Goal: Task Accomplishment & Management: Complete application form

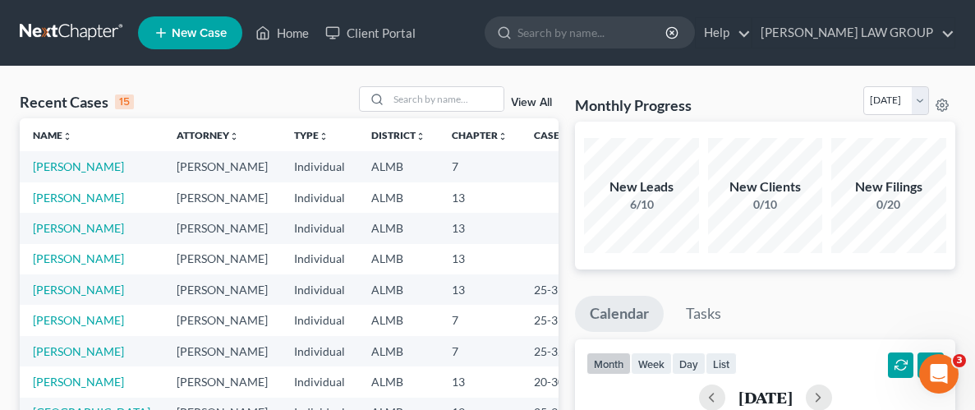
click at [220, 40] on link "New Case" at bounding box center [190, 32] width 104 height 33
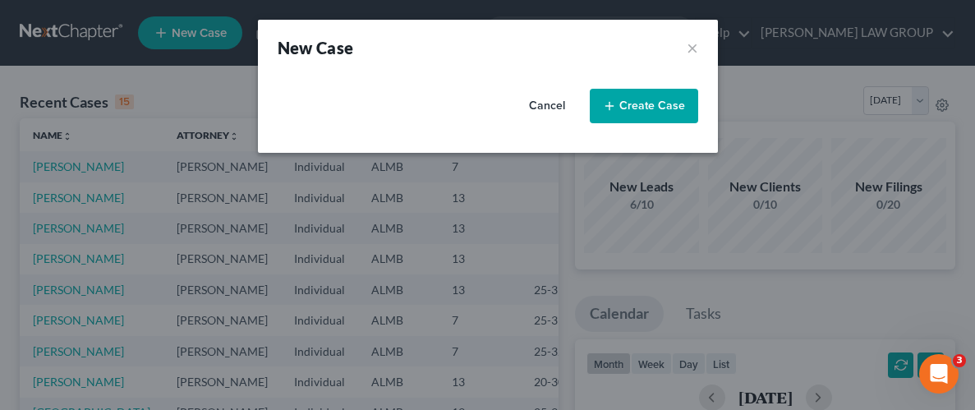
select select "0"
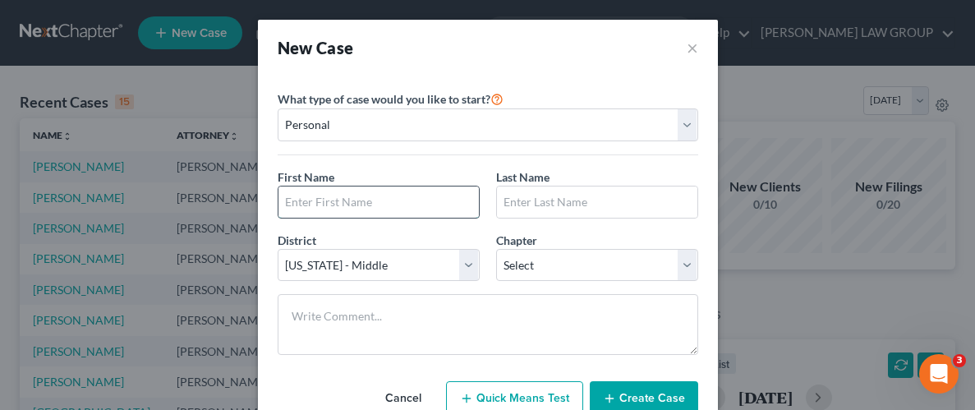
click at [352, 207] on input "text" at bounding box center [378, 201] width 200 height 31
type input "[PERSON_NAME]"
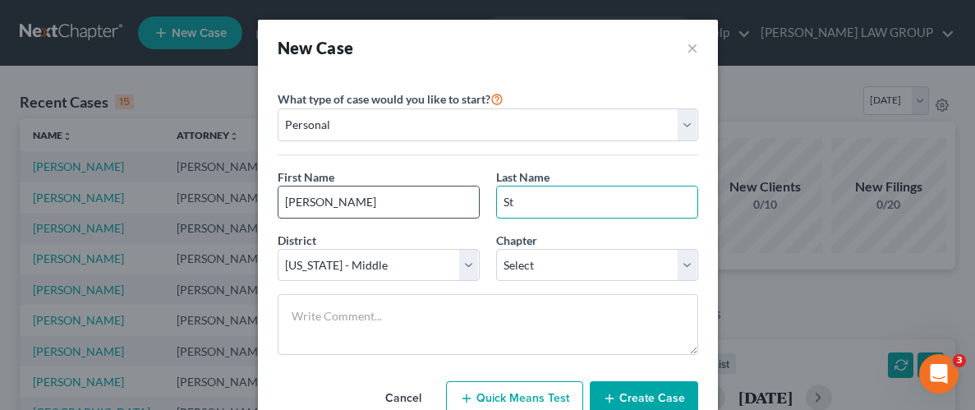
type input "S"
click at [364, 203] on input "[PERSON_NAME]" at bounding box center [378, 201] width 200 height 31
click at [371, 189] on input "[PERSON_NAME] [PERSON_NAME]" at bounding box center [378, 201] width 200 height 31
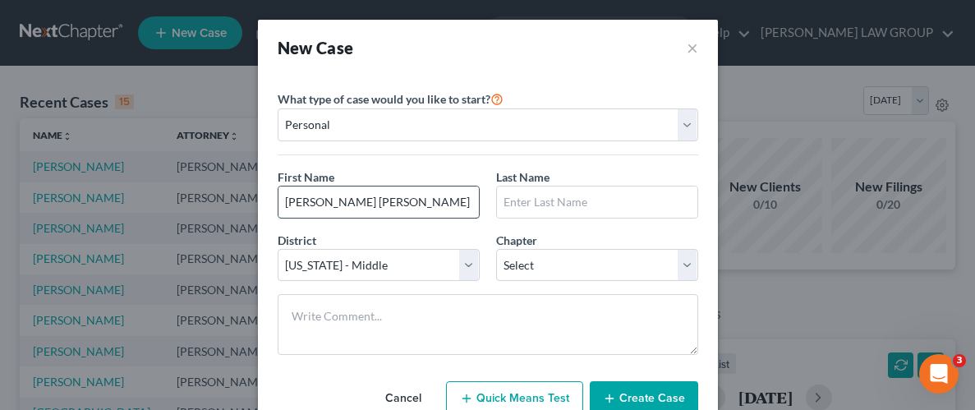
type input "[PERSON_NAME] [PERSON_NAME]"
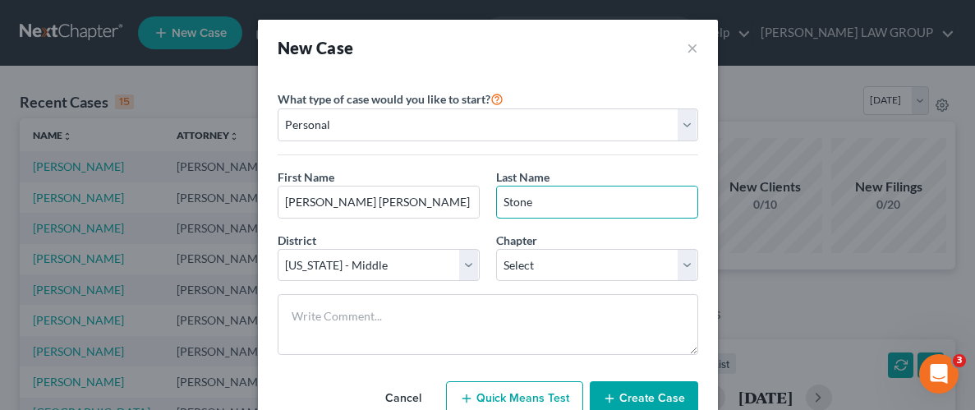
type input "Stone"
click at [711, 312] on div "Please select case type * Bankruptcy Bankruptcy What type of case would you lik…" at bounding box center [488, 261] width 460 height 370
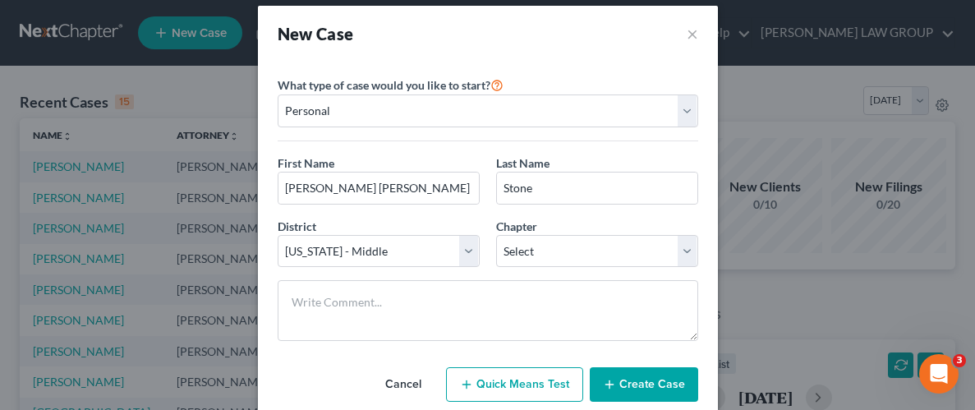
scroll to position [54, 0]
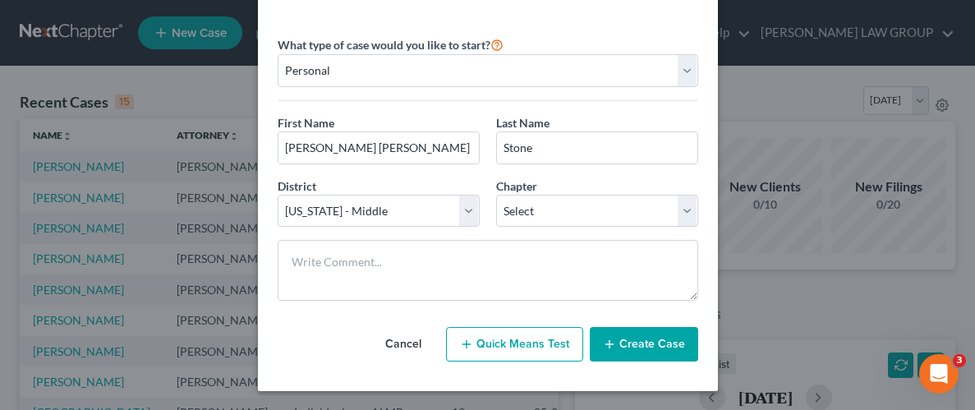
click at [666, 345] on button "Create Case" at bounding box center [644, 344] width 108 height 34
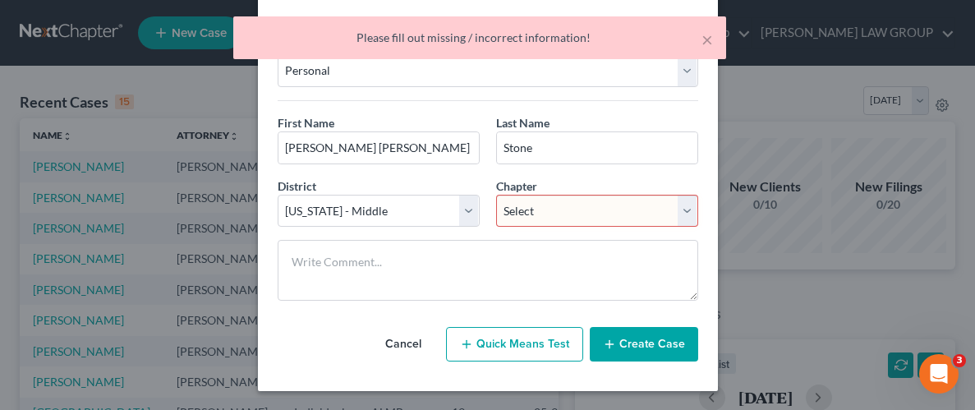
click at [691, 214] on select "Select 7 11 12 13" at bounding box center [597, 211] width 202 height 33
select select "3"
click at [496, 195] on select "Select 7 11 12 13" at bounding box center [597, 211] width 202 height 33
click at [651, 346] on button "Create Case" at bounding box center [644, 344] width 108 height 34
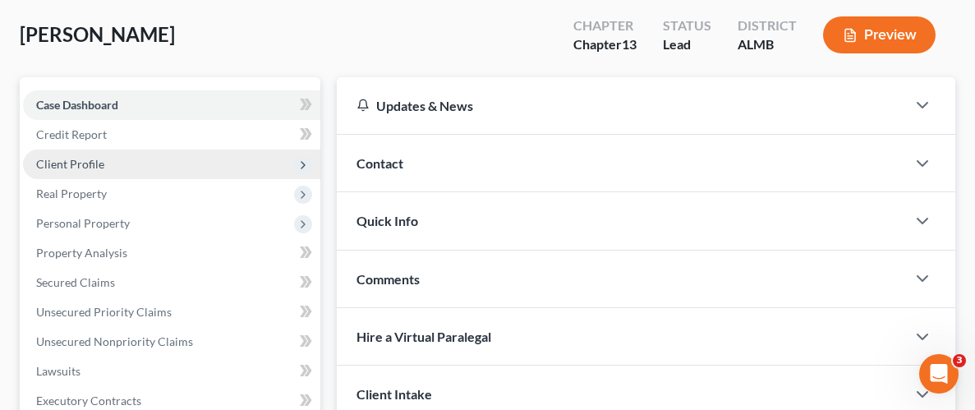
scroll to position [89, 0]
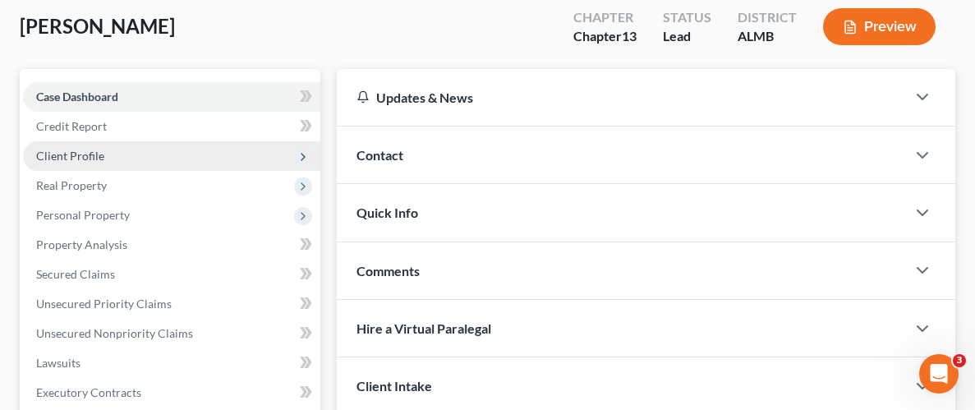
click at [90, 156] on span "Client Profile" at bounding box center [70, 156] width 68 height 14
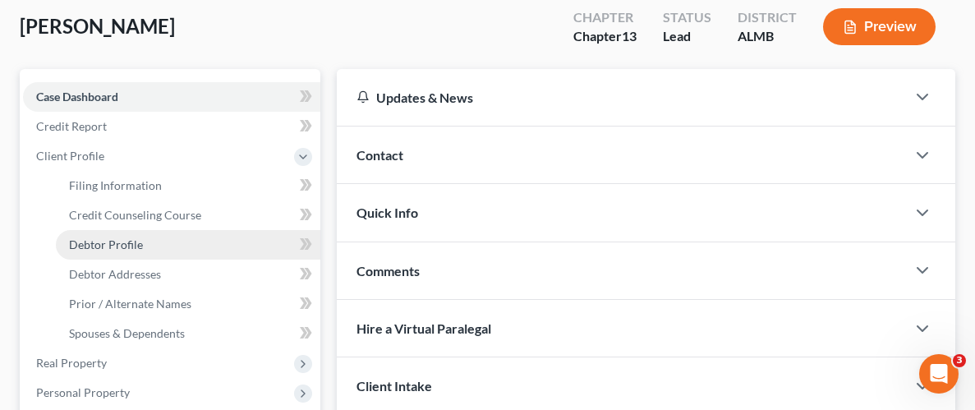
click at [127, 240] on span "Debtor Profile" at bounding box center [106, 244] width 74 height 14
select select "0"
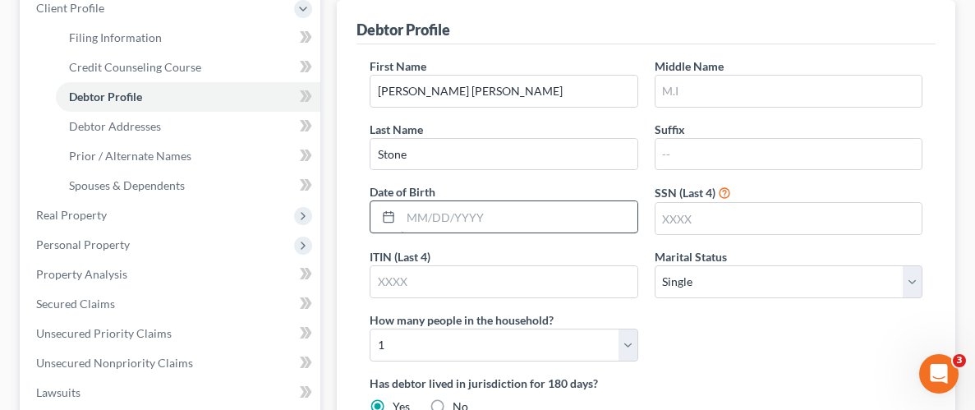
scroll to position [241, 0]
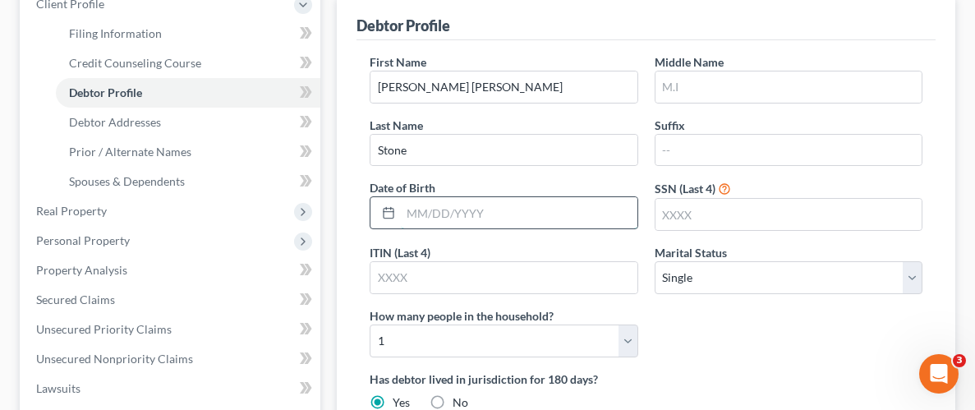
click at [499, 213] on input "text" at bounding box center [519, 212] width 236 height 31
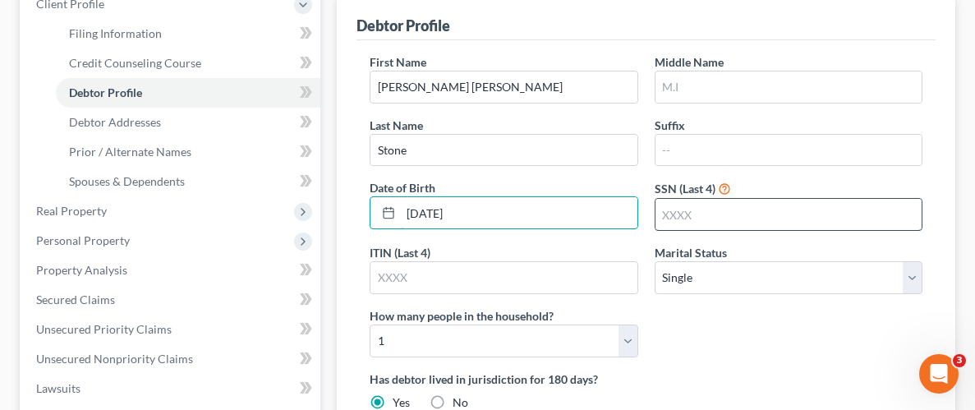
type input "[DATE]"
click at [793, 217] on input "text" at bounding box center [788, 214] width 266 height 31
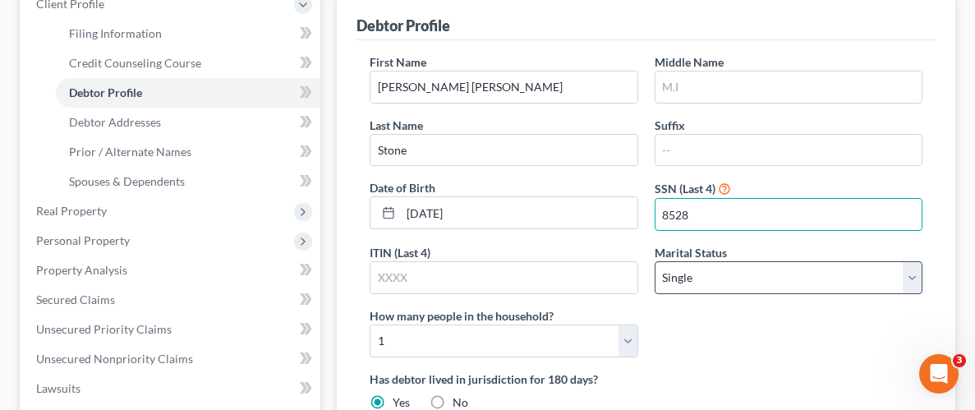
type input "8528"
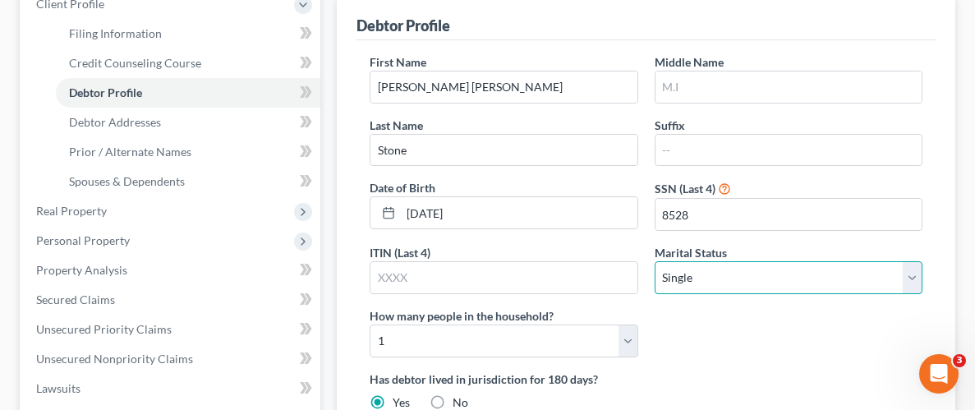
click at [908, 284] on select "Select Single Married Separated Divorced Widowed" at bounding box center [789, 277] width 268 height 33
select select "1"
click at [655, 261] on select "Select Single Married Separated Divorced Widowed" at bounding box center [789, 277] width 268 height 33
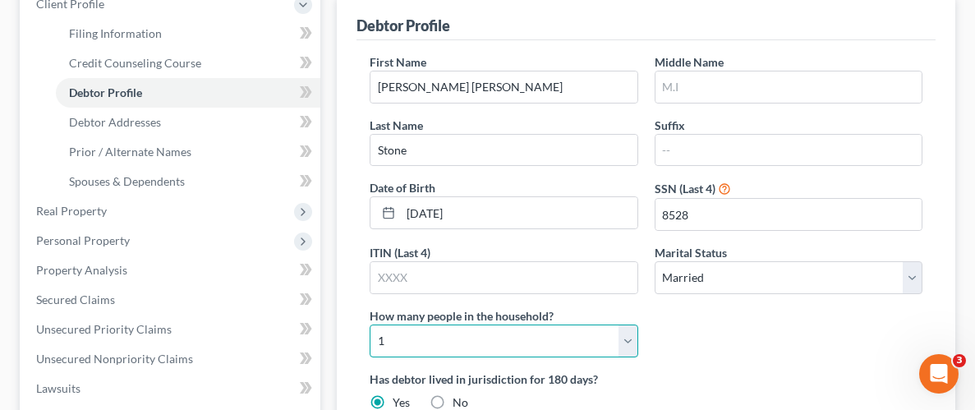
click at [627, 333] on select "Select 1 2 3 4 5 6 7 8 9 10 11 12 13 14 15 16 17 18 19 20" at bounding box center [504, 340] width 268 height 33
select select "1"
click at [370, 324] on select "Select 1 2 3 4 5 6 7 8 9 10 11 12 13 14 15 16 17 18 19 20" at bounding box center [504, 340] width 268 height 33
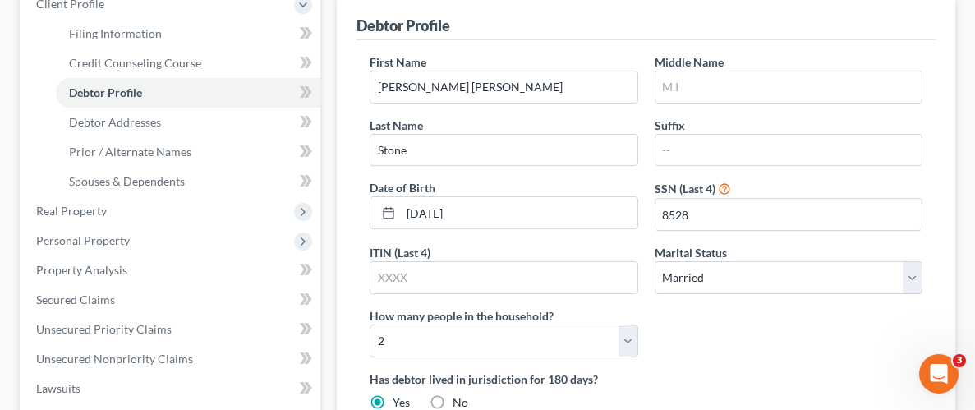
click at [769, 340] on div "First Name [PERSON_NAME] [PERSON_NAME] Middle Name Last Name [PERSON_NAME] Suff…" at bounding box center [645, 211] width 569 height 317
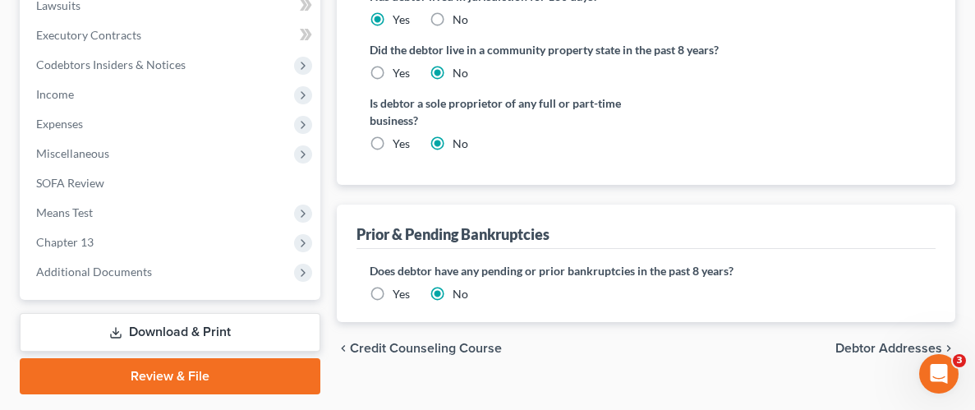
scroll to position [643, 0]
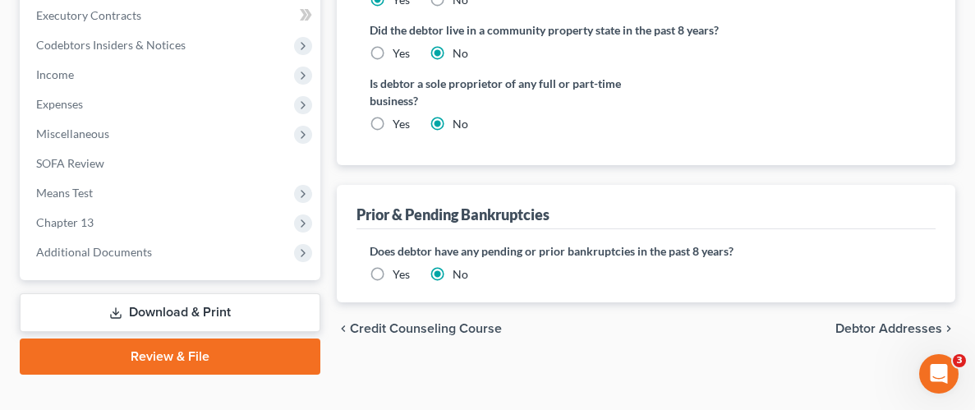
click at [393, 271] on label "Yes" at bounding box center [401, 274] width 17 height 16
click at [399, 271] on input "Yes" at bounding box center [404, 271] width 11 height 11
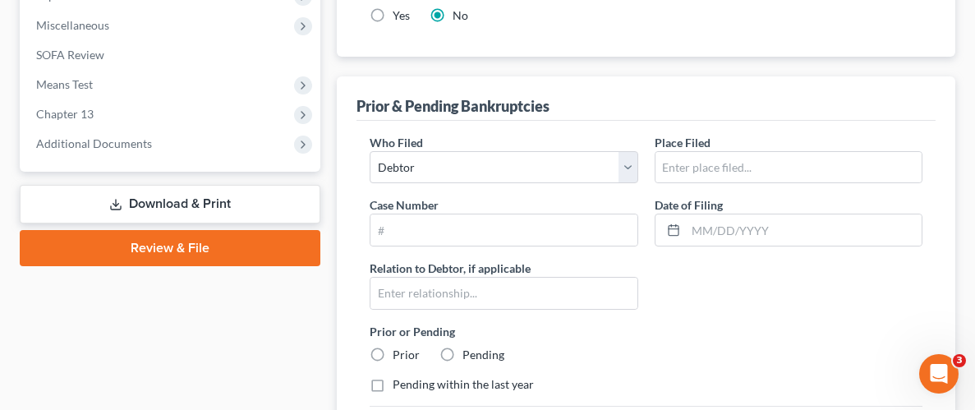
scroll to position [764, 0]
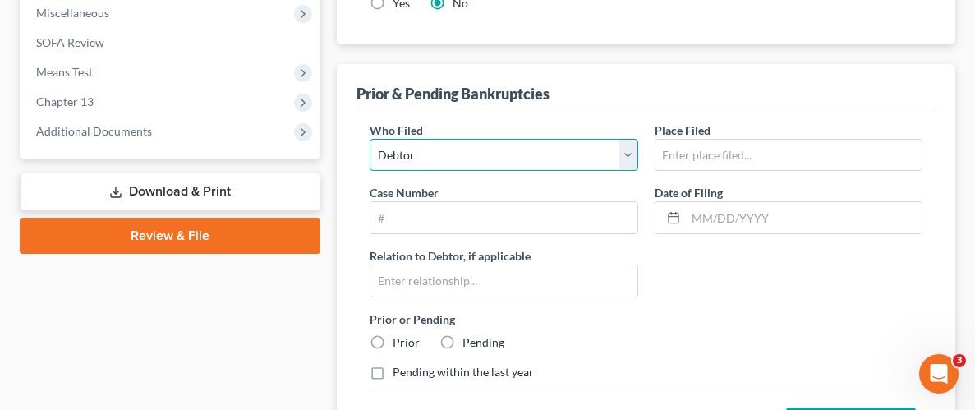
click at [625, 156] on select "Debtor Other" at bounding box center [504, 155] width 268 height 33
click at [370, 139] on select "Debtor Other" at bounding box center [504, 155] width 268 height 33
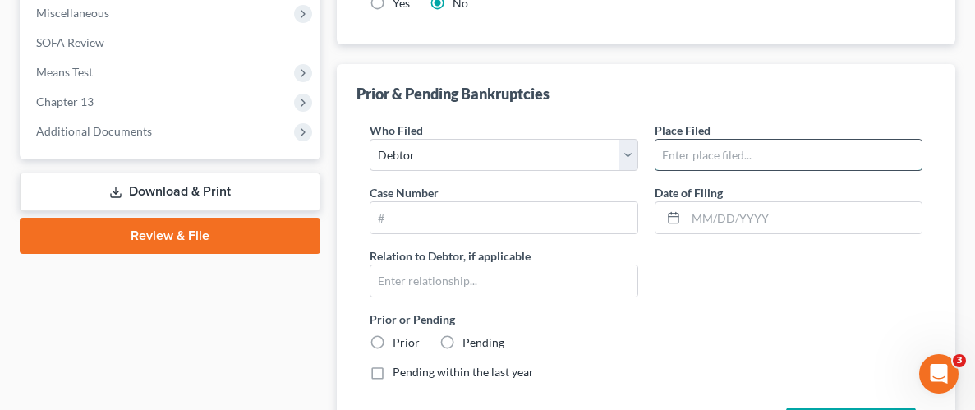
click at [730, 148] on input "text" at bounding box center [788, 155] width 266 height 31
type input "Middle District of [US_STATE]"
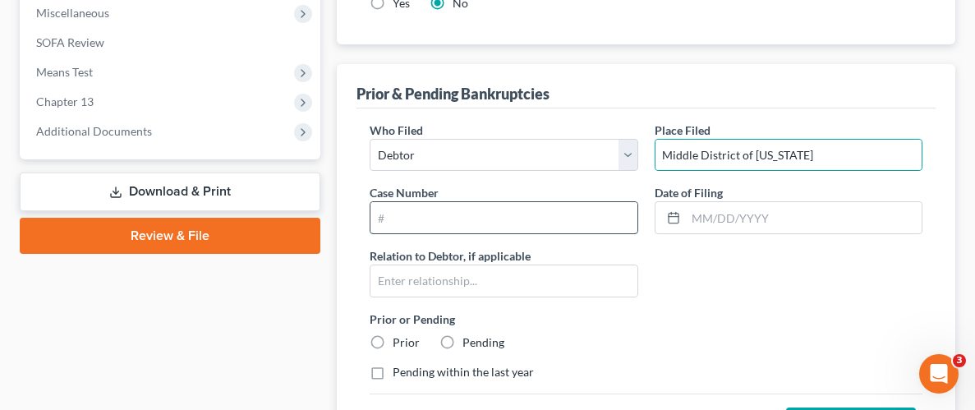
click at [526, 214] on input "text" at bounding box center [503, 217] width 266 height 31
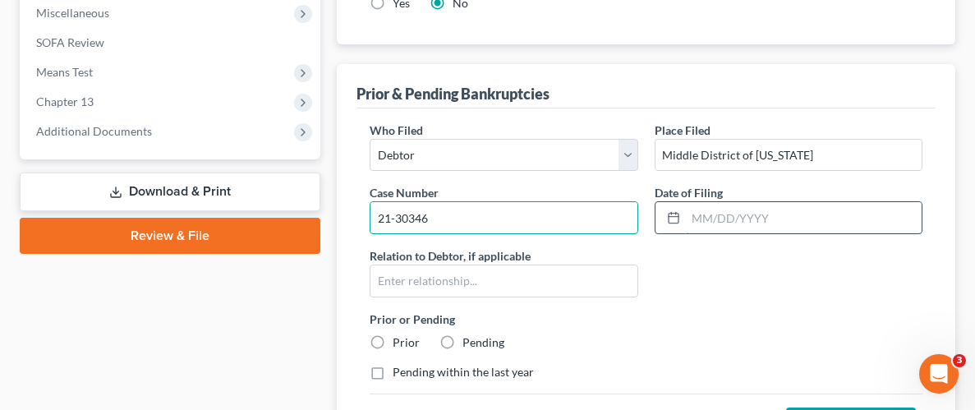
type input "21-30346"
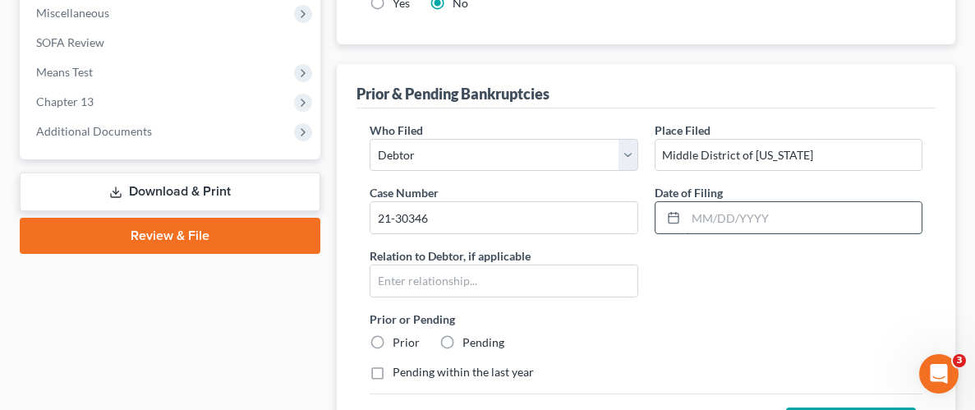
click at [760, 219] on input "text" at bounding box center [804, 217] width 236 height 31
type input "[DATE]"
click at [393, 338] on label "Prior" at bounding box center [406, 342] width 27 height 16
click at [399, 338] on input "Prior" at bounding box center [404, 339] width 11 height 11
radio input "true"
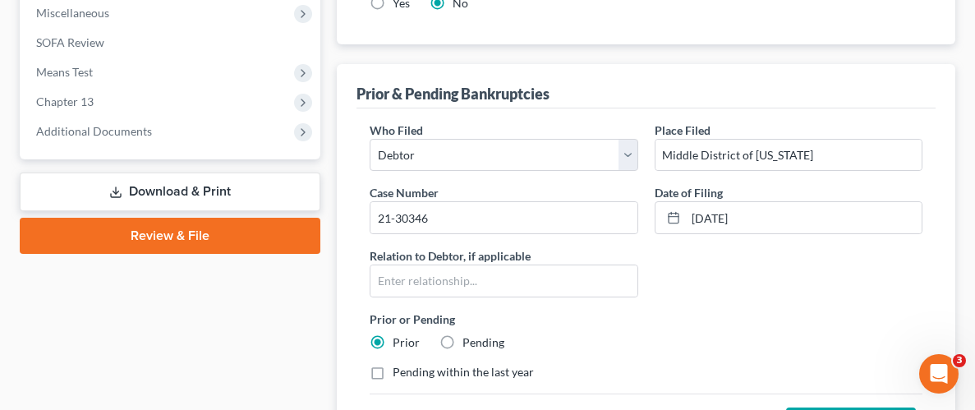
click at [712, 333] on div "Prior or Pending Prior Pending" at bounding box center [645, 330] width 569 height 40
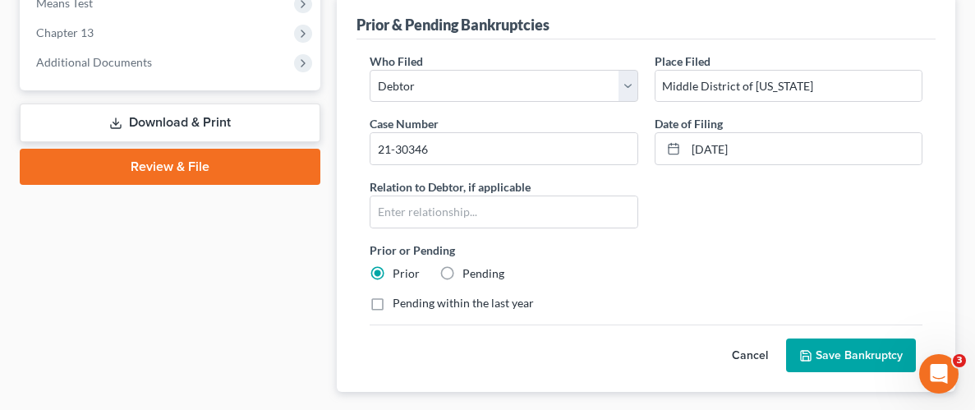
scroll to position [833, 0]
click at [847, 350] on button "Save Bankruptcy" at bounding box center [851, 355] width 130 height 34
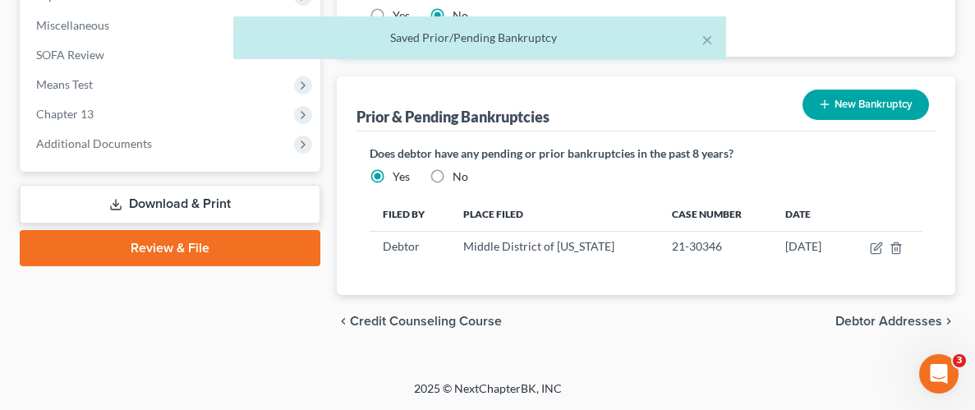
scroll to position [749, 0]
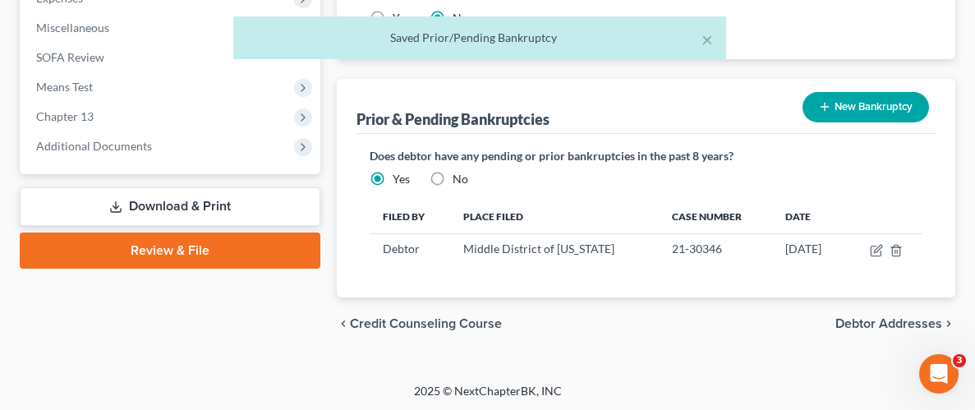
click at [853, 104] on button "New Bankruptcy" at bounding box center [866, 107] width 126 height 30
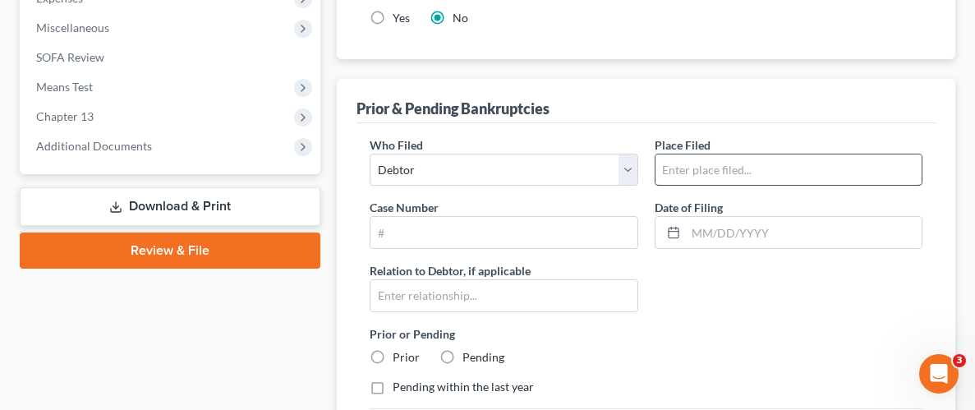
click at [711, 159] on input "text" at bounding box center [788, 169] width 266 height 31
type input "Middle District of [US_STATE]"
click at [566, 232] on input "text" at bounding box center [503, 232] width 266 height 31
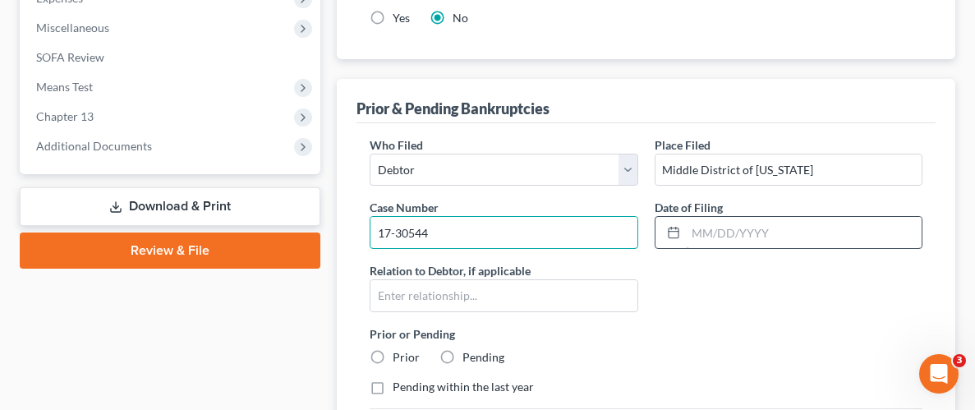
type input "17-30544"
click at [844, 226] on input "text" at bounding box center [804, 232] width 236 height 31
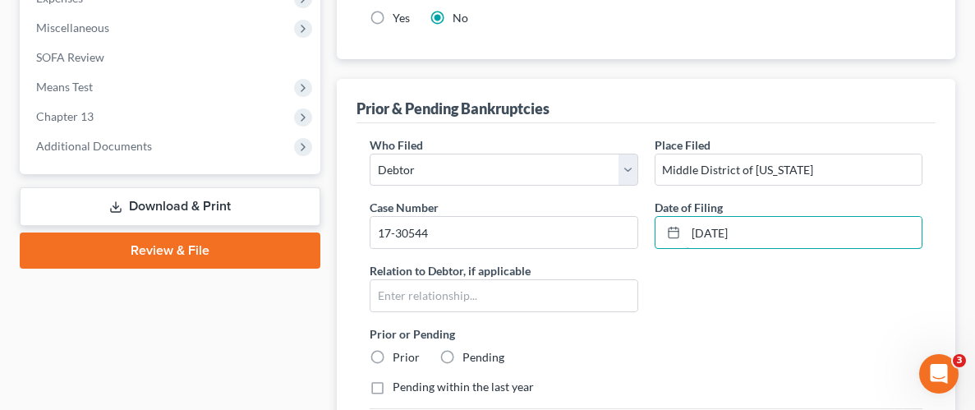
type input "[DATE]"
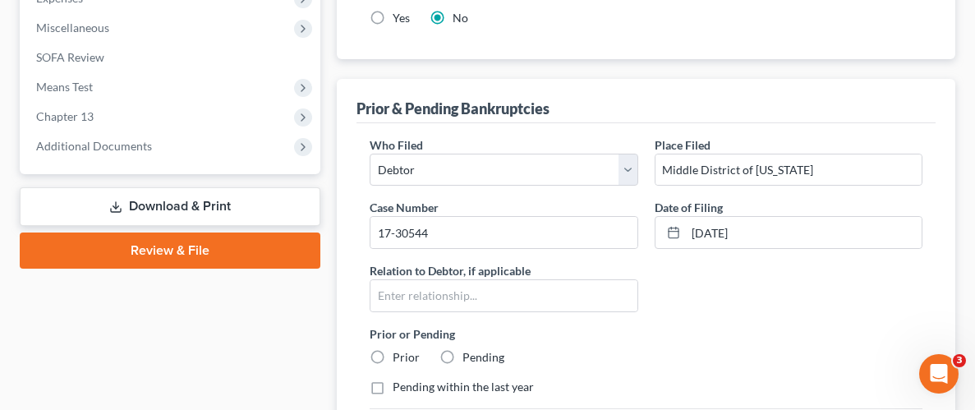
click at [728, 309] on div "Who Filed * Debtor Other Place Filed * [GEOGRAPHIC_DATA] of [US_STATE] Case Num…" at bounding box center [645, 272] width 569 height 272
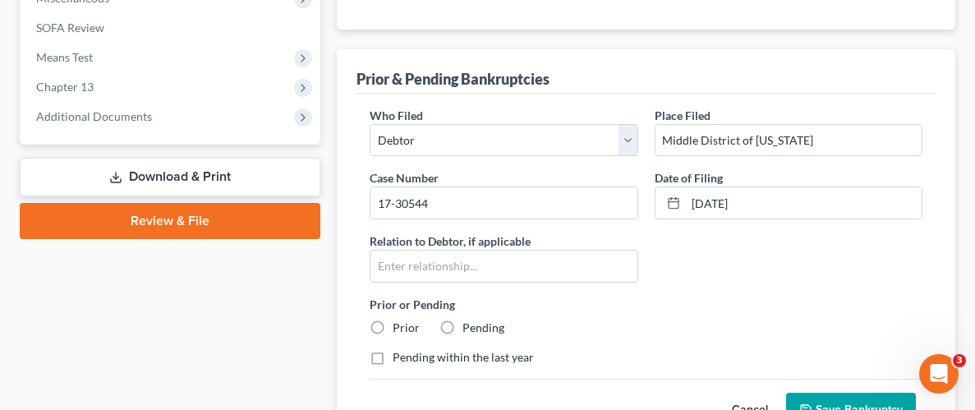
scroll to position [844, 0]
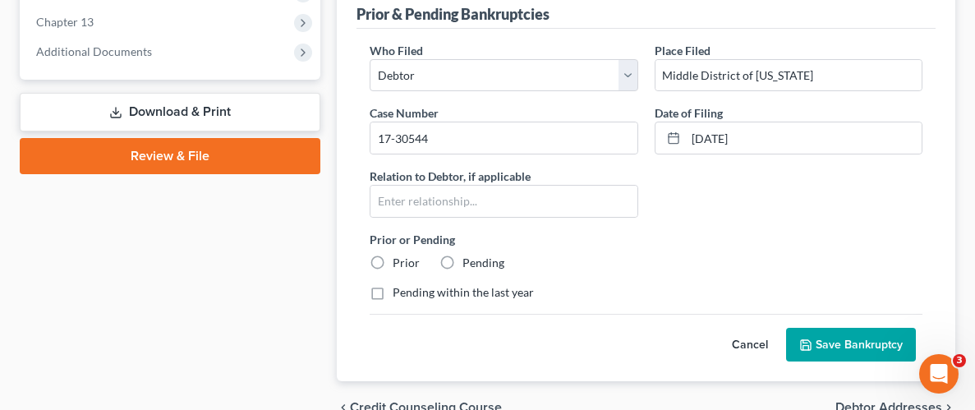
click at [393, 255] on label "Prior" at bounding box center [406, 263] width 27 height 16
click at [399, 255] on input "Prior" at bounding box center [404, 260] width 11 height 11
radio input "true"
click at [858, 344] on button "Save Bankruptcy" at bounding box center [851, 345] width 130 height 34
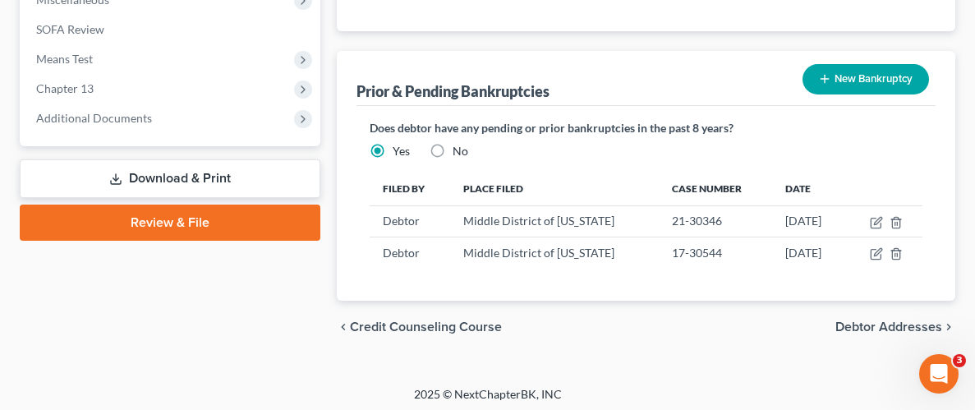
scroll to position [780, 0]
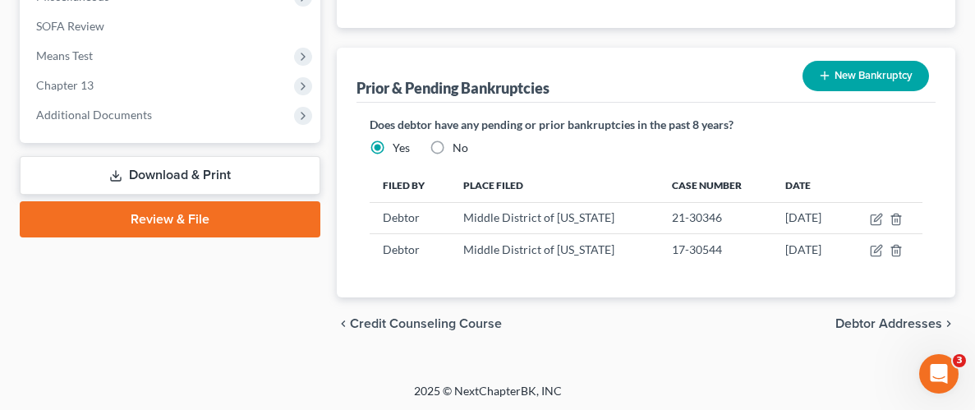
click at [902, 317] on span "Debtor Addresses" at bounding box center [888, 323] width 107 height 13
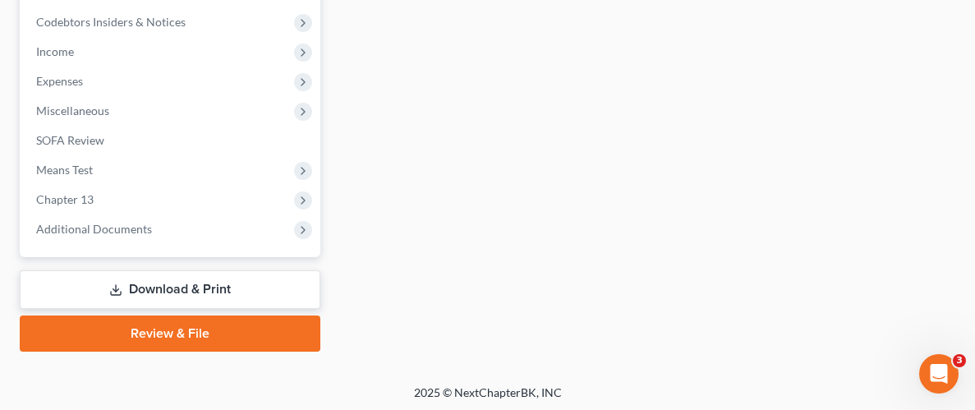
select select "0"
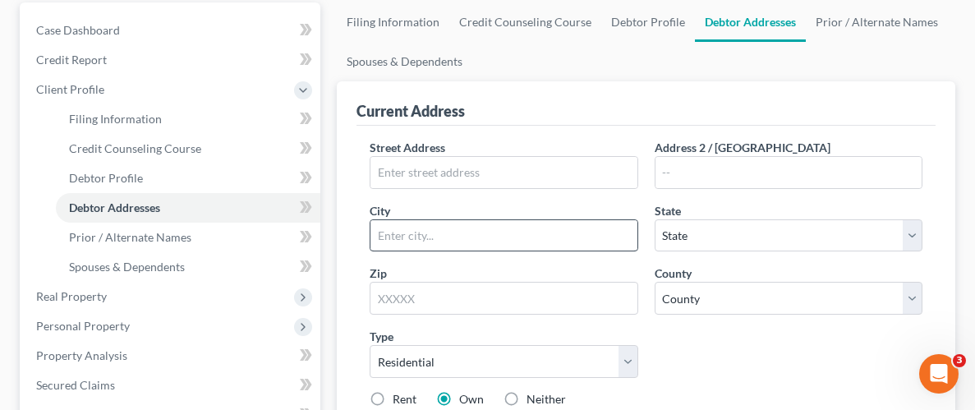
scroll to position [169, 0]
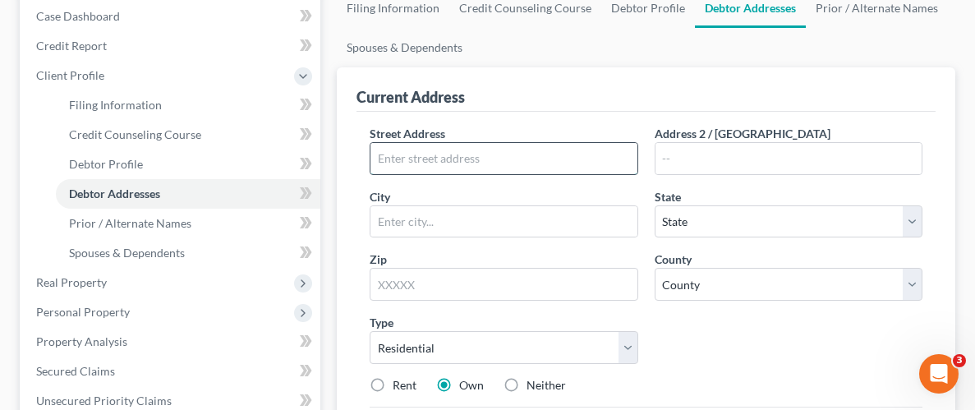
click at [556, 147] on input "text" at bounding box center [503, 158] width 266 height 31
type input "[STREET_ADDRESS]"
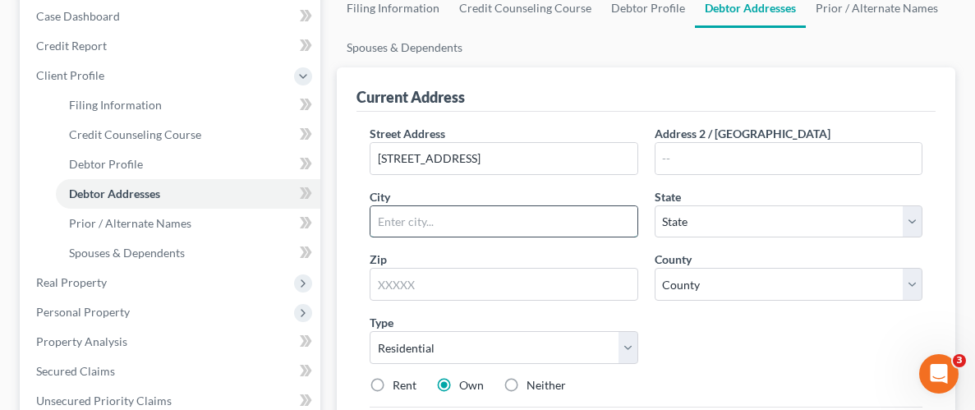
click at [507, 216] on input "text" at bounding box center [503, 221] width 266 height 31
type input "[PERSON_NAME]"
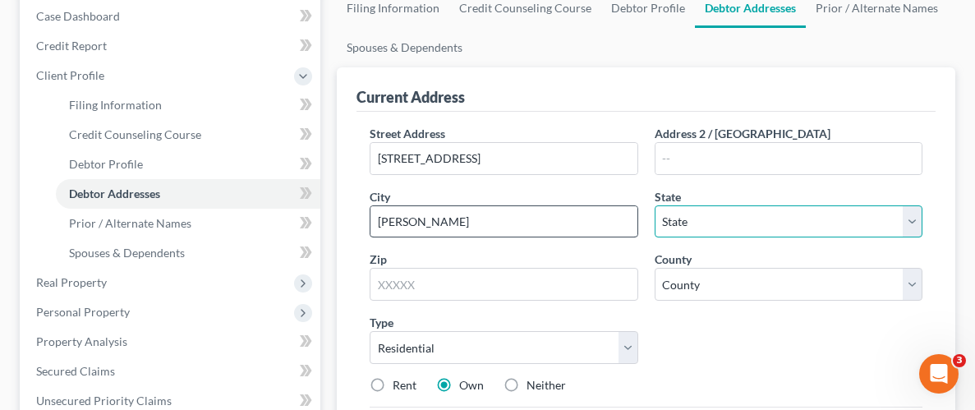
select select "0"
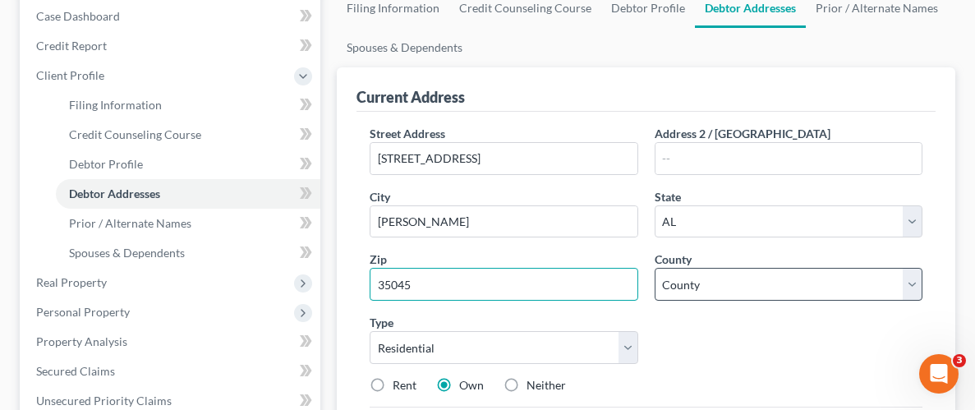
type input "35045"
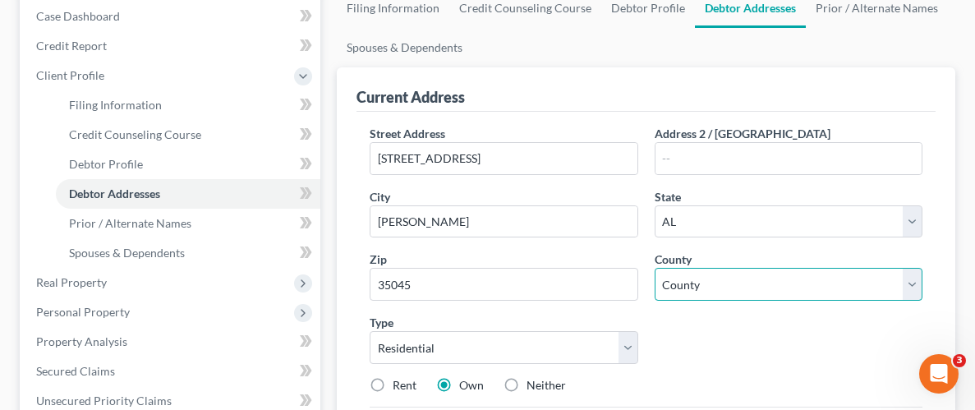
click at [726, 287] on select "County [GEOGRAPHIC_DATA] [GEOGRAPHIC_DATA] [GEOGRAPHIC_DATA] [GEOGRAPHIC_DATA] …" at bounding box center [789, 284] width 268 height 33
select select "10"
click at [655, 268] on select "County [GEOGRAPHIC_DATA] [GEOGRAPHIC_DATA] [GEOGRAPHIC_DATA] [GEOGRAPHIC_DATA] …" at bounding box center [789, 284] width 268 height 33
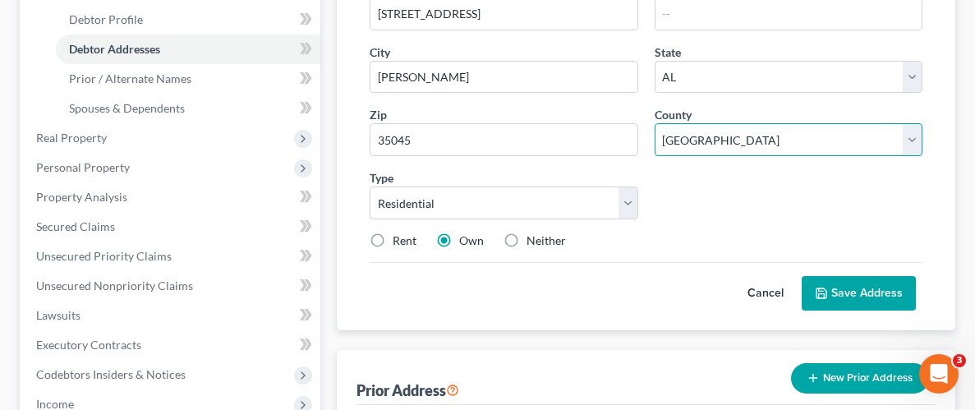
scroll to position [315, 0]
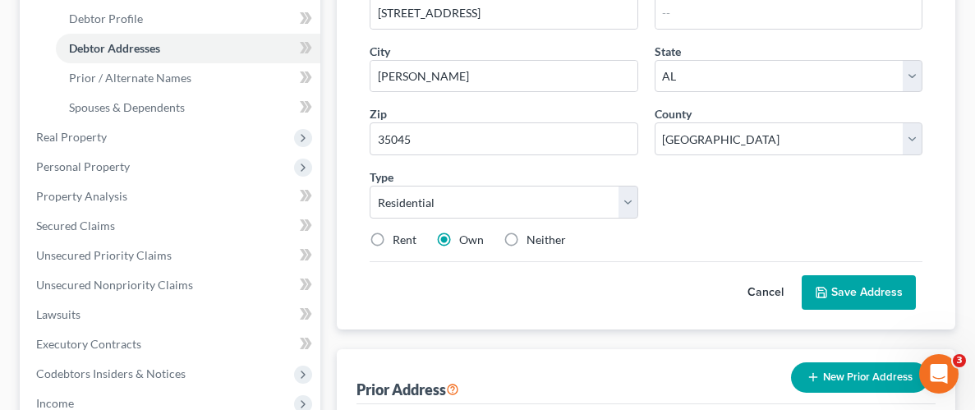
click at [860, 294] on button "Save Address" at bounding box center [859, 292] width 114 height 34
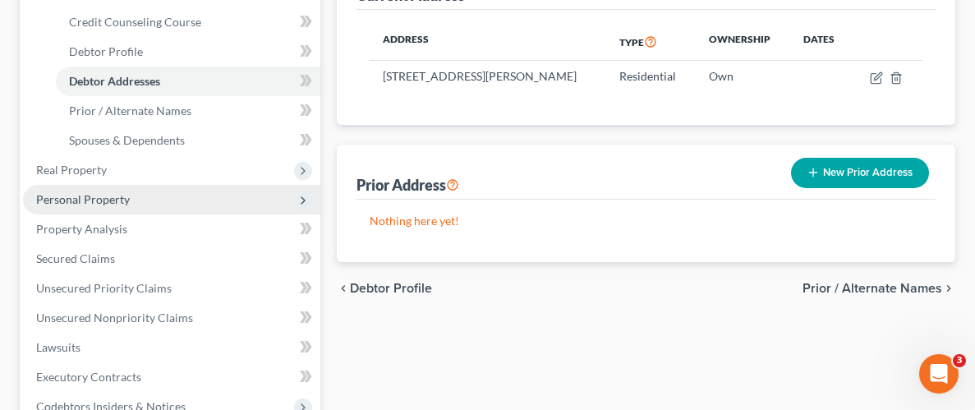
scroll to position [283, 0]
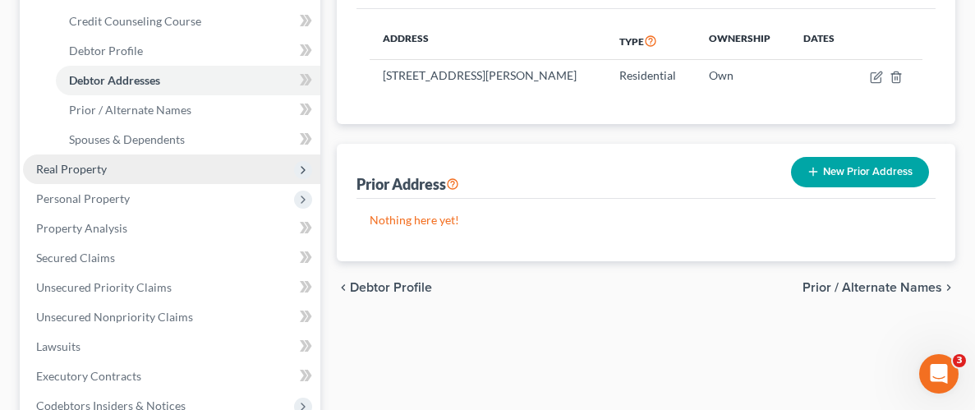
click at [59, 168] on span "Real Property" at bounding box center [71, 169] width 71 height 14
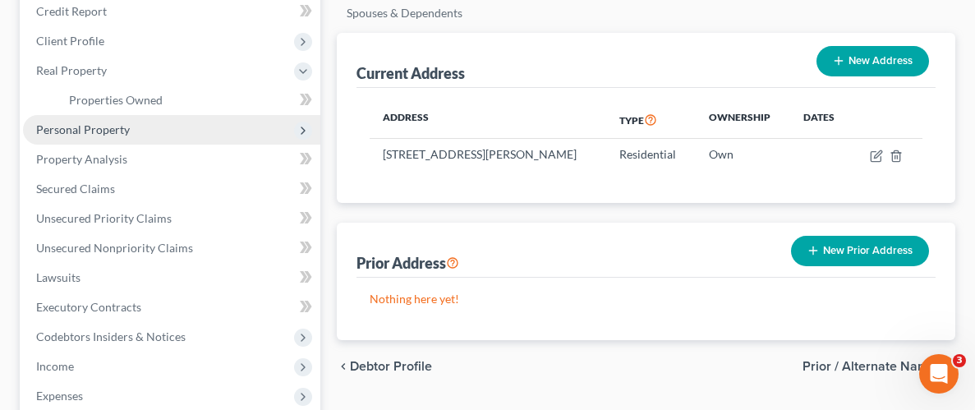
scroll to position [175, 0]
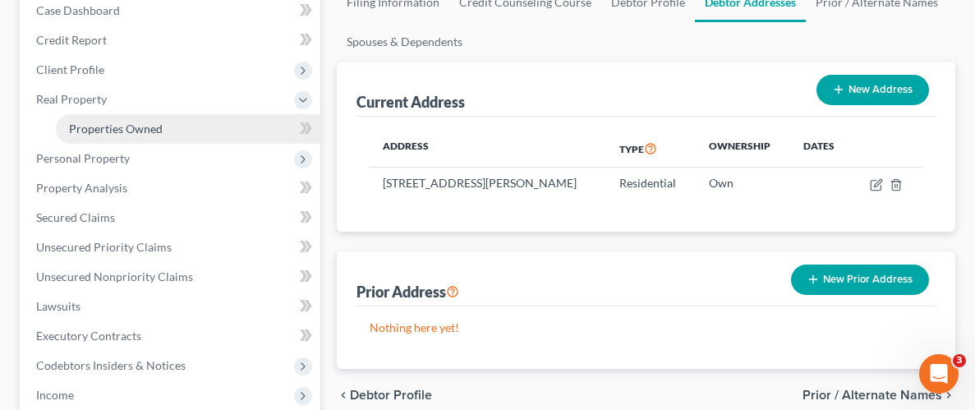
click at [143, 133] on span "Properties Owned" at bounding box center [116, 129] width 94 height 14
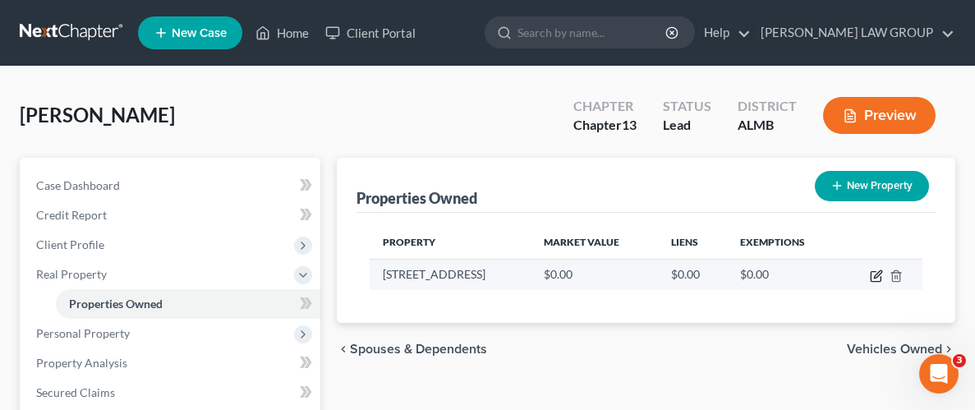
click at [873, 271] on icon "button" at bounding box center [876, 275] width 13 height 13
select select "0"
select select "10"
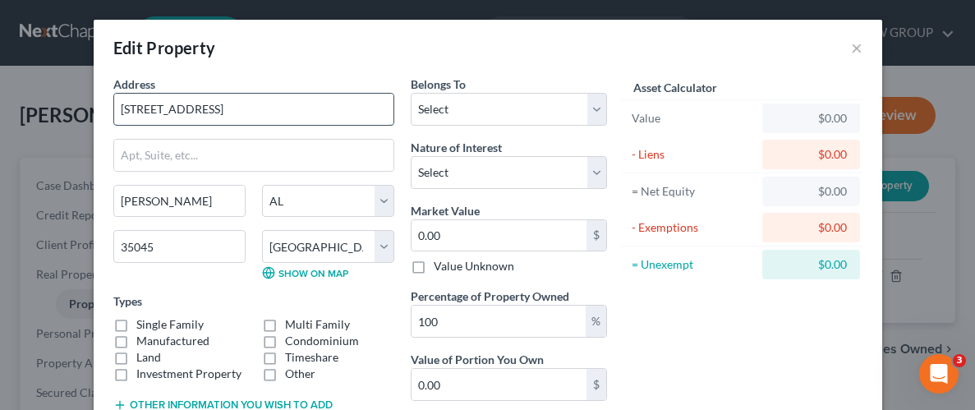
click at [207, 107] on input "[STREET_ADDRESS]" at bounding box center [253, 109] width 279 height 31
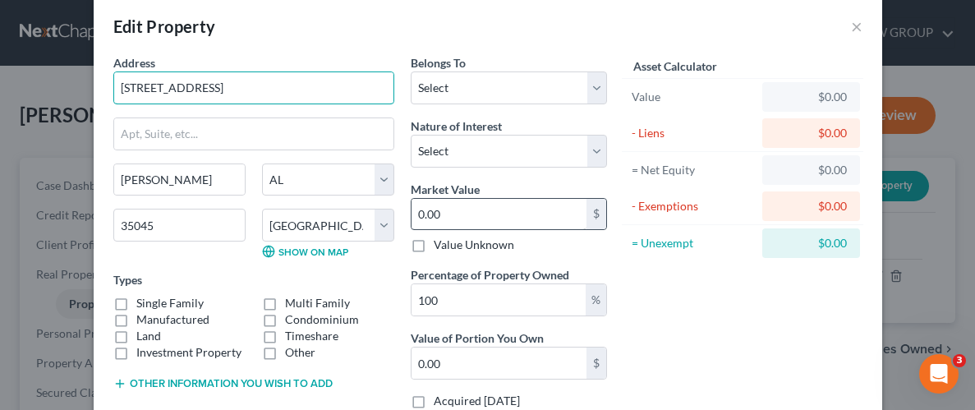
scroll to position [25, 0]
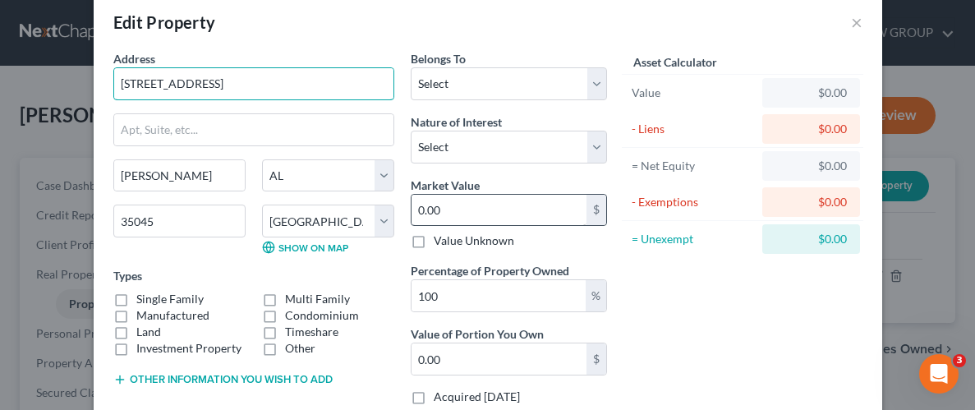
type input "[STREET_ADDRESS]"
click at [537, 218] on input "0.00" at bounding box center [499, 210] width 175 height 31
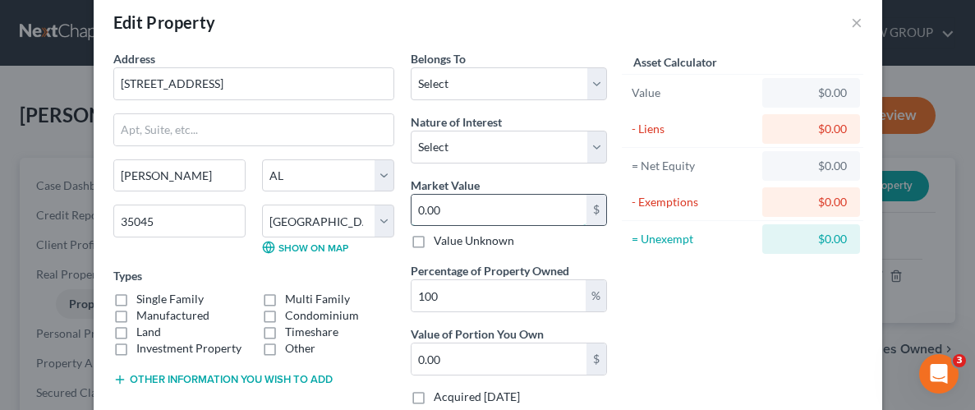
type input "2"
type input "2.00"
type input "20"
type input "20.00"
type input "206"
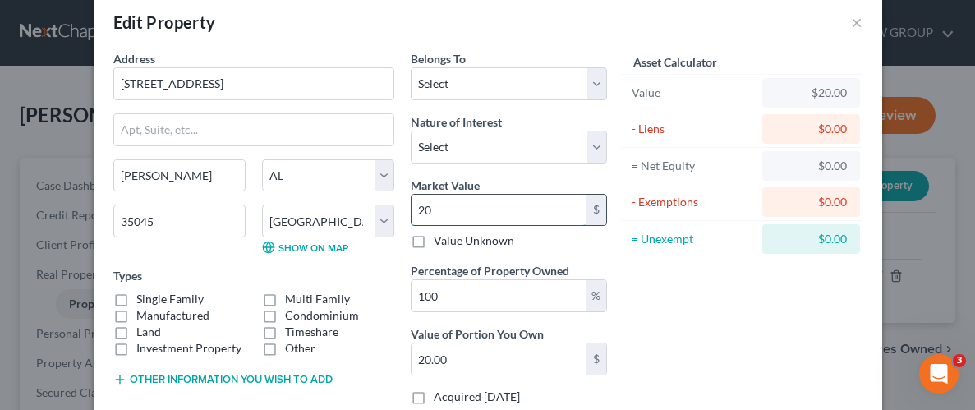
type input "206.00"
type input "2069"
type input "2,069.00"
type input "2,0690"
type input "20,690.00"
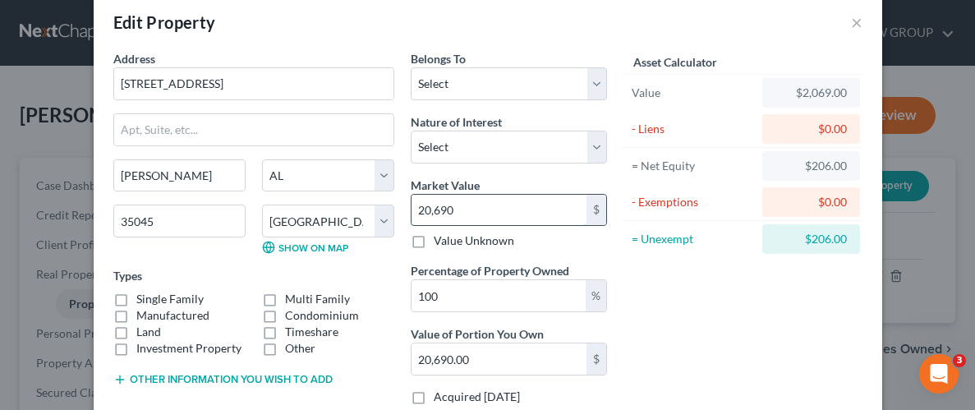
type input "20,6900"
type input "206,900.00"
click at [662, 286] on div "Asset Calculator Value $206,900.00 - Liens $0.00 = Net Equity $206,900.00 - Exe…" at bounding box center [742, 234] width 255 height 368
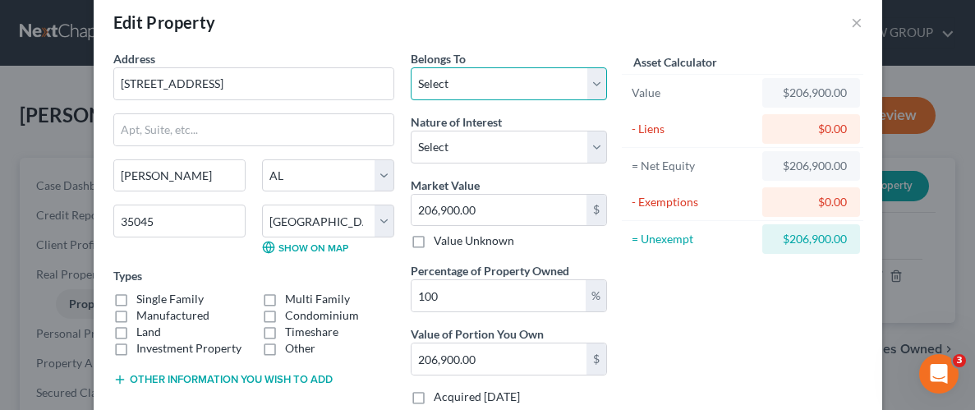
click at [592, 76] on select "Select Debtor 1 Only Debtor 2 Only Debtor 1 And Debtor 2 Only At Least One Of T…" at bounding box center [509, 83] width 196 height 33
select select "3"
click at [411, 67] on select "Select Debtor 1 Only Debtor 2 Only Debtor 1 And Debtor 2 Only At Least One Of T…" at bounding box center [509, 83] width 196 height 33
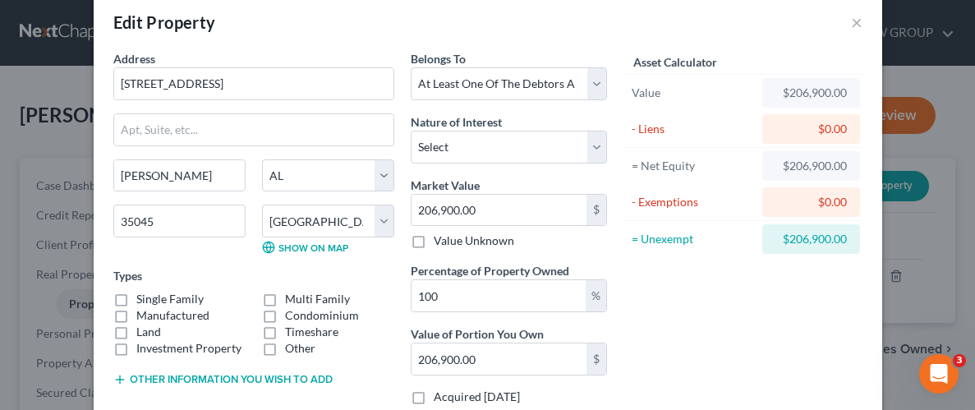
drag, startPoint x: 649, startPoint y: 296, endPoint x: 660, endPoint y: 353, distance: 58.5
click at [652, 304] on div "Asset Calculator Value $206,900.00 - Liens $0.00 = Net Equity $206,900.00 - Exe…" at bounding box center [742, 234] width 255 height 368
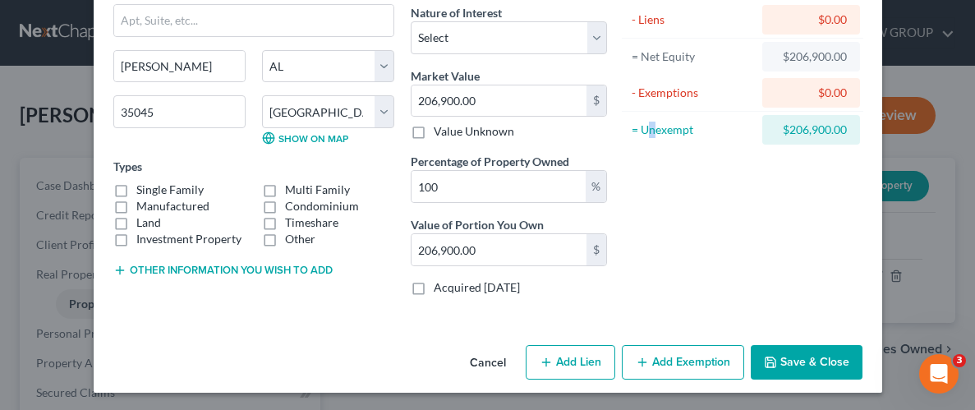
scroll to position [136, 0]
click at [136, 187] on label "Single Family" at bounding box center [169, 189] width 67 height 16
click at [143, 187] on input "Single Family" at bounding box center [148, 186] width 11 height 11
checkbox input "true"
click at [780, 355] on button "Save & Close" at bounding box center [807, 361] width 112 height 34
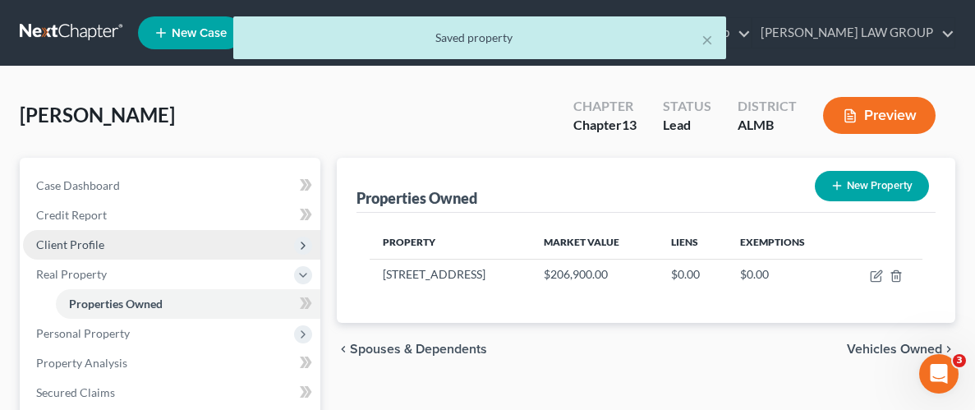
click at [75, 241] on span "Client Profile" at bounding box center [70, 244] width 68 height 14
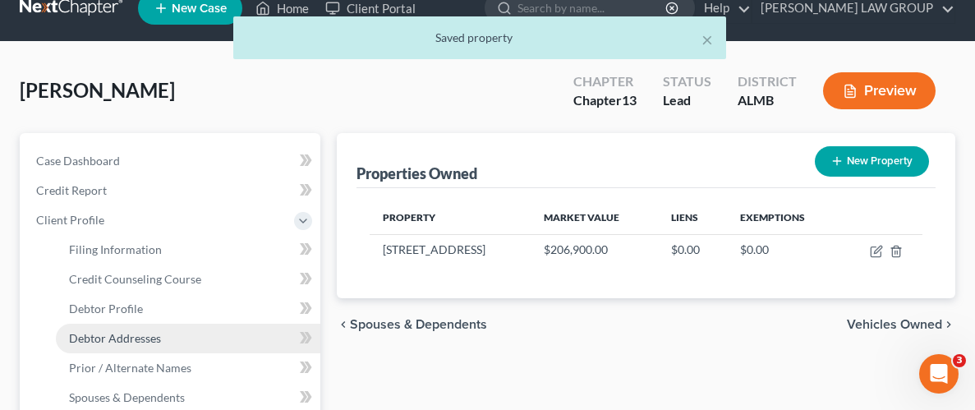
scroll to position [25, 0]
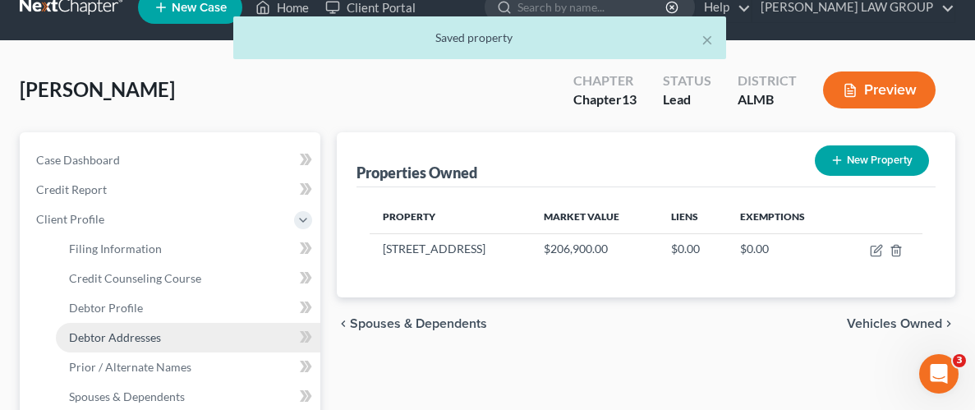
click at [132, 343] on link "Debtor Addresses" at bounding box center [188, 338] width 264 height 30
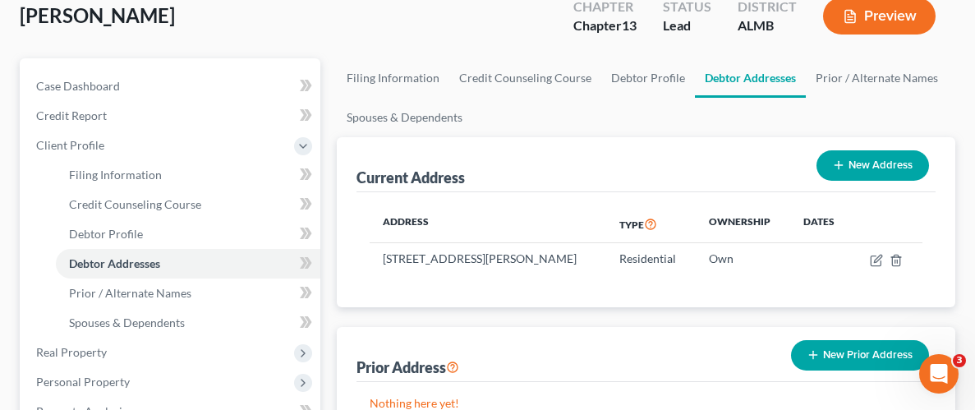
scroll to position [113, 0]
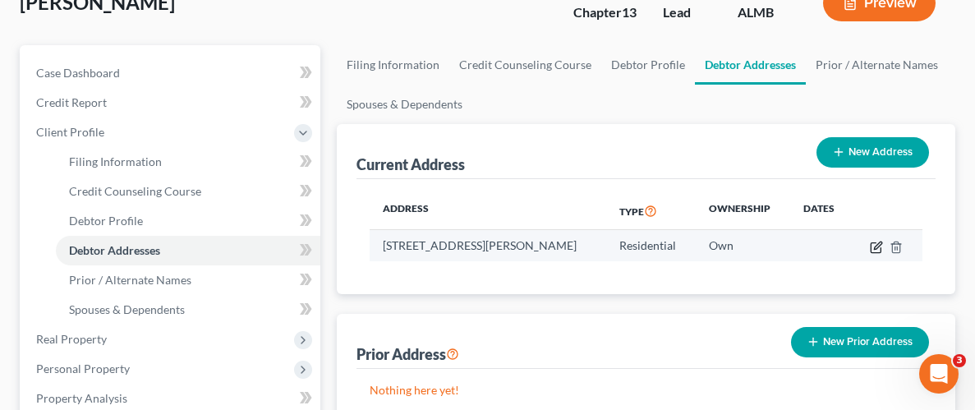
click at [873, 248] on icon "button" at bounding box center [876, 247] width 13 height 13
select select "0"
select select "10"
select select "0"
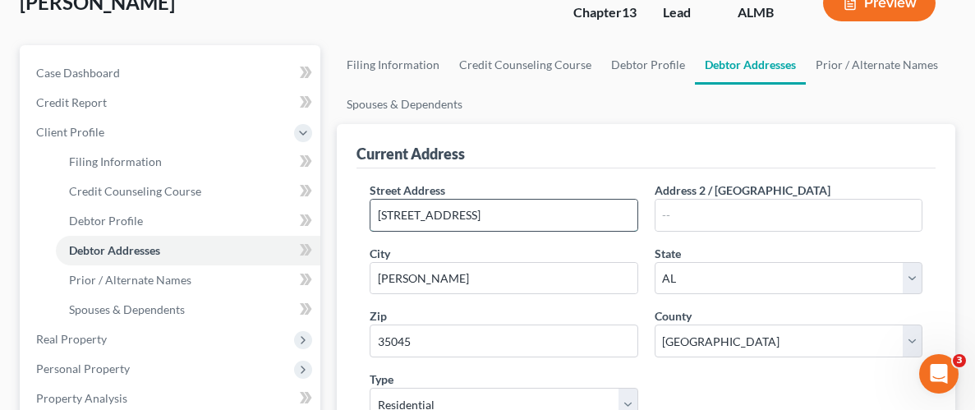
click at [465, 216] on input "[STREET_ADDRESS]" at bounding box center [503, 215] width 266 height 31
click at [399, 211] on input "[STREET_ADDRESS]" at bounding box center [503, 215] width 266 height 31
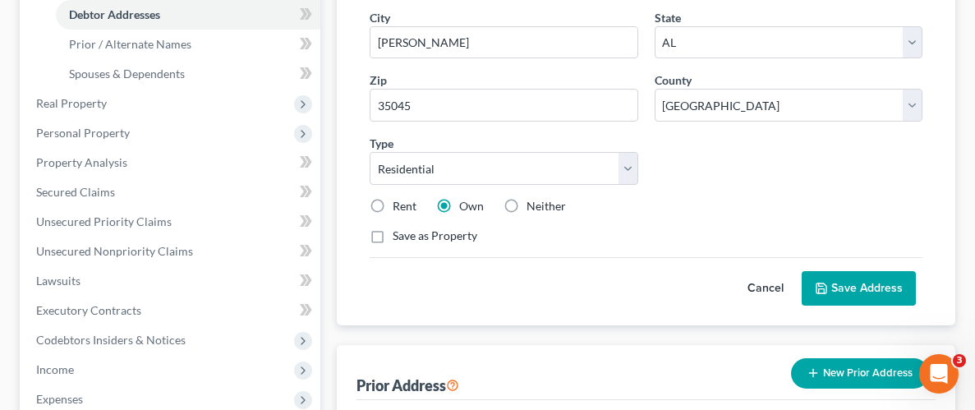
scroll to position [419, 0]
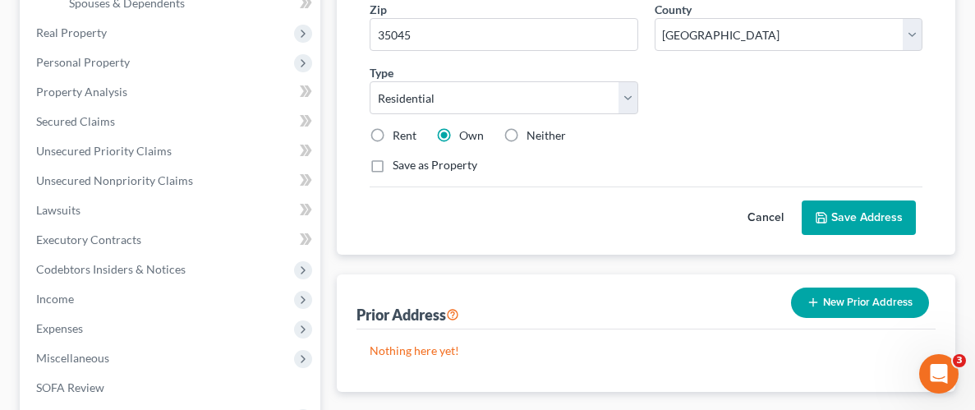
type input "[STREET_ADDRESS]"
click at [855, 223] on button "Save Address" at bounding box center [859, 217] width 114 height 34
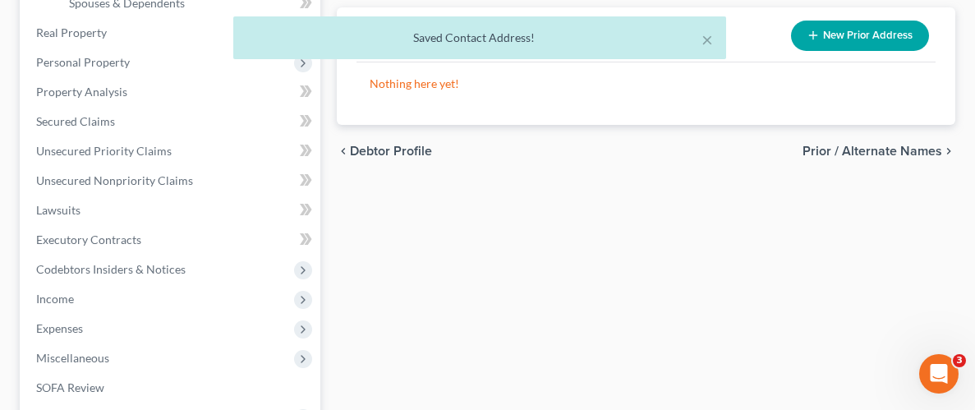
click at [85, 65] on div "× Saved Contact Address!" at bounding box center [479, 41] width 975 height 51
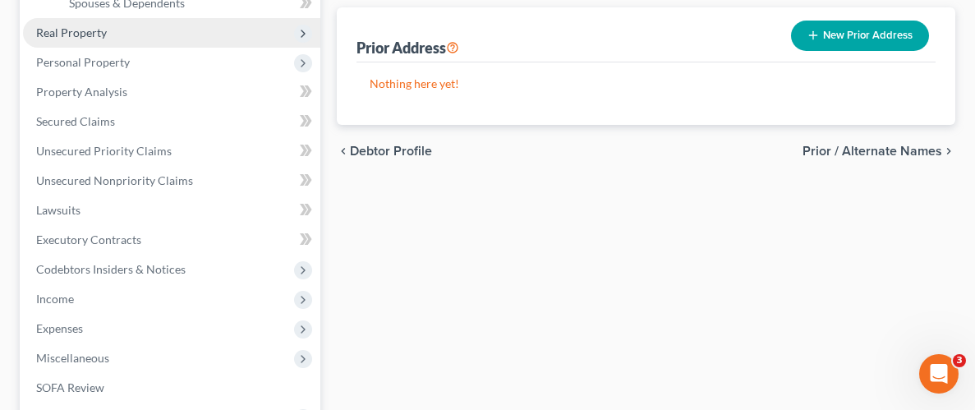
click at [86, 35] on span "Real Property" at bounding box center [71, 32] width 71 height 14
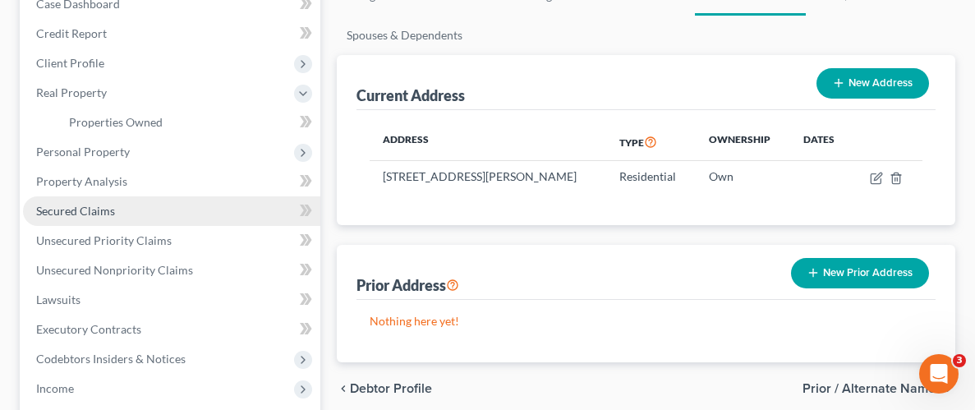
scroll to position [165, 0]
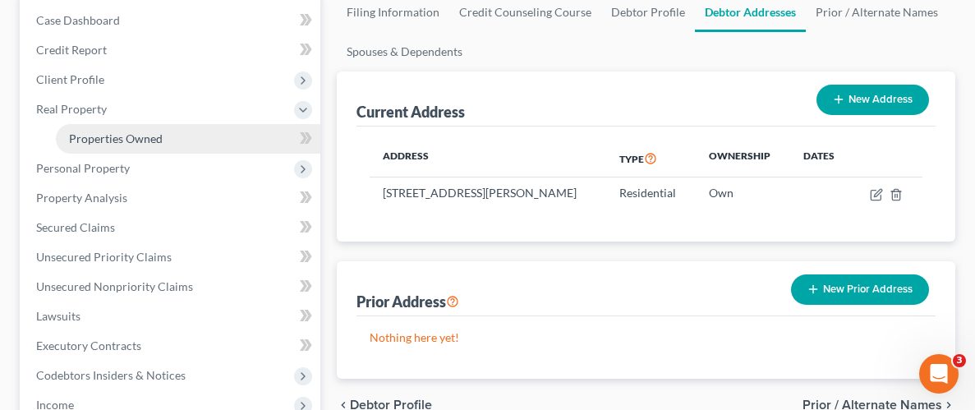
click at [123, 138] on span "Properties Owned" at bounding box center [116, 138] width 94 height 14
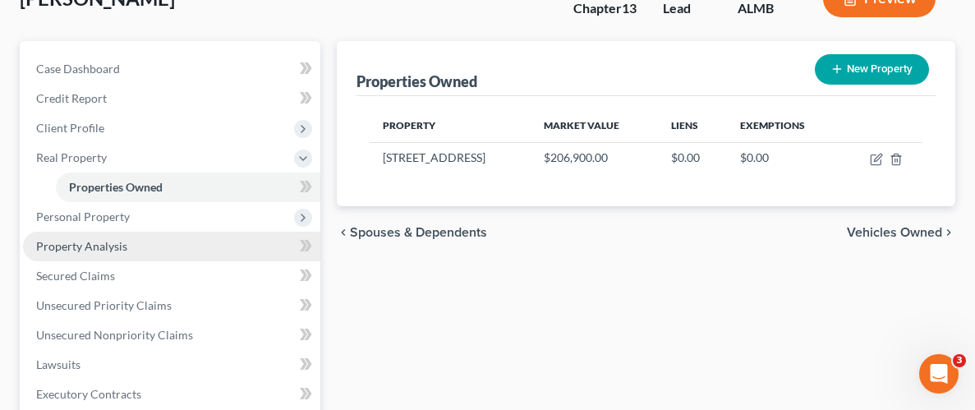
scroll to position [117, 0]
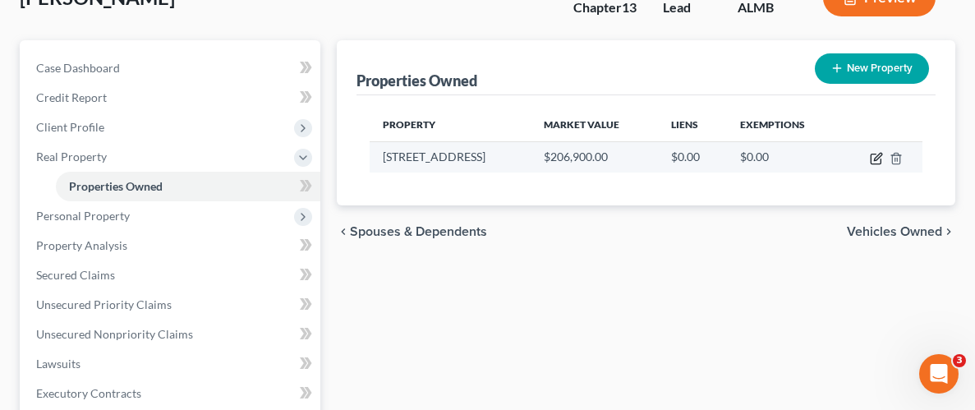
click at [878, 161] on icon "button" at bounding box center [876, 159] width 10 height 10
select select "0"
select select "10"
select select "3"
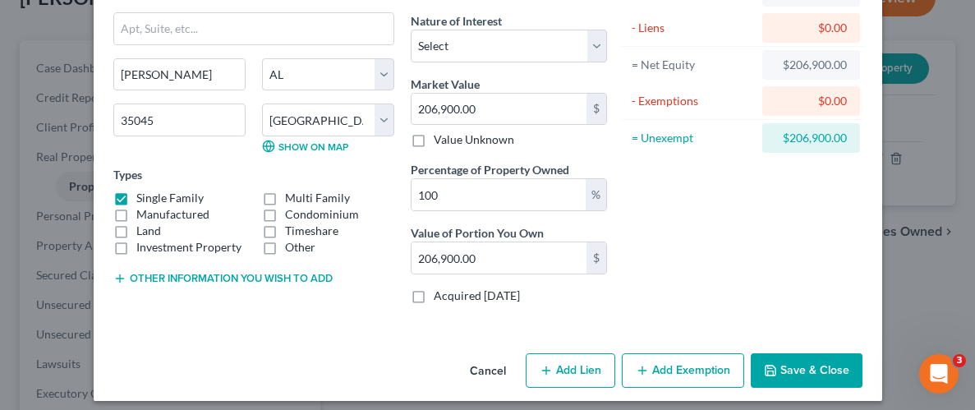
scroll to position [136, 0]
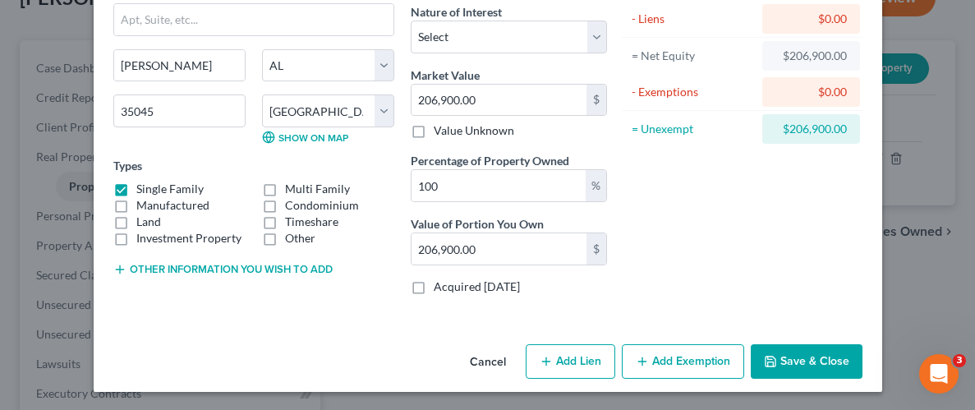
click at [696, 361] on button "Add Exemption" at bounding box center [683, 361] width 122 height 34
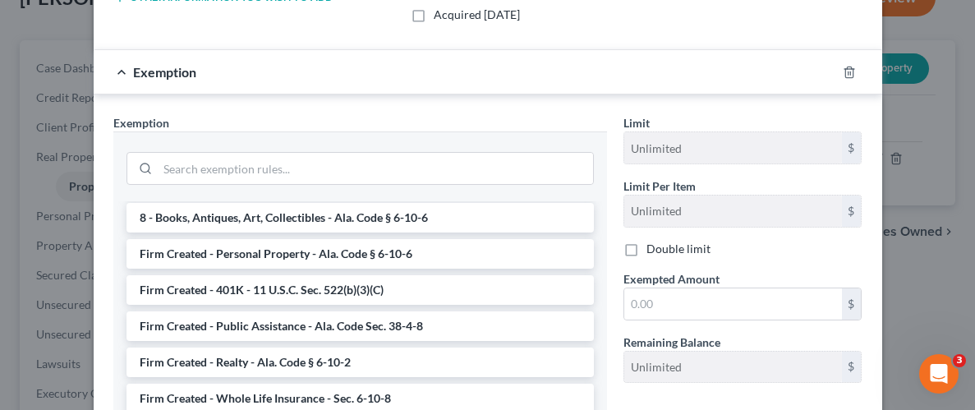
scroll to position [408, 0]
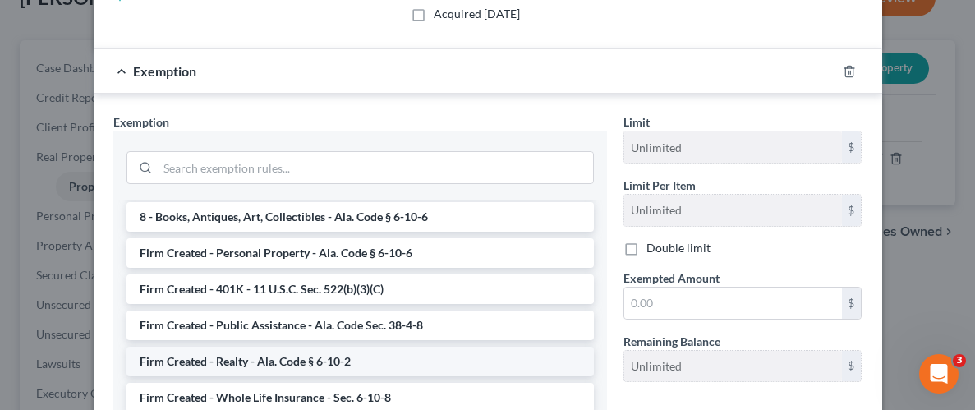
click at [285, 347] on li "Firm Created - Realty - Ala. Code § 6-10-2" at bounding box center [359, 362] width 467 height 30
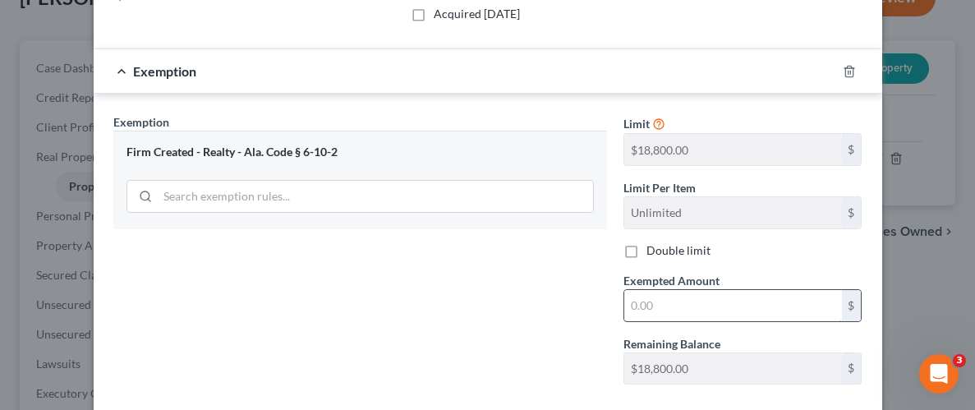
click at [701, 307] on input "text" at bounding box center [733, 305] width 218 height 31
type input "18,800.00"
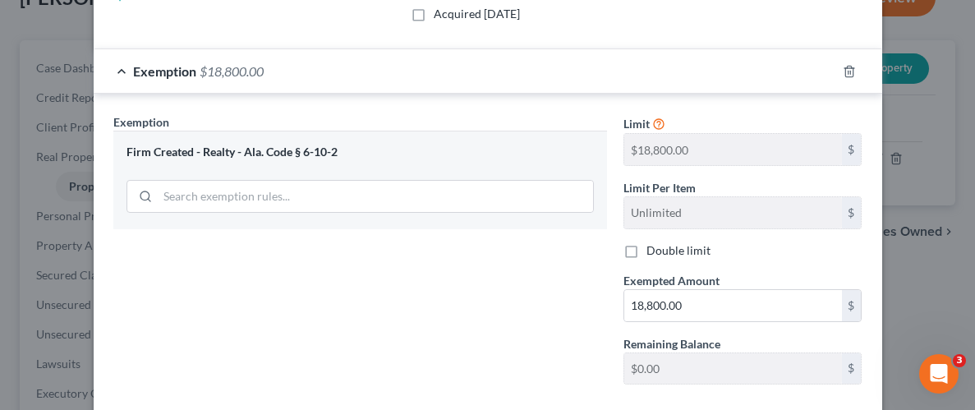
click at [527, 278] on div "Exemption Set must be selected for CA. Exemption * Firm Created - Realty - [GEO…" at bounding box center [360, 255] width 510 height 284
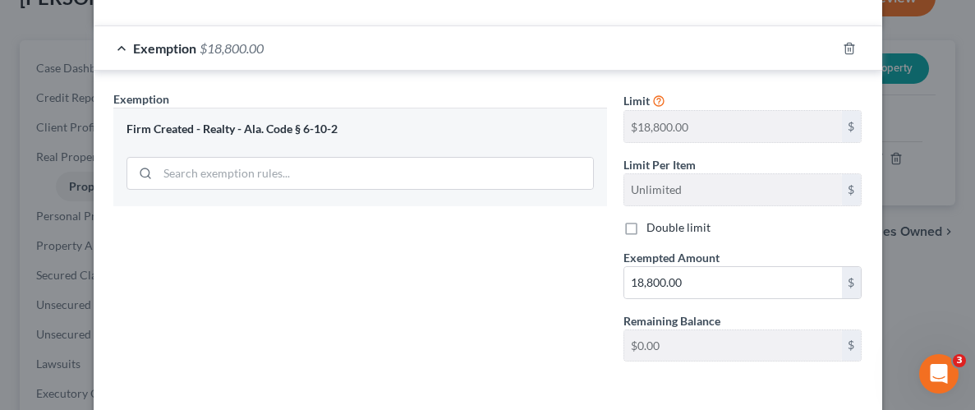
scroll to position [498, 0]
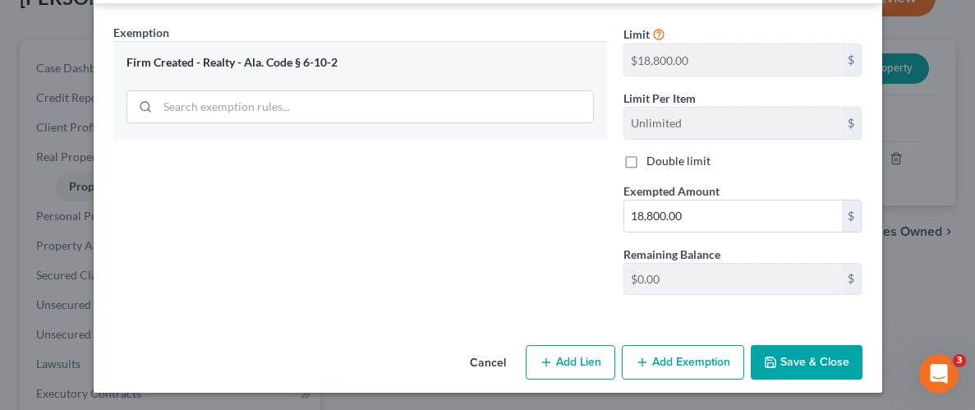
click at [789, 347] on button "Save & Close" at bounding box center [807, 362] width 112 height 34
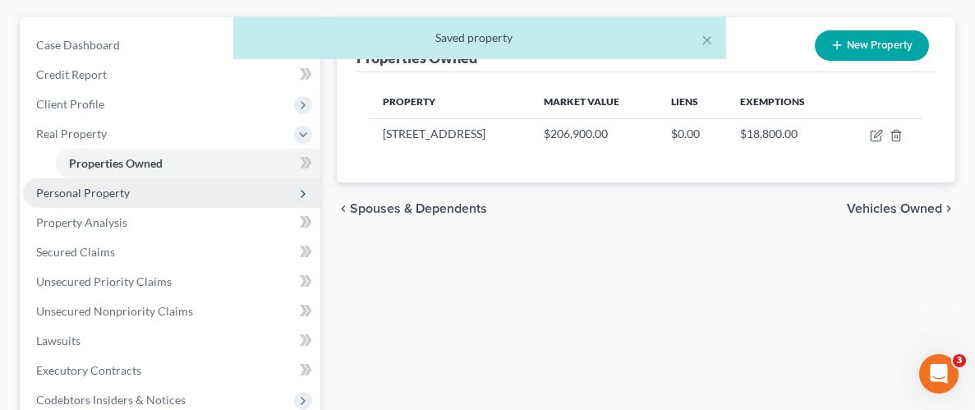
scroll to position [142, 0]
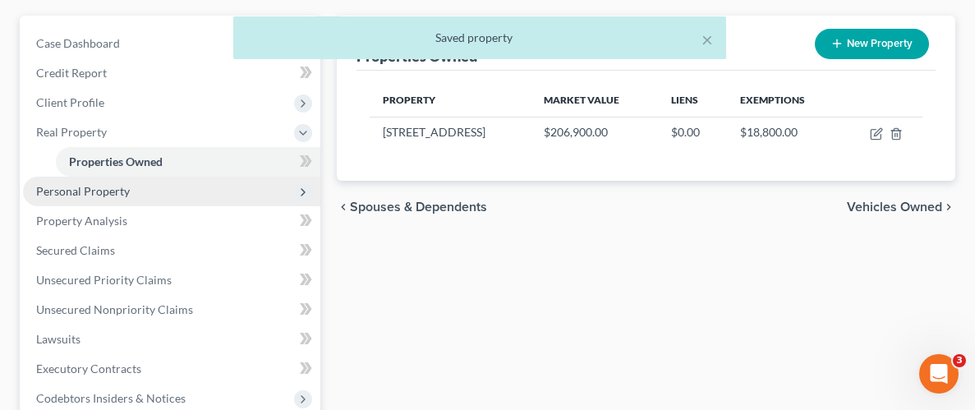
click at [122, 193] on span "Personal Property" at bounding box center [83, 191] width 94 height 14
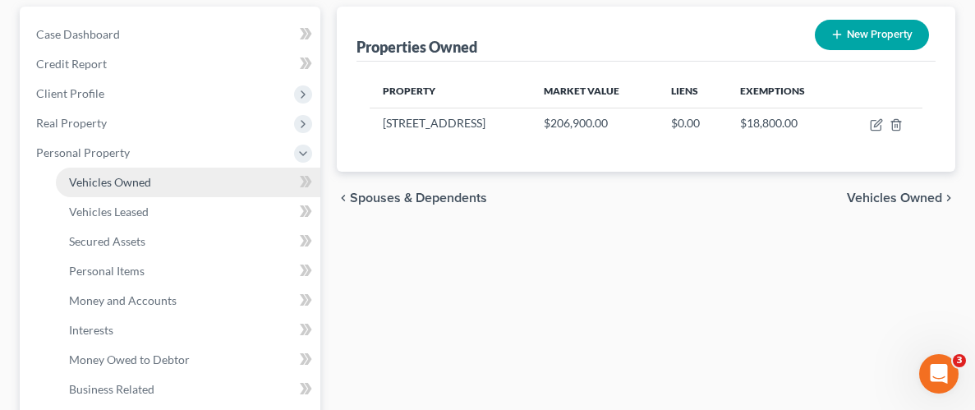
scroll to position [159, 0]
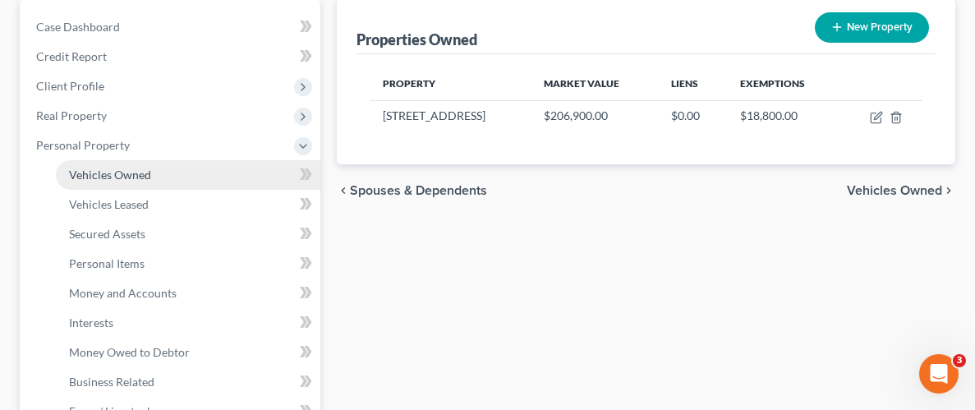
click at [117, 179] on span "Vehicles Owned" at bounding box center [110, 175] width 82 height 14
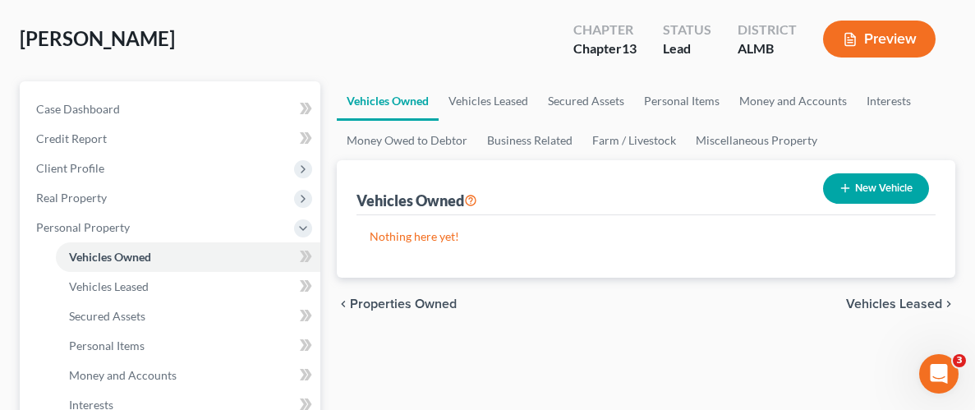
scroll to position [80, 0]
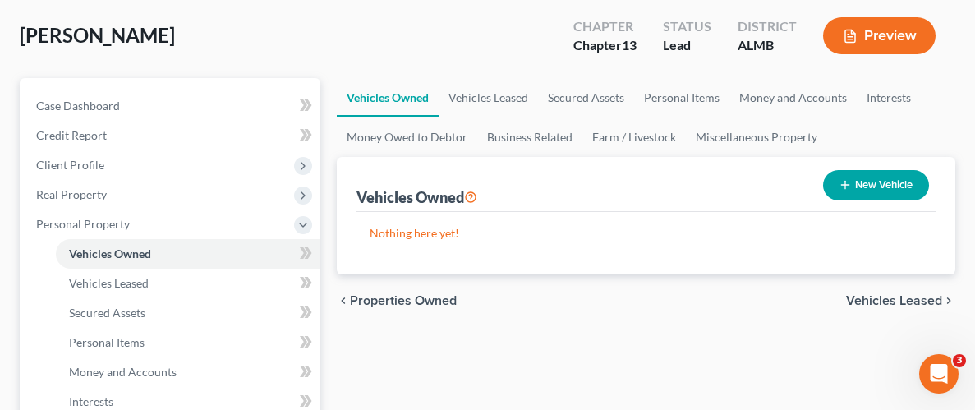
click at [842, 185] on line "button" at bounding box center [845, 185] width 7 height 0
select select "0"
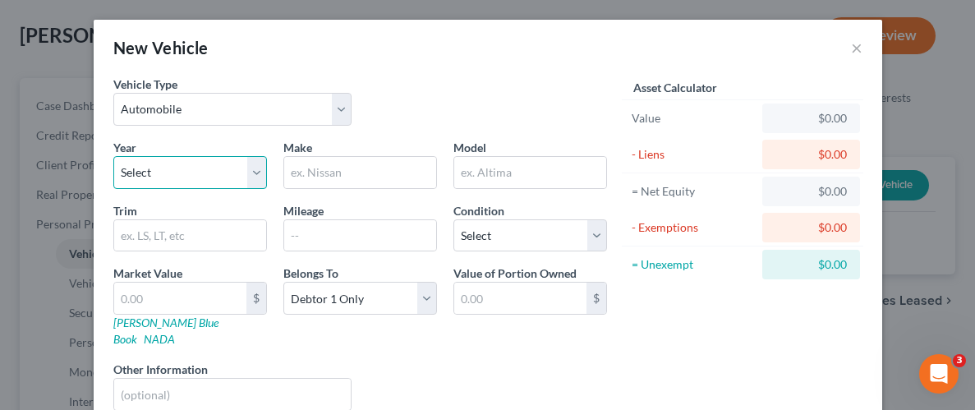
click at [182, 163] on select "Select 2026 2025 2024 2023 2022 2021 2020 2019 2018 2017 2016 2015 2014 2013 20…" at bounding box center [190, 172] width 154 height 33
select select "10"
click at [113, 156] on select "Select 2026 2025 2024 2023 2022 2021 2020 2019 2018 2017 2016 2015 2014 2013 20…" at bounding box center [190, 172] width 154 height 33
click at [337, 168] on input "text" at bounding box center [360, 172] width 152 height 31
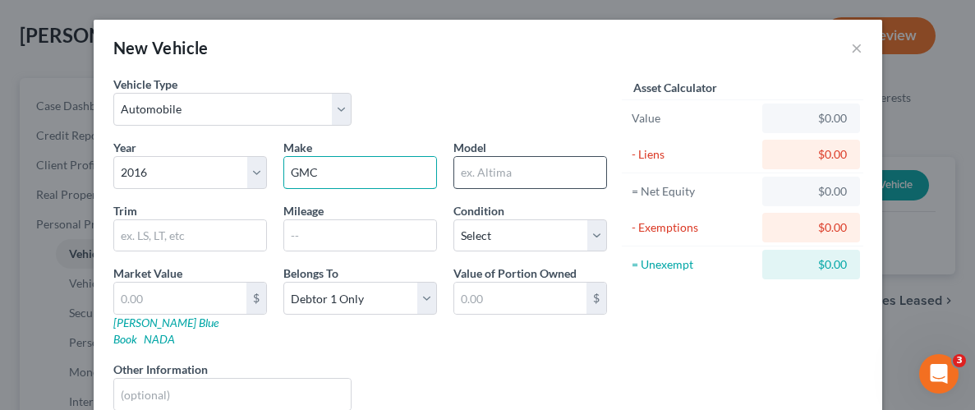
type input "GMC"
click at [515, 162] on input "text" at bounding box center [530, 172] width 152 height 31
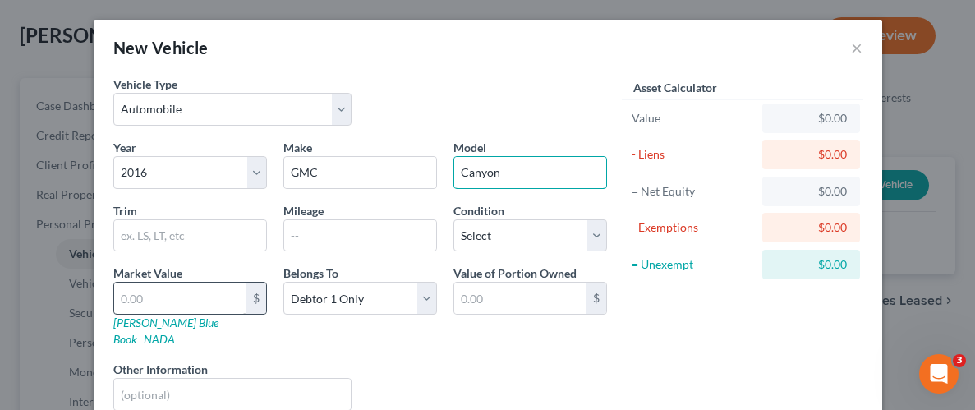
type input "Canyon"
click at [172, 288] on input "text" at bounding box center [180, 298] width 132 height 31
click at [223, 296] on input "text" at bounding box center [180, 298] width 132 height 31
type input "8"
type input "8.00"
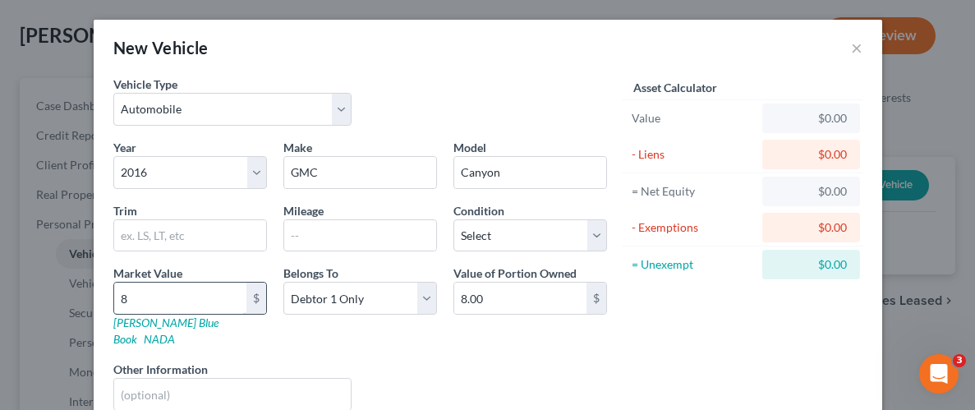
type input "86"
type input "86.00"
type input "860"
type input "860.00"
type input "8600"
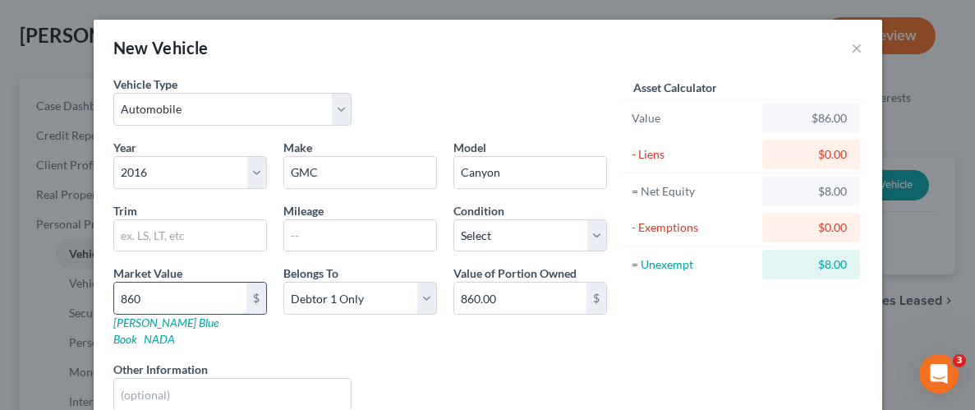
type input "8,600.00"
type input "8,600"
click at [468, 361] on div "Liens Select" at bounding box center [487, 386] width 255 height 50
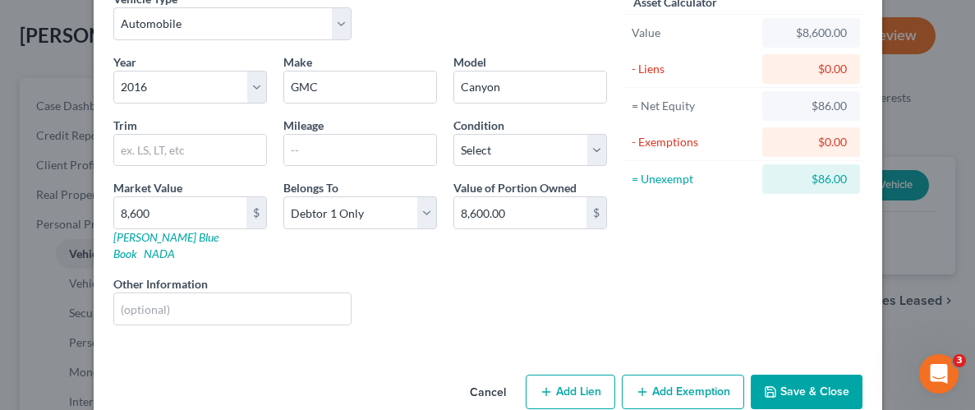
scroll to position [99, 0]
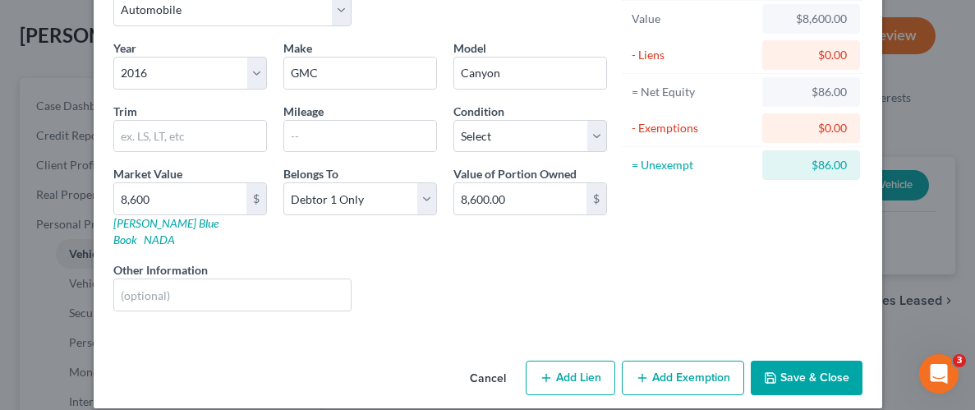
click at [694, 367] on button "Add Exemption" at bounding box center [683, 378] width 122 height 34
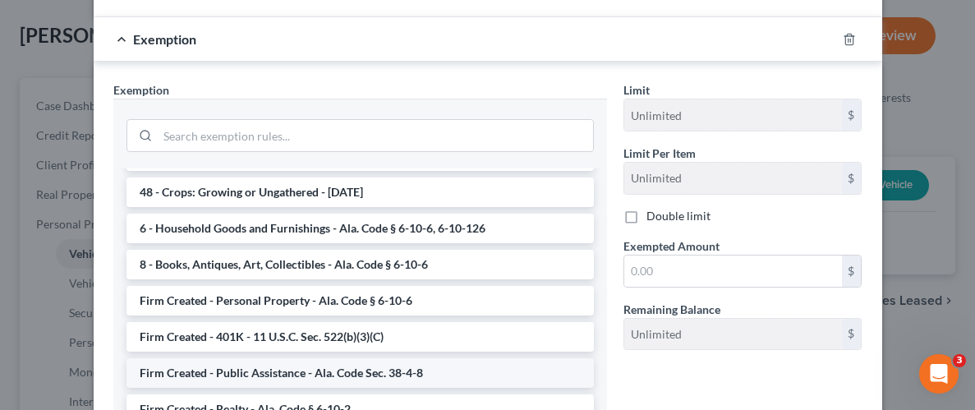
scroll to position [1183, 0]
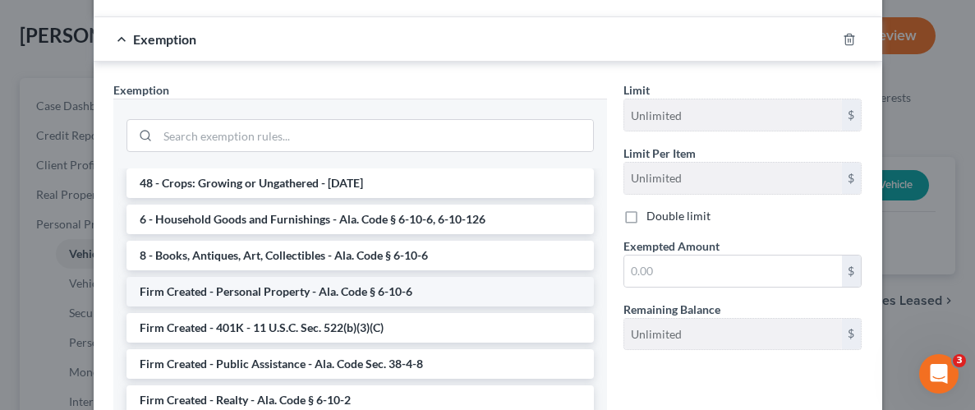
click at [290, 277] on li "Firm Created - Personal Property - Ala. Code § 6-10-6" at bounding box center [359, 292] width 467 height 30
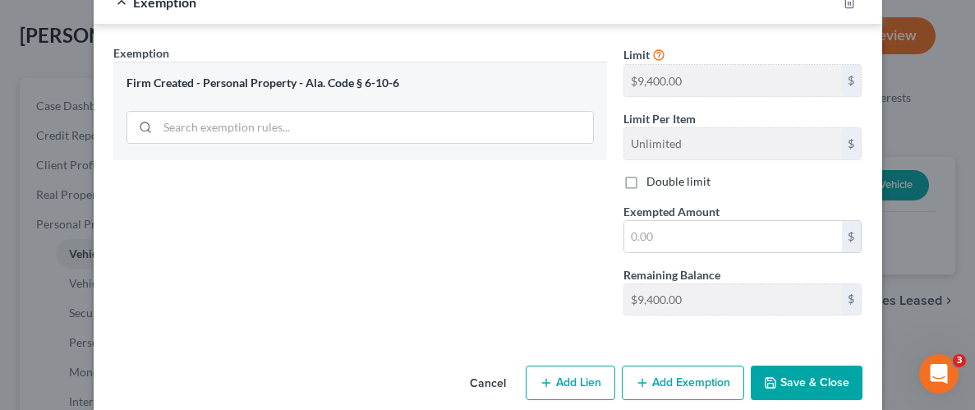
scroll to position [462, 0]
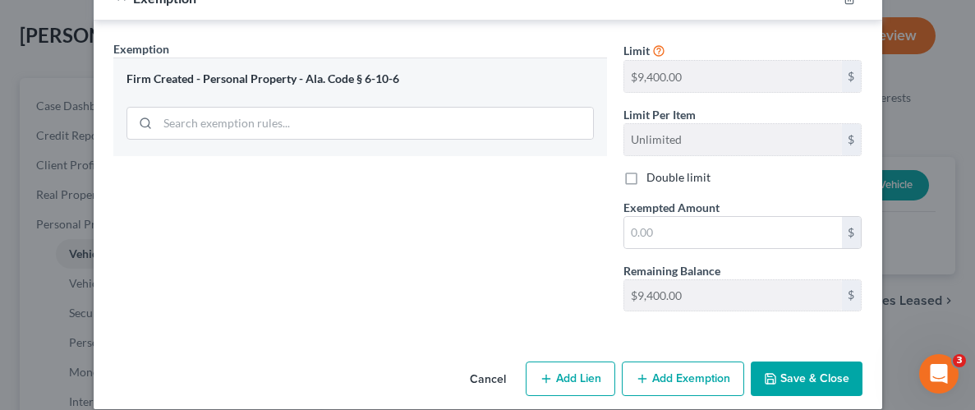
drag, startPoint x: 663, startPoint y: 352, endPoint x: 522, endPoint y: 270, distance: 163.4
click at [715, 226] on input "text" at bounding box center [733, 232] width 218 height 31
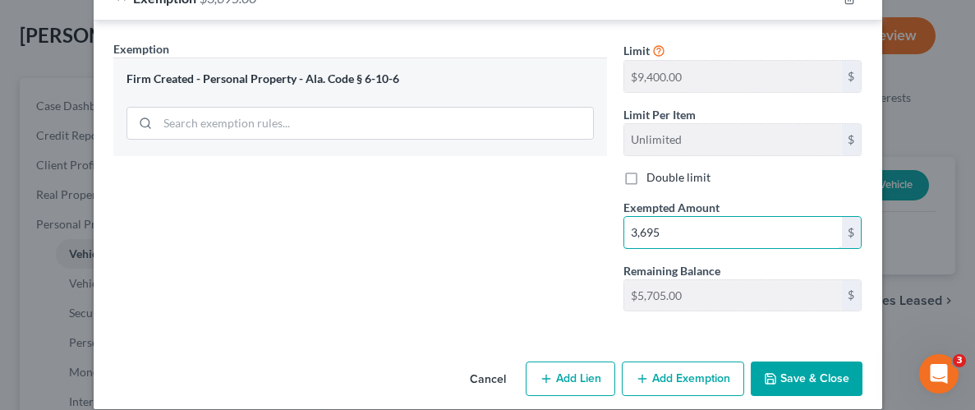
type input "3,695"
click at [795, 361] on button "Save & Close" at bounding box center [807, 378] width 112 height 34
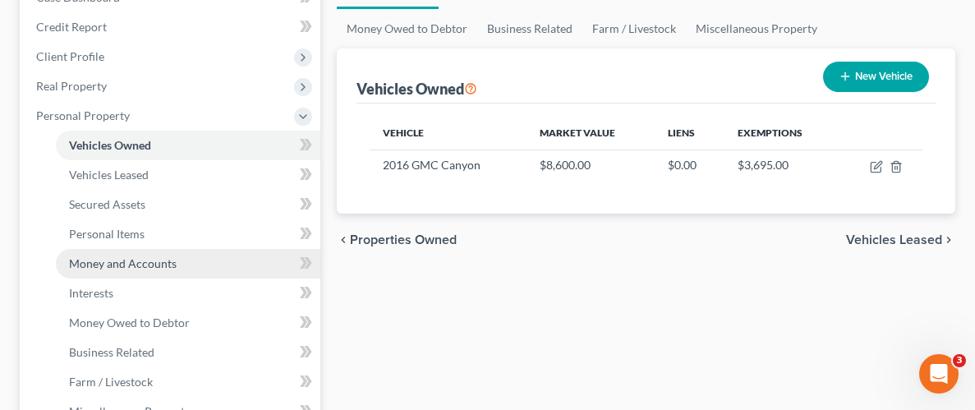
scroll to position [195, 0]
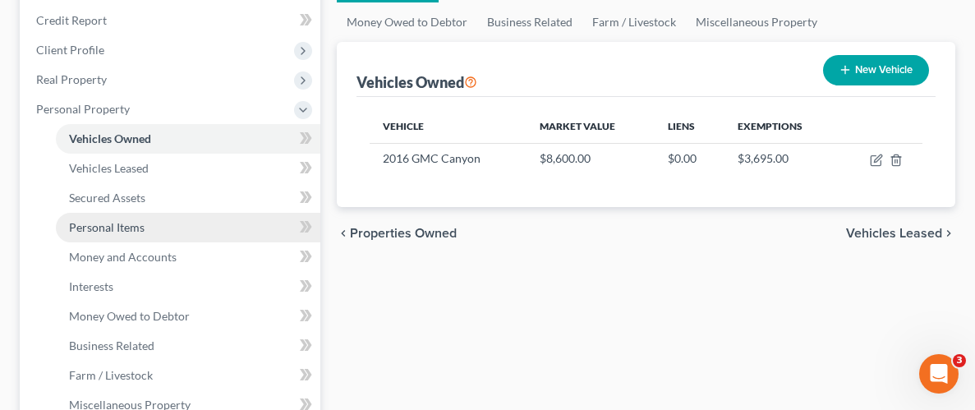
click at [136, 228] on span "Personal Items" at bounding box center [107, 227] width 76 height 14
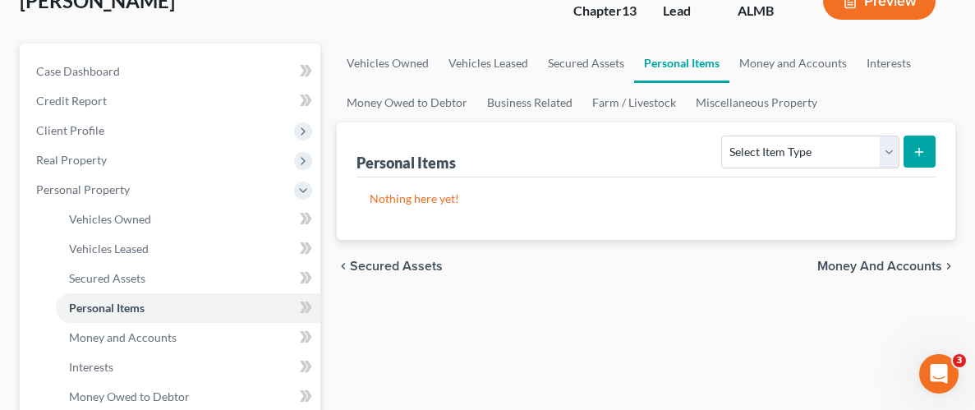
scroll to position [126, 0]
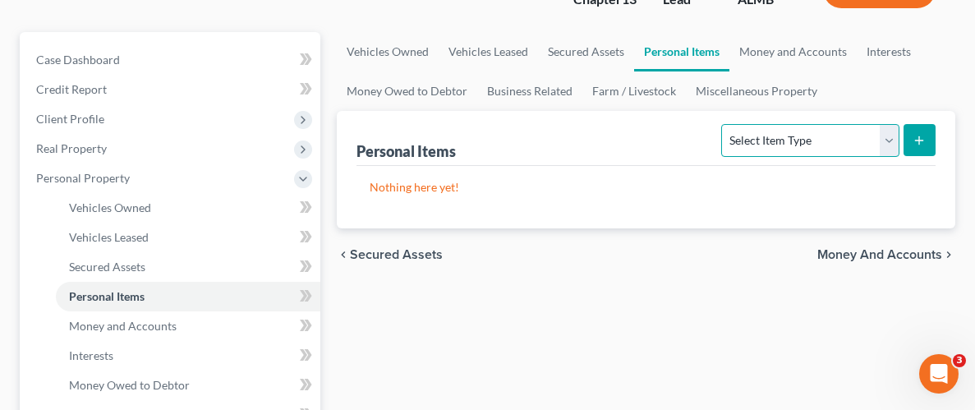
click at [885, 145] on select "Select Item Type Clothing Collectibles Of Value Electronics Firearms Household …" at bounding box center [809, 140] width 177 height 33
select select "household_goods"
click at [724, 124] on select "Select Item Type Clothing Collectibles Of Value Electronics Firearms Household …" at bounding box center [809, 140] width 177 height 33
click at [918, 134] on icon "submit" at bounding box center [919, 140] width 13 height 13
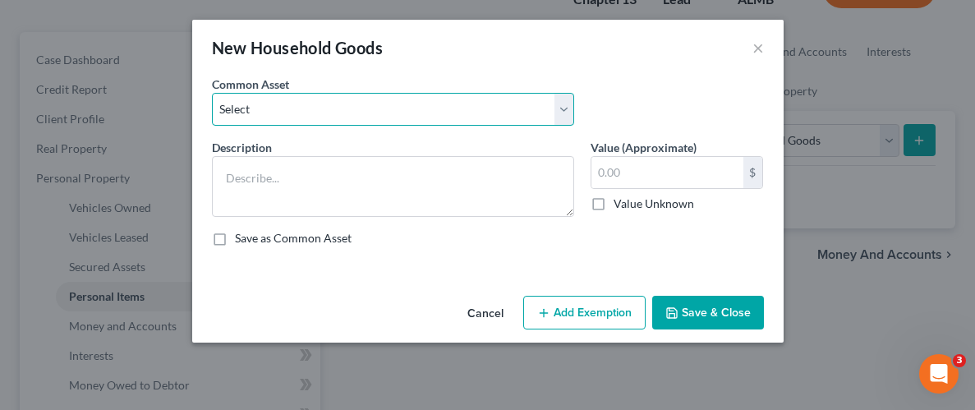
click at [568, 112] on select "Select Household Goods Household Goods" at bounding box center [393, 109] width 362 height 33
select select "0"
click at [212, 93] on select "Select Household Goods Household Goods" at bounding box center [393, 109] width 362 height 33
type textarea "Household Goods"
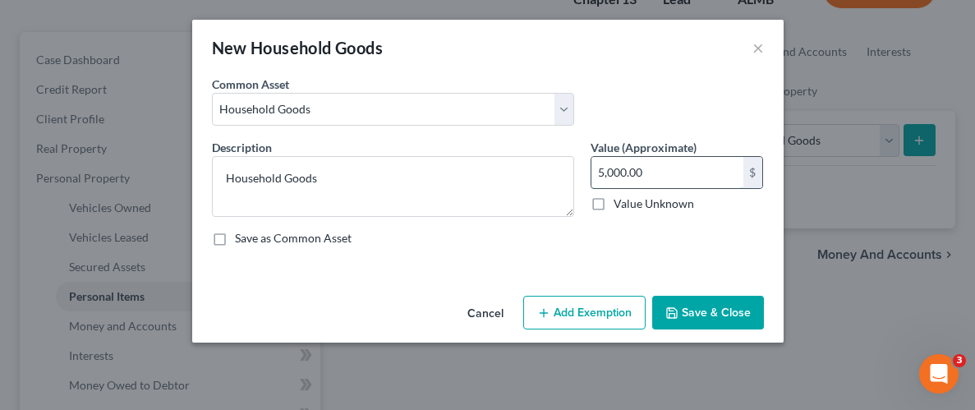
click at [668, 170] on input "5,000.00" at bounding box center [667, 172] width 152 height 31
type input "1,000.00"
click at [596, 302] on button "Add Exemption" at bounding box center [584, 313] width 122 height 34
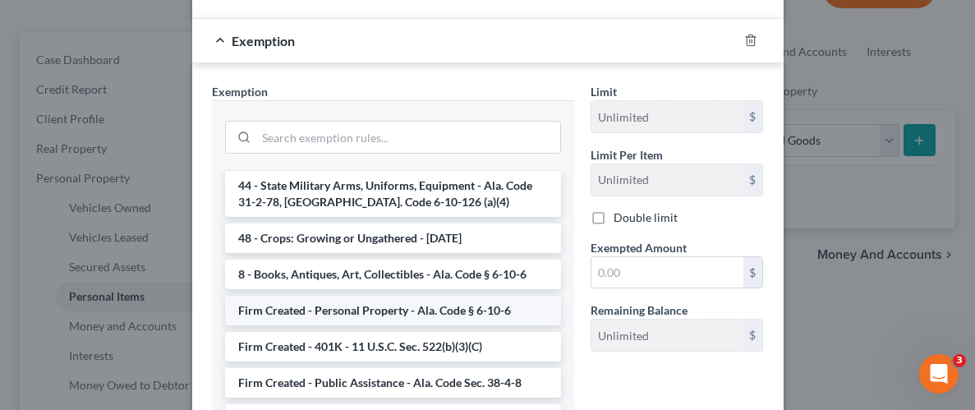
scroll to position [1298, 0]
click at [324, 295] on li "Firm Created - Personal Property - Ala. Code § 6-10-6" at bounding box center [393, 310] width 336 height 30
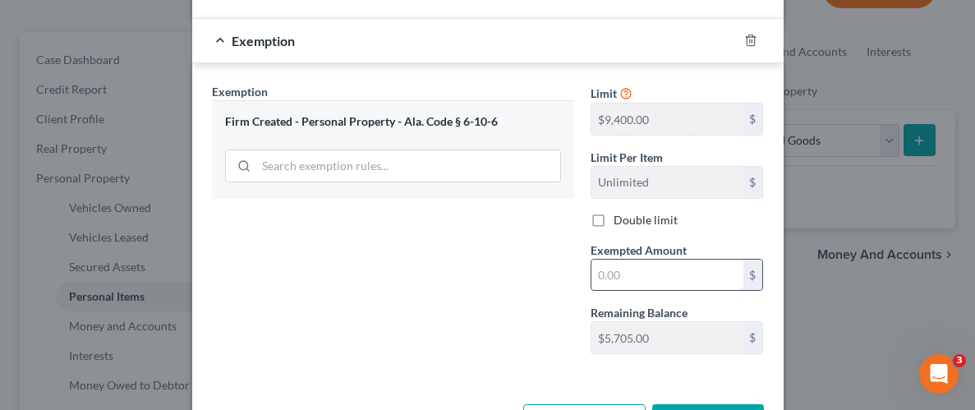
click at [643, 263] on input "text" at bounding box center [667, 275] width 152 height 31
type input "1,000.00"
click at [490, 312] on div "Exemption Set must be selected for CA. Exemption * Firm Created - Personal Prop…" at bounding box center [393, 225] width 379 height 284
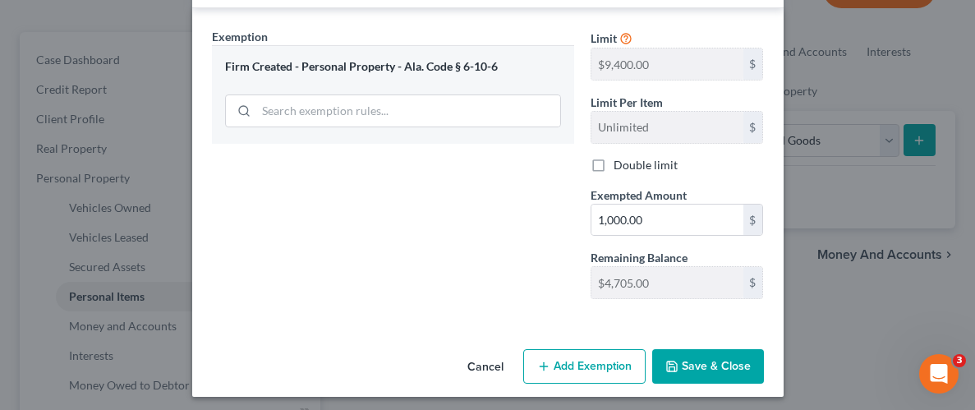
scroll to position [315, 0]
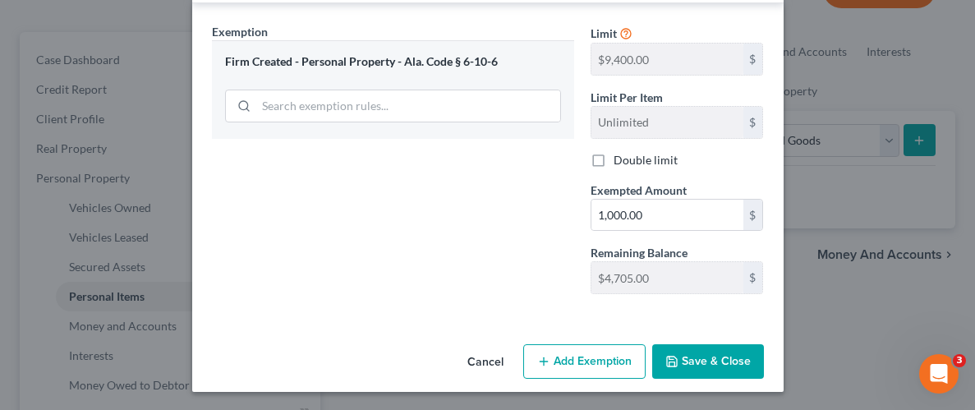
click at [723, 356] on button "Save & Close" at bounding box center [708, 361] width 112 height 34
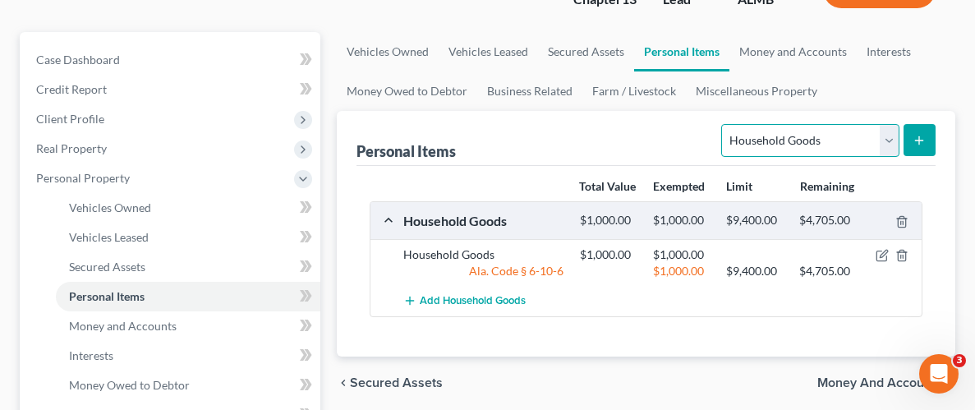
click at [890, 145] on select "Select Item Type Clothing Collectibles Of Value Electronics Firearms Household …" at bounding box center [809, 140] width 177 height 33
select select "clothing"
click at [724, 124] on select "Select Item Type Clothing Collectibles Of Value Electronics Firearms Household …" at bounding box center [809, 140] width 177 height 33
click at [921, 136] on icon "submit" at bounding box center [919, 140] width 13 height 13
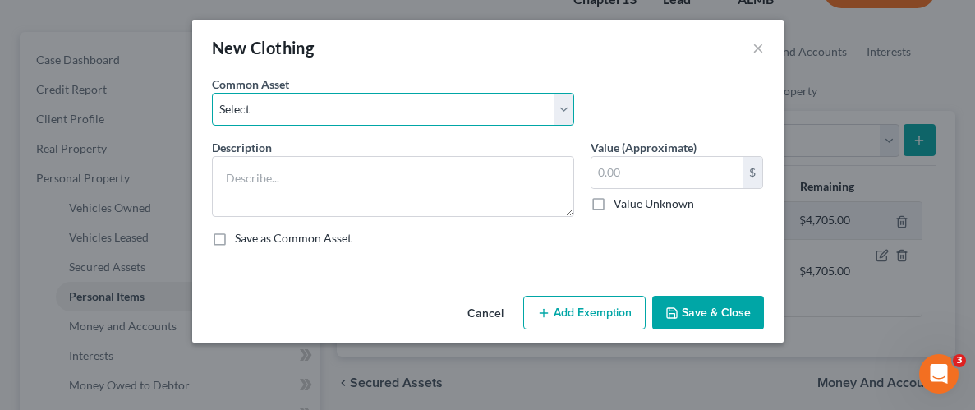
click at [559, 113] on select "Select Wearing apparel" at bounding box center [393, 109] width 362 height 33
select select "0"
click at [212, 93] on select "Select Wearing apparel" at bounding box center [393, 109] width 362 height 33
type textarea "Wearing apparel"
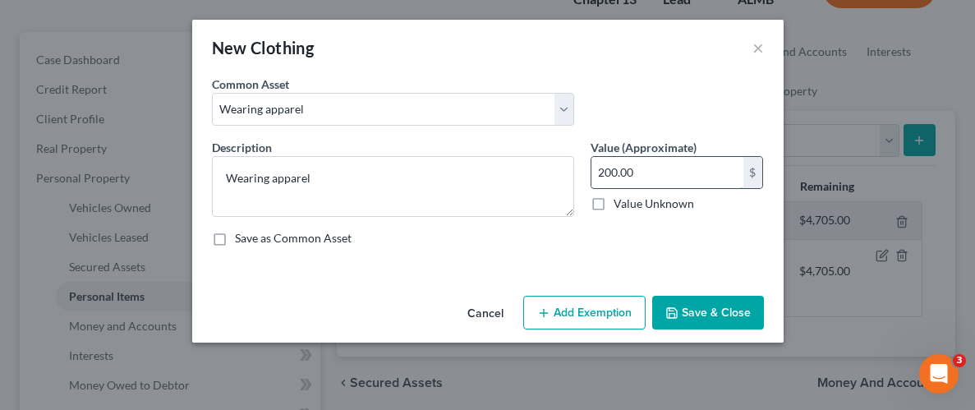
click at [711, 186] on input "200.00" at bounding box center [667, 172] width 152 height 31
type input "100.00"
click at [608, 307] on button "Add Exemption" at bounding box center [584, 313] width 122 height 34
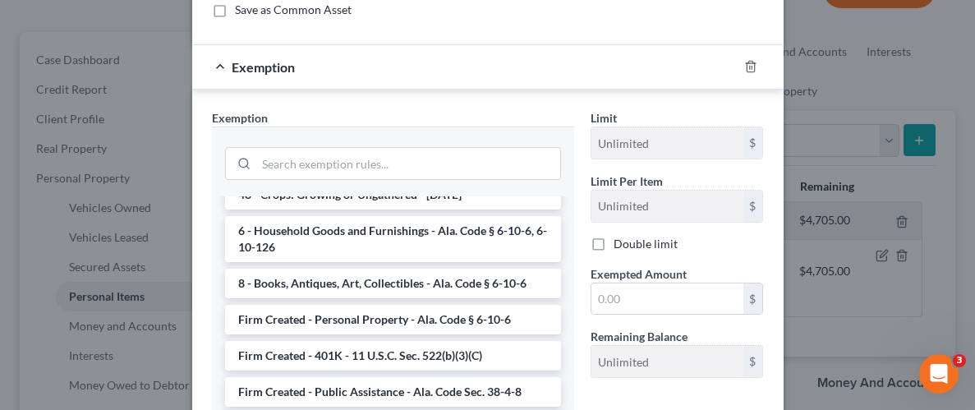
scroll to position [1354, 0]
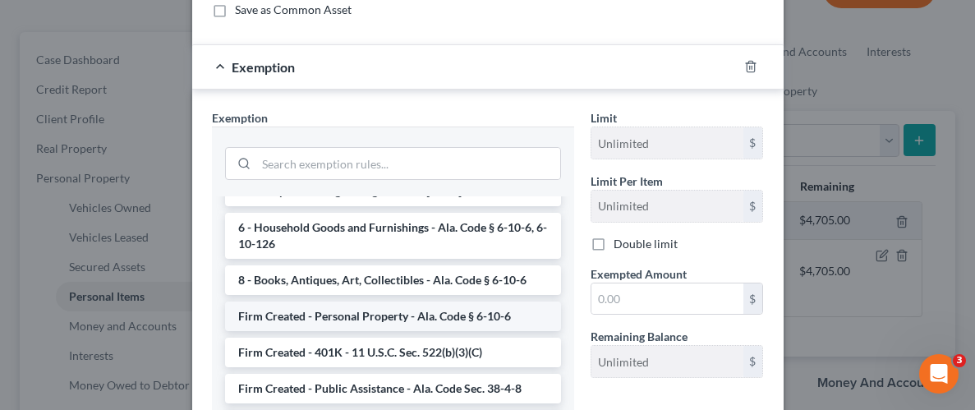
click at [322, 301] on li "Firm Created - Personal Property - Ala. Code § 6-10-6" at bounding box center [393, 316] width 336 height 30
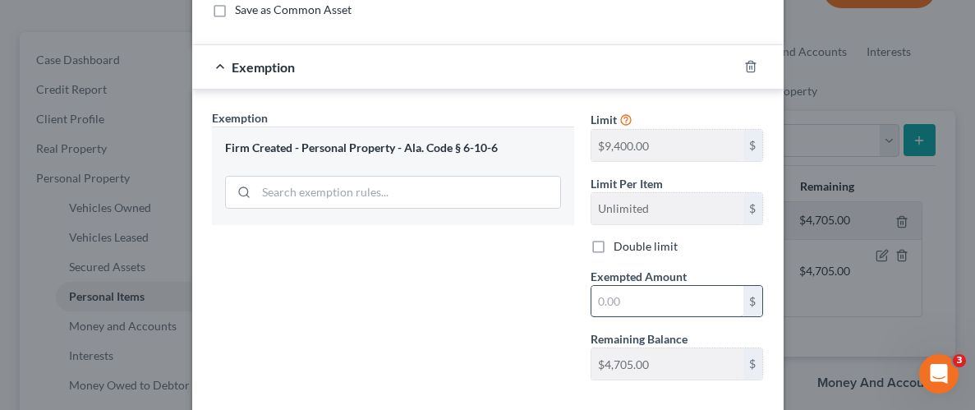
click at [629, 306] on input "text" at bounding box center [667, 301] width 152 height 31
type input "100.00"
click at [442, 288] on div "Exemption Set must be selected for CA. Exemption * Firm Created - Personal Prop…" at bounding box center [393, 251] width 379 height 284
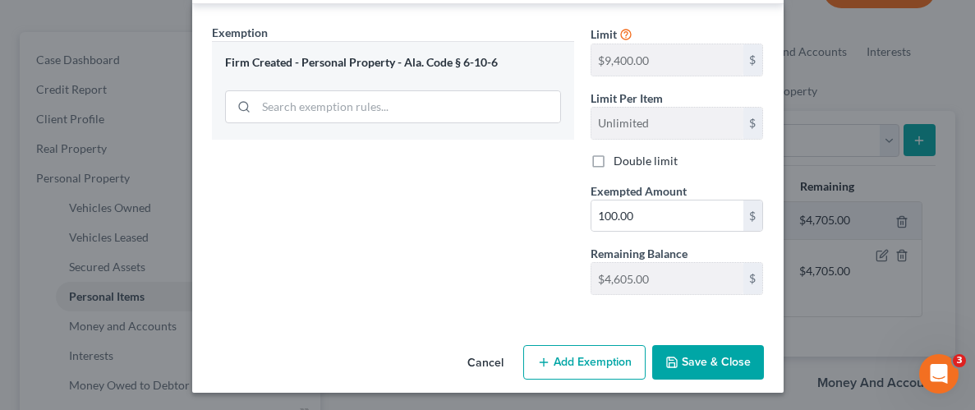
scroll to position [315, 0]
drag, startPoint x: 679, startPoint y: 353, endPoint x: 670, endPoint y: 340, distance: 15.9
click at [678, 350] on button "Save & Close" at bounding box center [708, 361] width 112 height 34
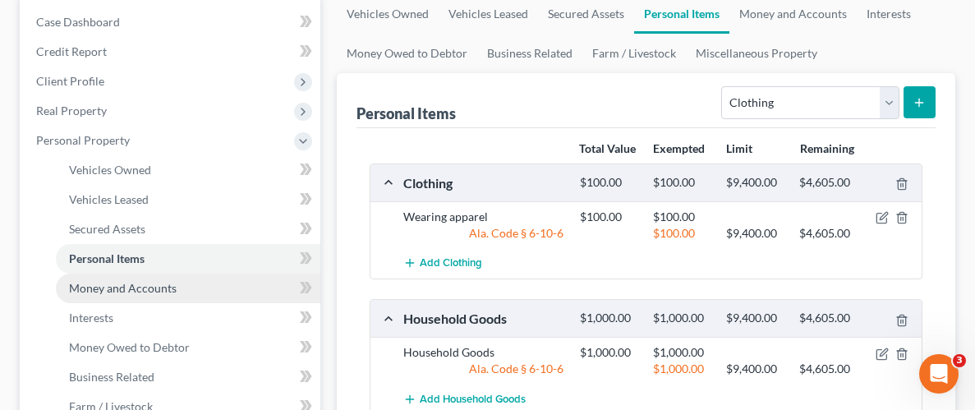
scroll to position [167, 0]
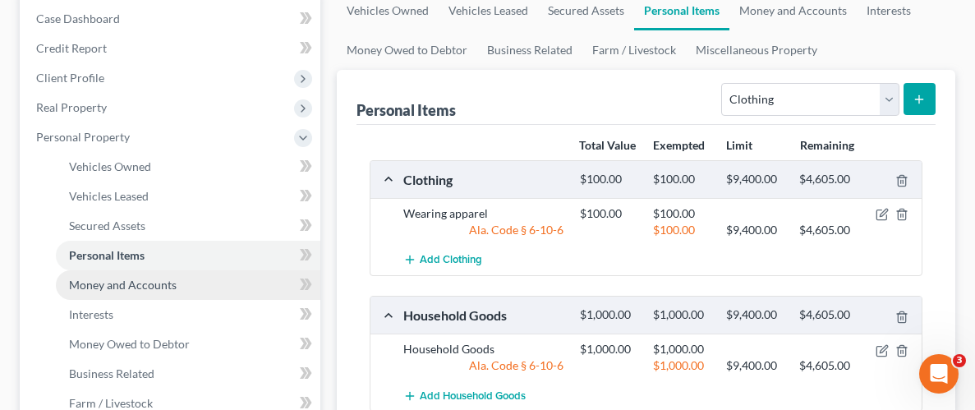
click at [125, 285] on span "Money and Accounts" at bounding box center [123, 285] width 108 height 14
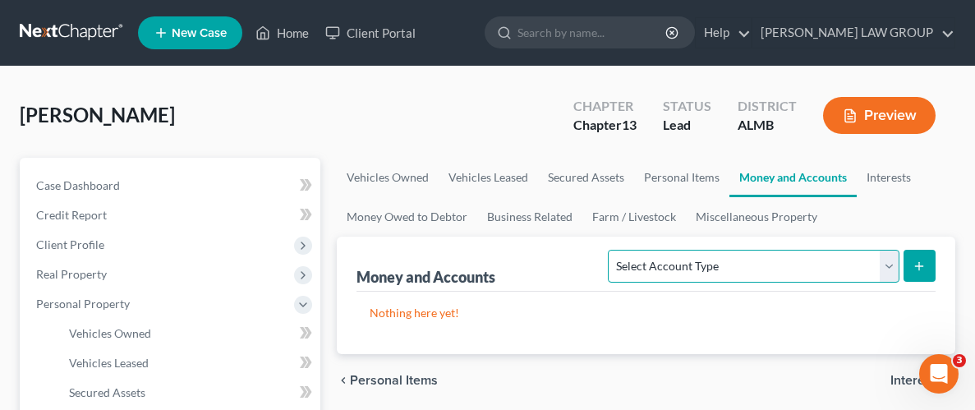
click at [880, 267] on select "Select Account Type Brokerage Cash on Hand Certificates of Deposit Checking Acc…" at bounding box center [753, 266] width 291 height 33
select select "checking"
click at [612, 250] on select "Select Account Type Brokerage Cash on Hand Certificates of Deposit Checking Acc…" at bounding box center [753, 266] width 291 height 33
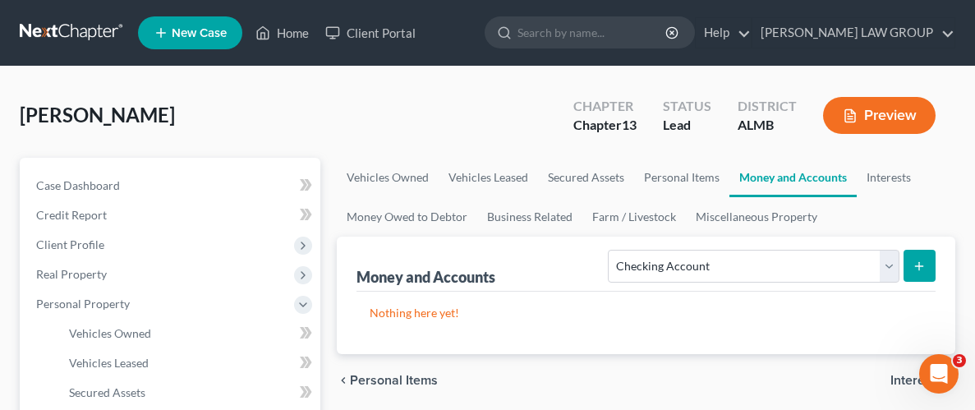
click at [919, 266] on line "submit" at bounding box center [919, 266] width 7 height 0
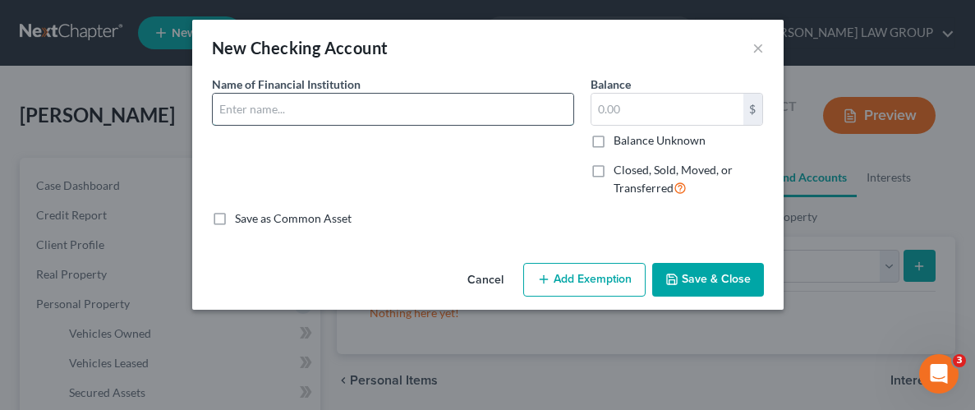
click at [339, 108] on input "text" at bounding box center [393, 109] width 361 height 31
type input "Chime"
click at [688, 119] on input "text" at bounding box center [667, 109] width 152 height 31
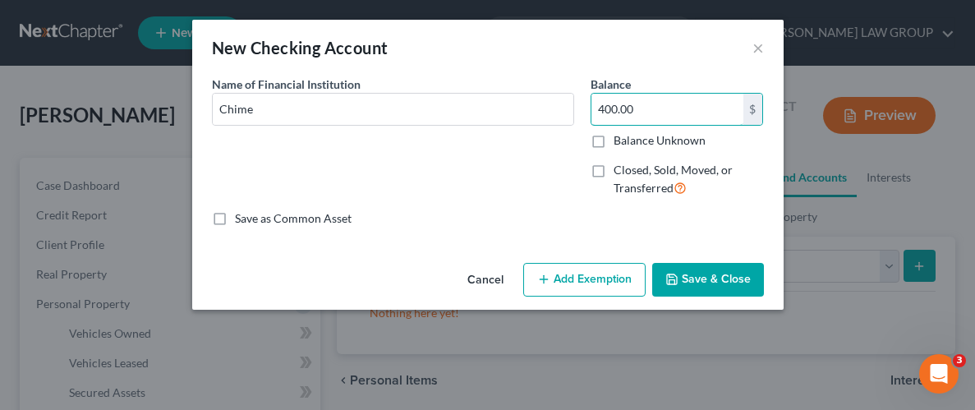
type input "400.00"
click at [581, 288] on button "Add Exemption" at bounding box center [584, 280] width 122 height 34
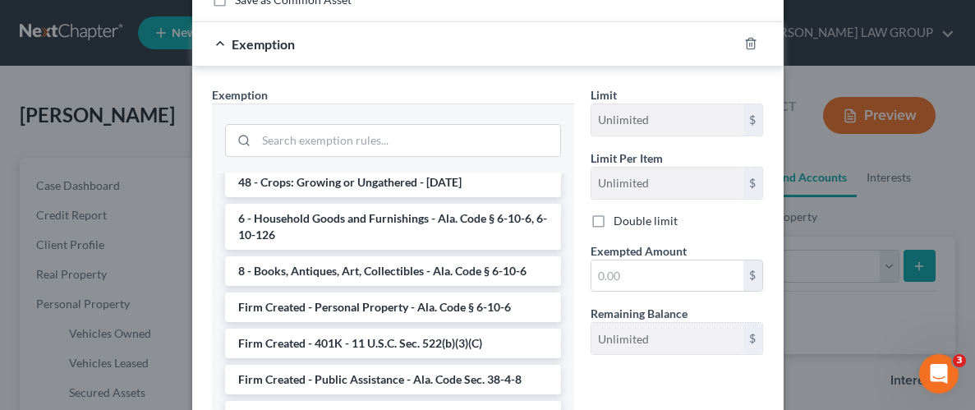
scroll to position [1307, 0]
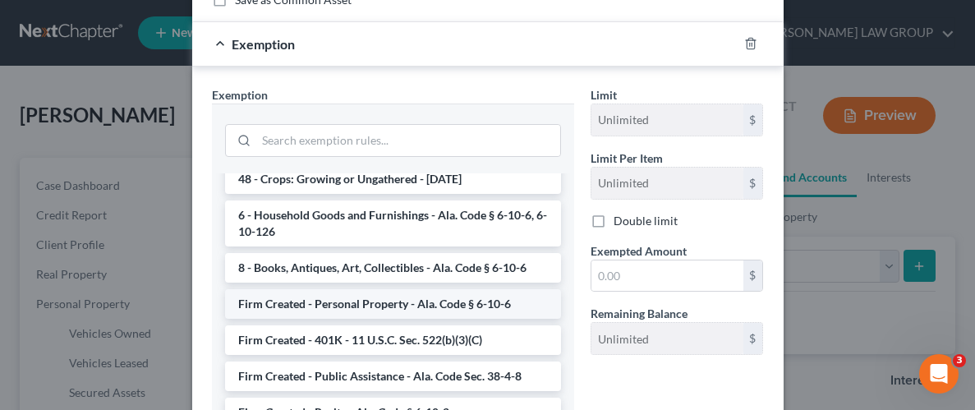
click at [314, 289] on li "Firm Created - Personal Property - Ala. Code § 6-10-6" at bounding box center [393, 304] width 336 height 30
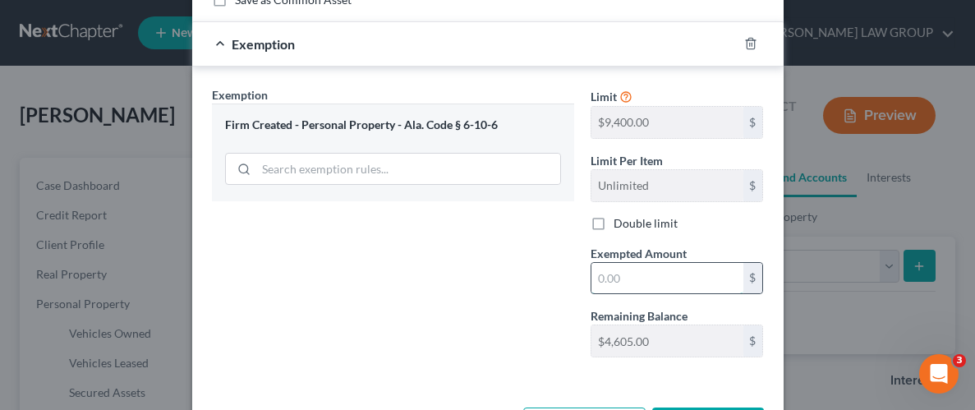
click at [657, 278] on input "text" at bounding box center [667, 278] width 152 height 31
type input "400.00"
click at [494, 261] on div "Exemption Set must be selected for CA. Exemption * Firm Created - Personal Prop…" at bounding box center [393, 228] width 379 height 284
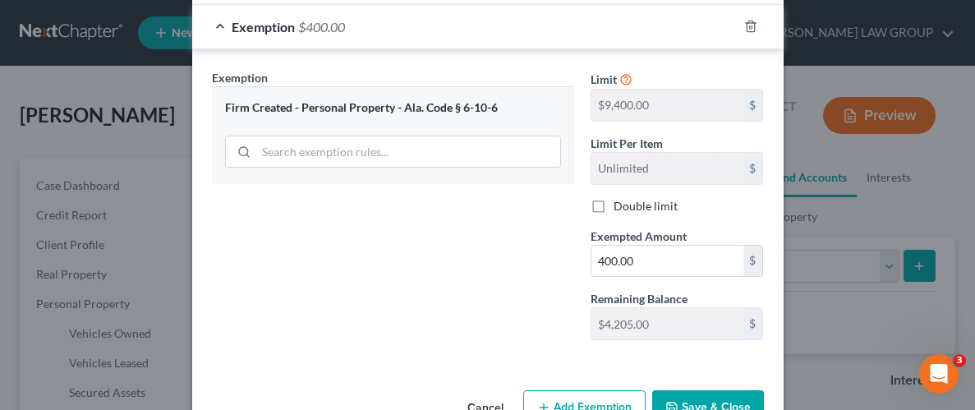
scroll to position [282, 0]
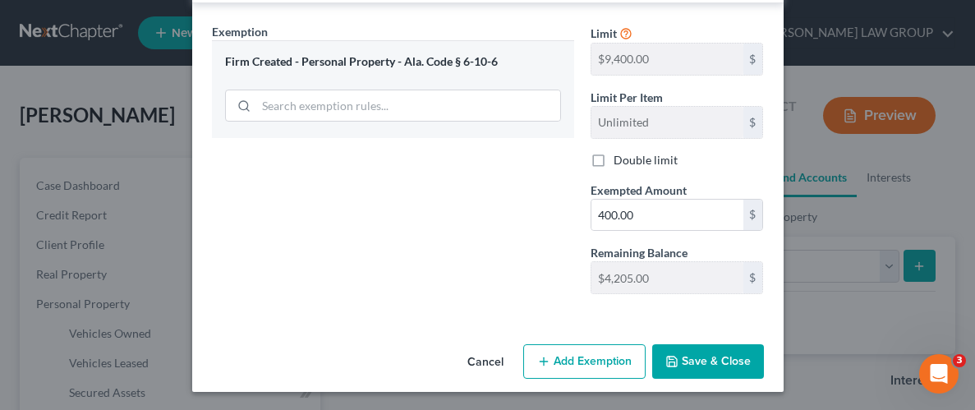
click at [705, 358] on button "Save & Close" at bounding box center [708, 361] width 112 height 34
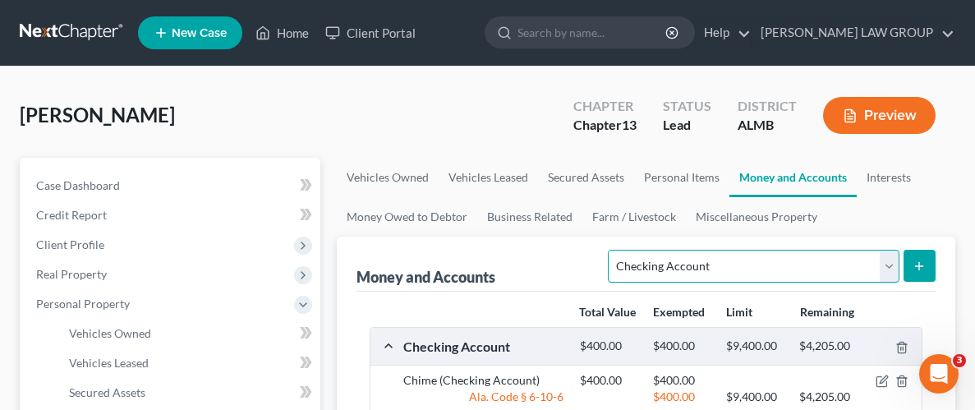
click at [894, 266] on select "Select Account Type Brokerage Cash on Hand Certificates of Deposit Checking Acc…" at bounding box center [753, 266] width 291 height 33
select select "savings"
click at [612, 250] on select "Select Account Type Brokerage Cash on Hand Certificates of Deposit Checking Acc…" at bounding box center [753, 266] width 291 height 33
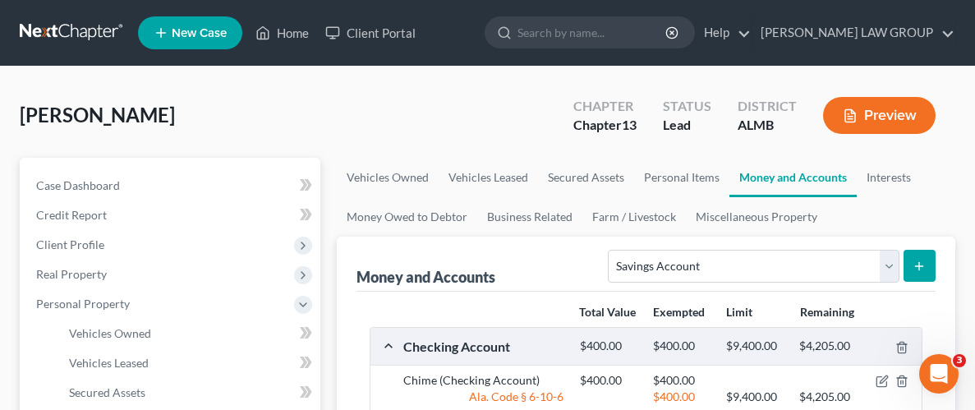
click at [920, 257] on button "submit" at bounding box center [920, 266] width 32 height 32
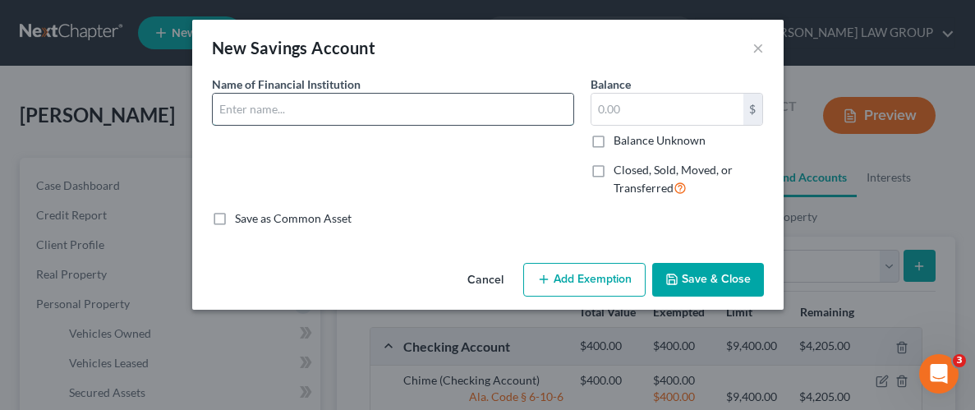
click at [393, 99] on input "text" at bounding box center [393, 109] width 361 height 31
type input "BB&T"
click at [687, 113] on input "text" at bounding box center [667, 109] width 152 height 31
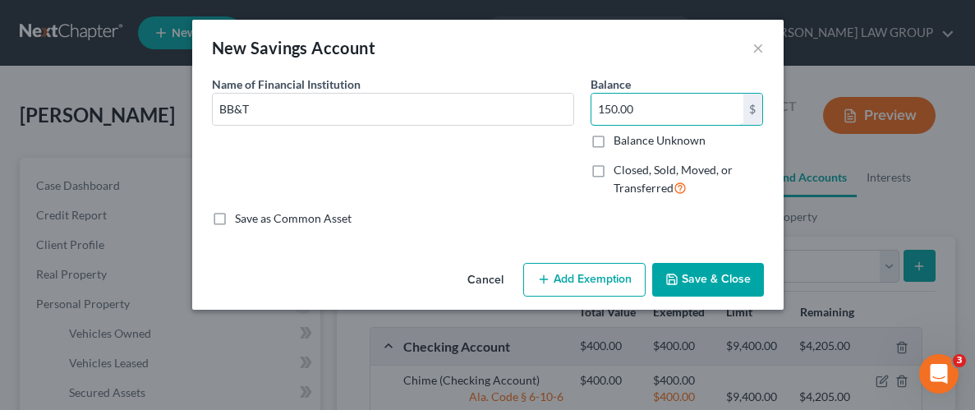
type input "150.00"
click at [608, 274] on button "Add Exemption" at bounding box center [584, 280] width 122 height 34
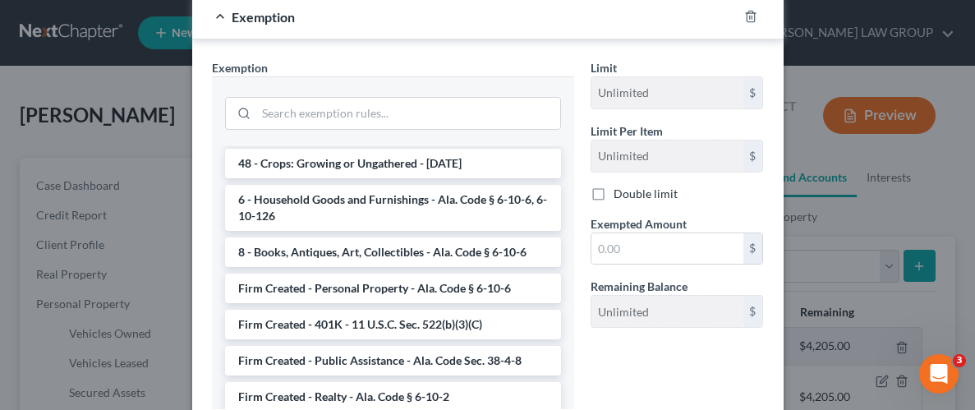
scroll to position [1318, 0]
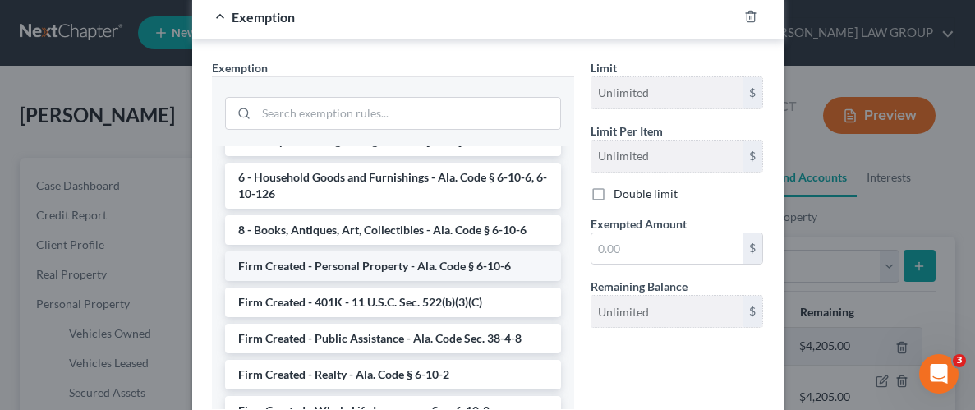
click at [371, 251] on li "Firm Created - Personal Property - Ala. Code § 6-10-6" at bounding box center [393, 266] width 336 height 30
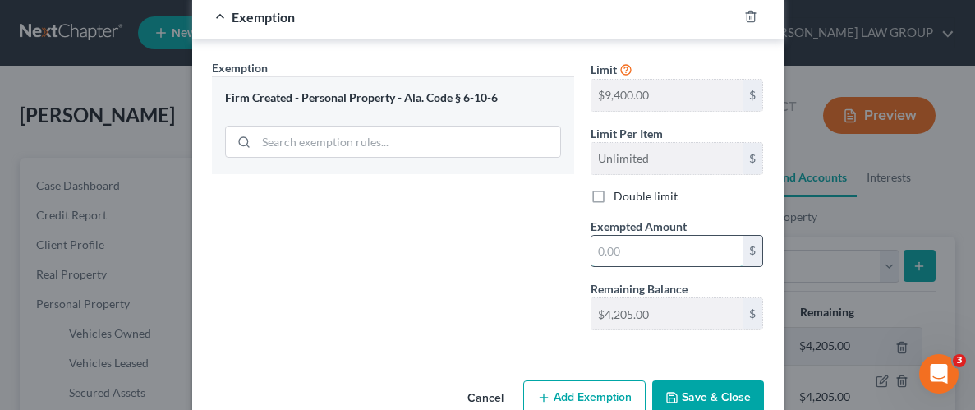
click at [677, 246] on input "text" at bounding box center [667, 251] width 152 height 31
type input "150.00"
click at [724, 407] on button "Save & Close" at bounding box center [708, 397] width 112 height 34
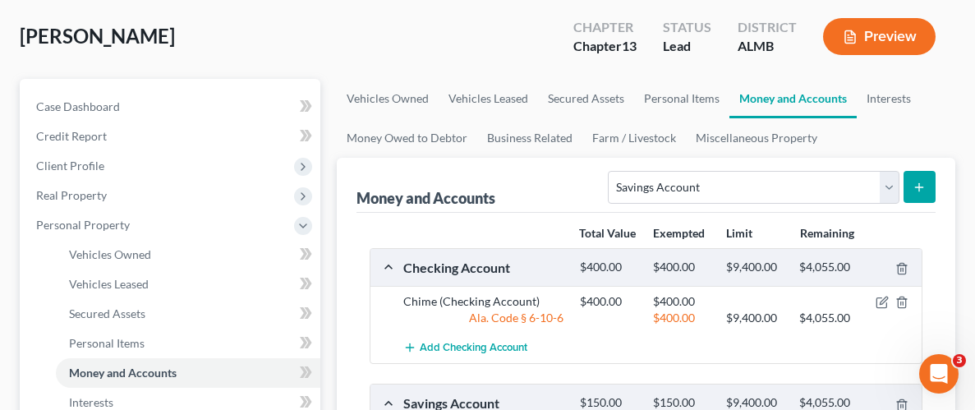
scroll to position [78, 0]
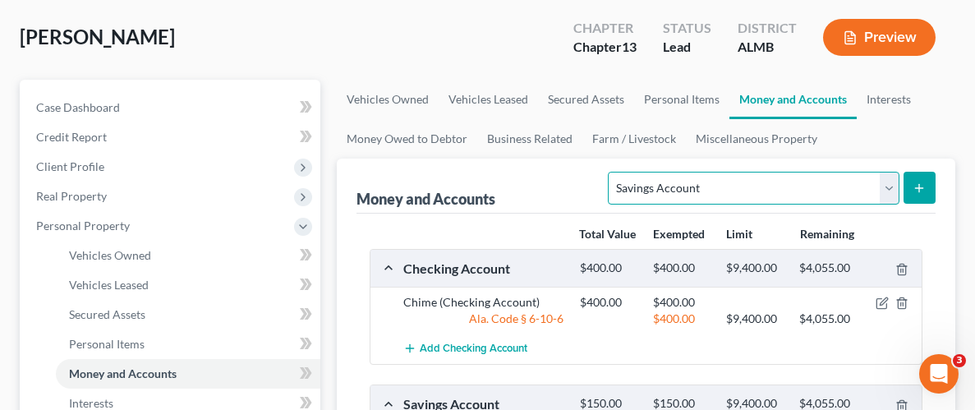
click at [885, 189] on select "Select Account Type Brokerage Cash on Hand Certificates of Deposit Checking Acc…" at bounding box center [753, 188] width 291 height 33
select select "cash_on_hand"
click at [612, 172] on select "Select Account Type Brokerage Cash on Hand Certificates of Deposit Checking Acc…" at bounding box center [753, 188] width 291 height 33
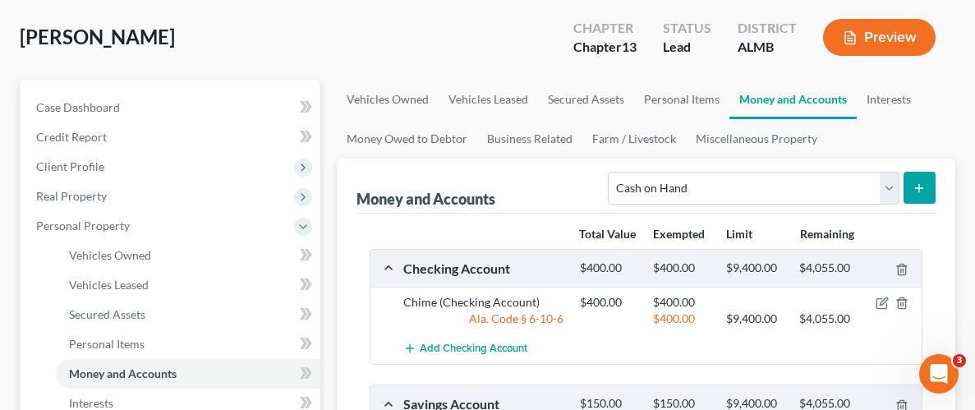
click at [914, 185] on icon "submit" at bounding box center [919, 188] width 13 height 13
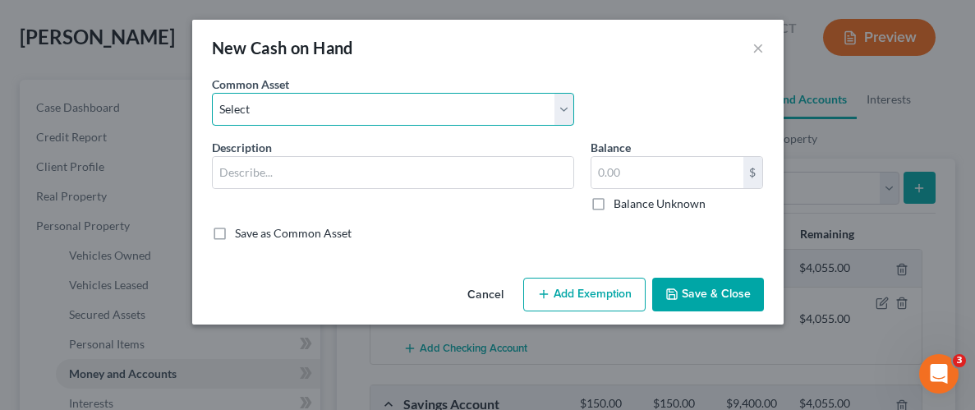
click at [405, 111] on select "Select Cash on Hand" at bounding box center [393, 109] width 362 height 33
select select "0"
click at [212, 93] on select "Select Cash on Hand" at bounding box center [393, 109] width 362 height 33
type input "Cash on Hand"
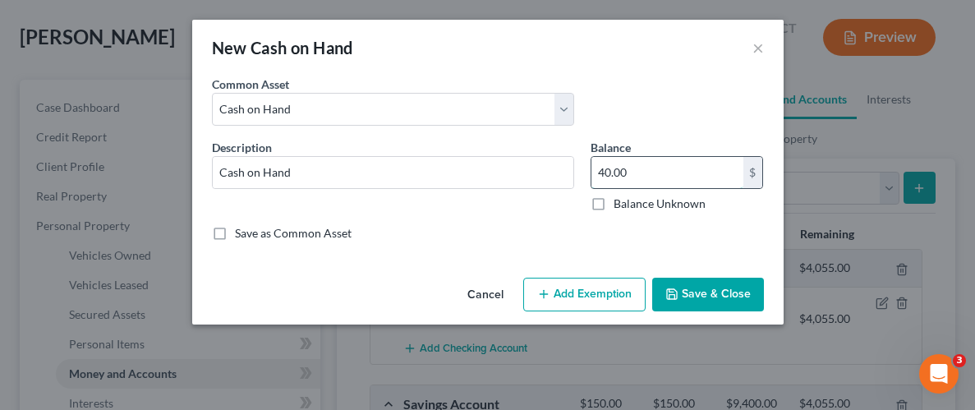
click at [697, 164] on input "40.00" at bounding box center [667, 172] width 152 height 31
type input "15.00"
click at [614, 297] on button "Add Exemption" at bounding box center [584, 295] width 122 height 34
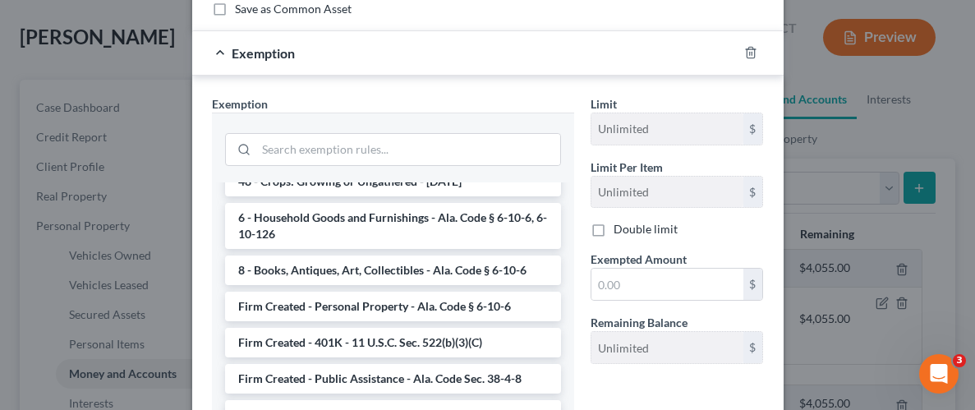
scroll to position [1318, 0]
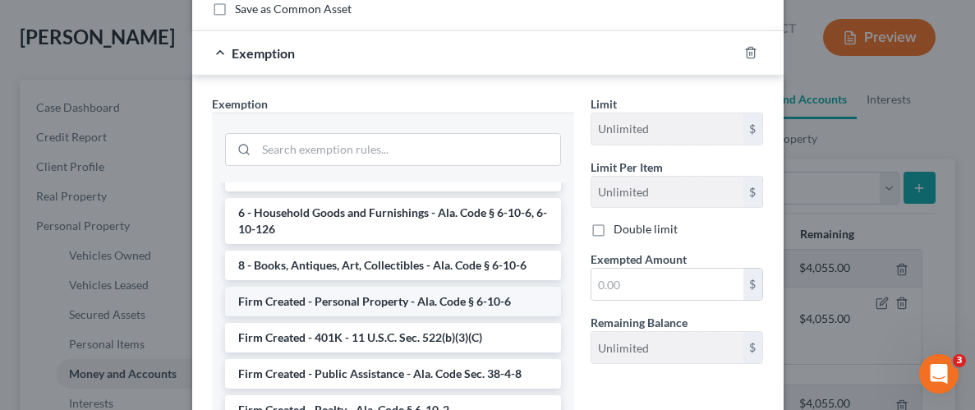
click at [377, 287] on li "Firm Created - Personal Property - Ala. Code § 6-10-6" at bounding box center [393, 302] width 336 height 30
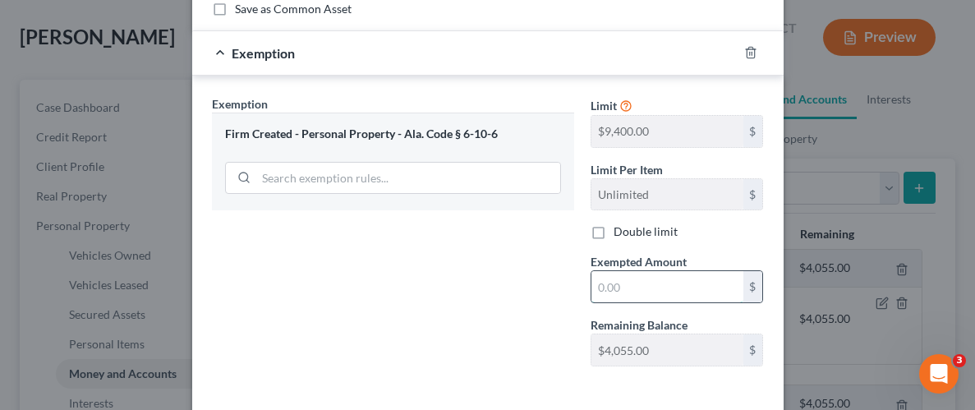
click at [637, 284] on input "text" at bounding box center [667, 286] width 152 height 31
type input "15.00"
click at [381, 331] on div "Exemption Set must be selected for CA. Exemption * Firm Created - Personal Prop…" at bounding box center [393, 237] width 379 height 284
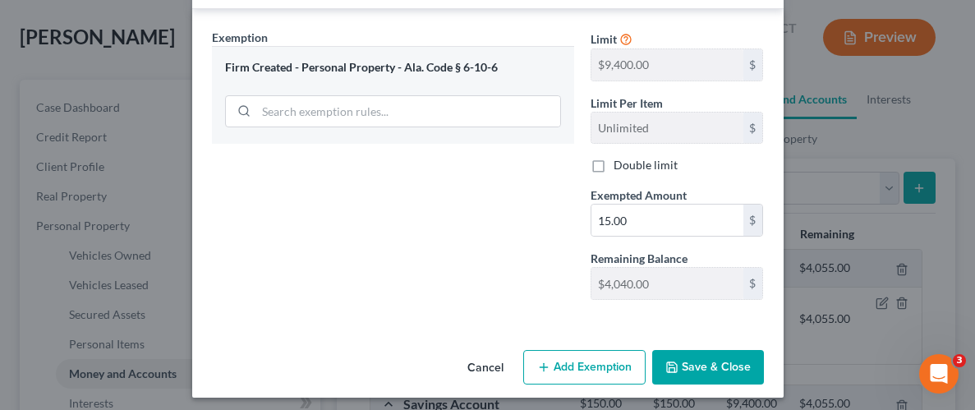
scroll to position [296, 0]
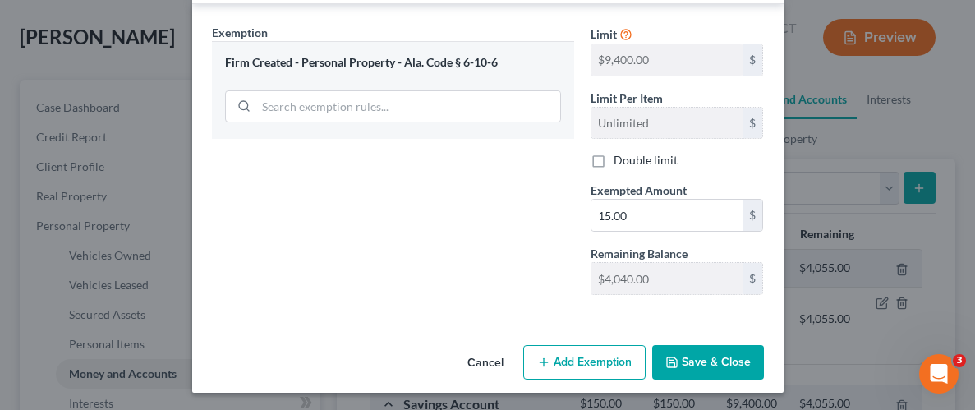
click at [683, 361] on button "Save & Close" at bounding box center [708, 362] width 112 height 34
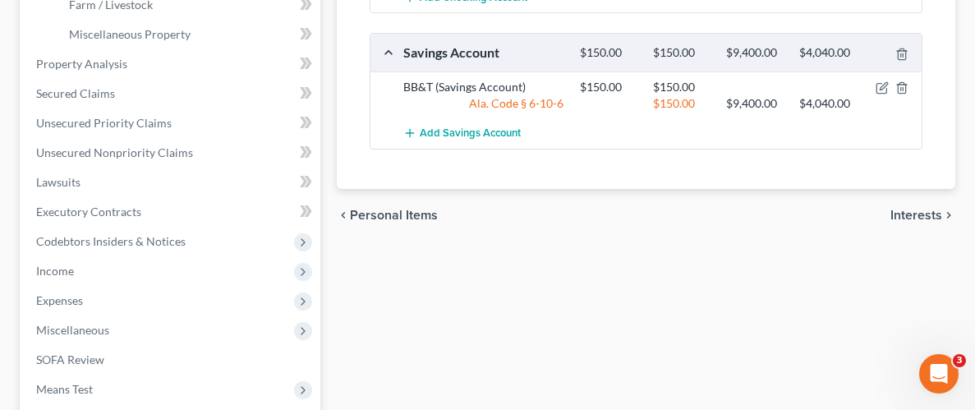
scroll to position [570, 0]
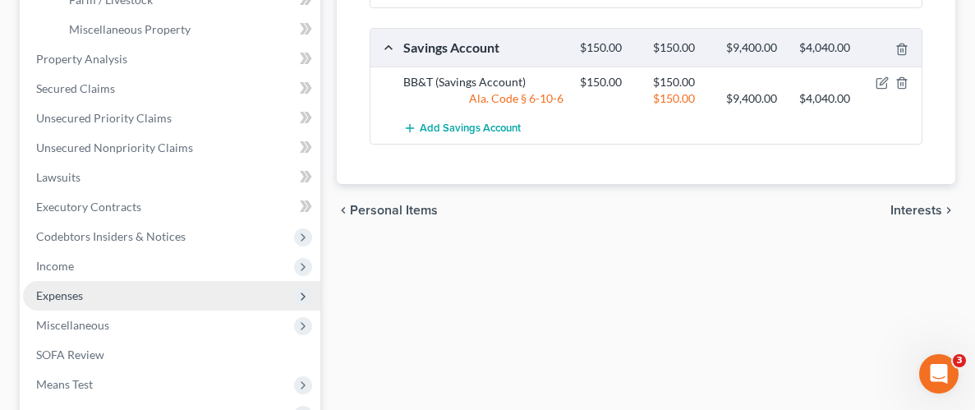
click at [68, 296] on span "Expenses" at bounding box center [59, 295] width 47 height 14
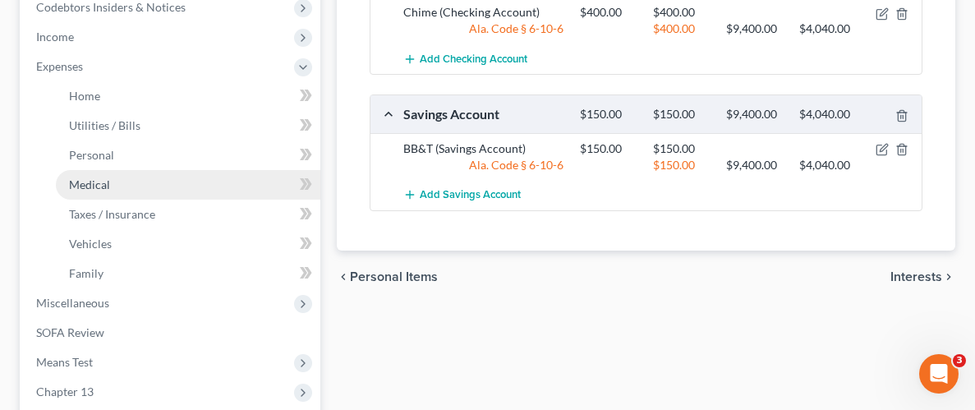
scroll to position [453, 0]
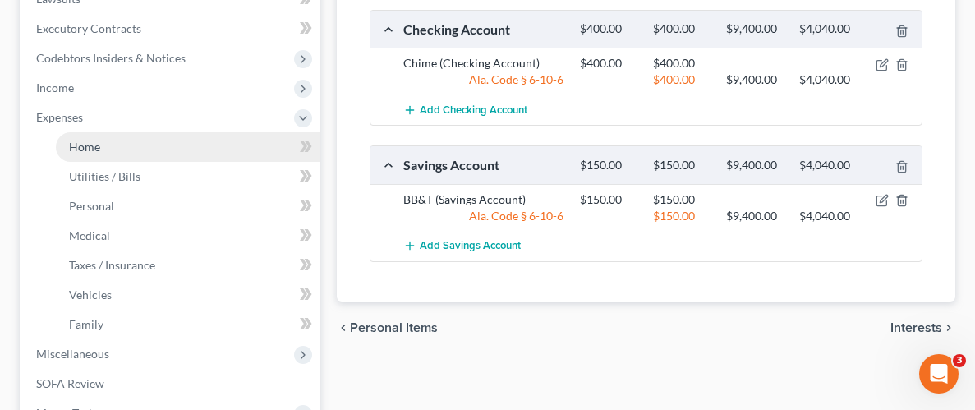
click at [84, 149] on span "Home" at bounding box center [84, 147] width 31 height 14
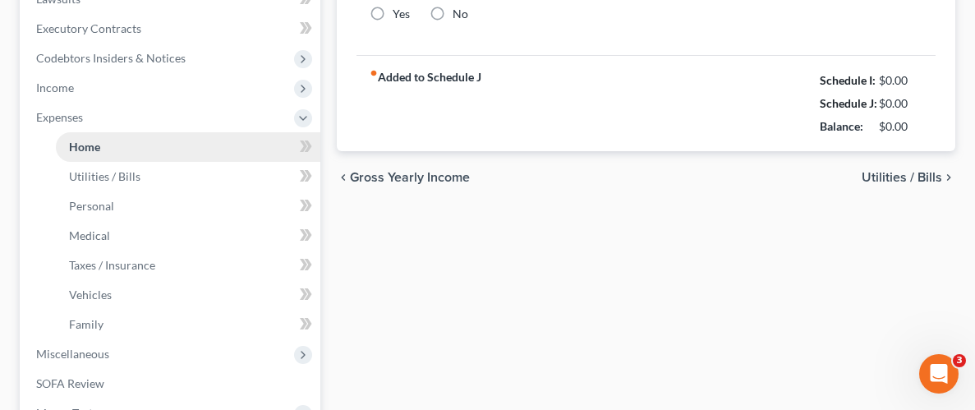
type input "0.00"
radio input "true"
type input "0.00"
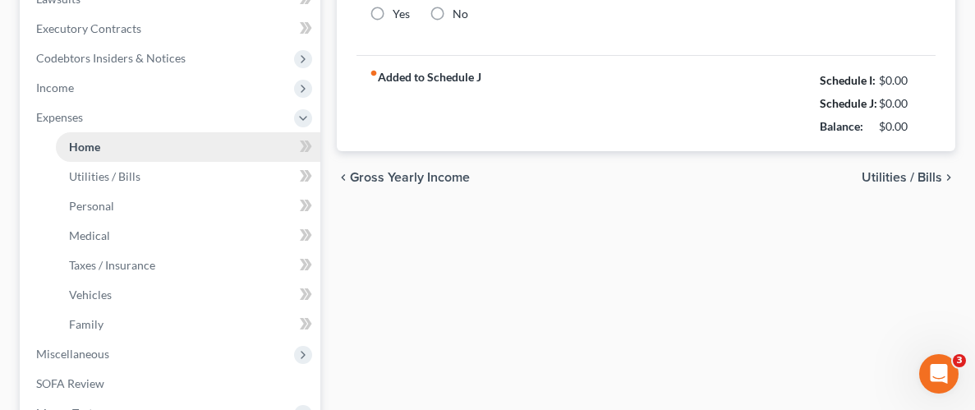
type input "0.00"
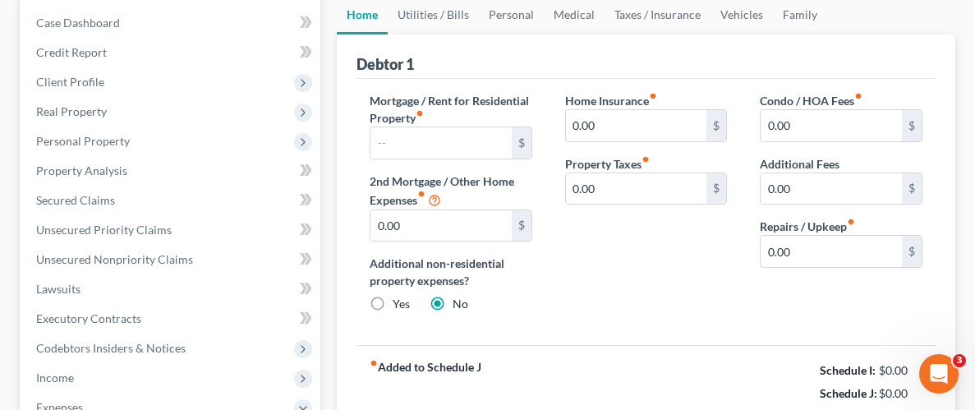
scroll to position [168, 0]
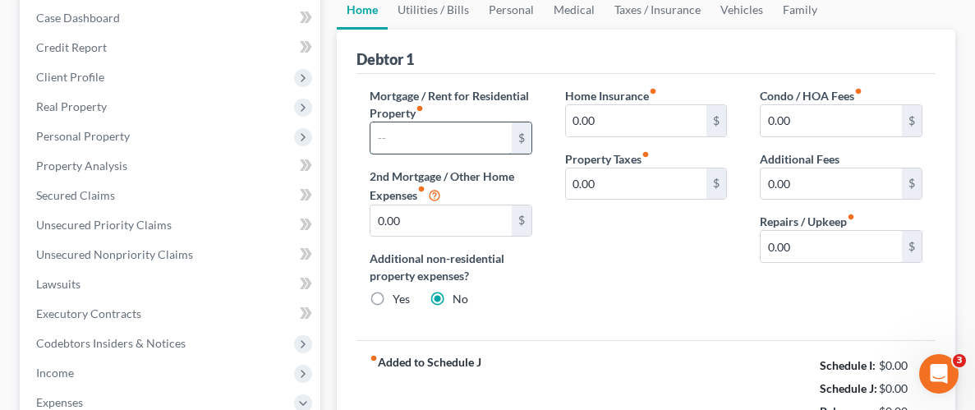
click at [474, 146] on input "text" at bounding box center [440, 137] width 141 height 31
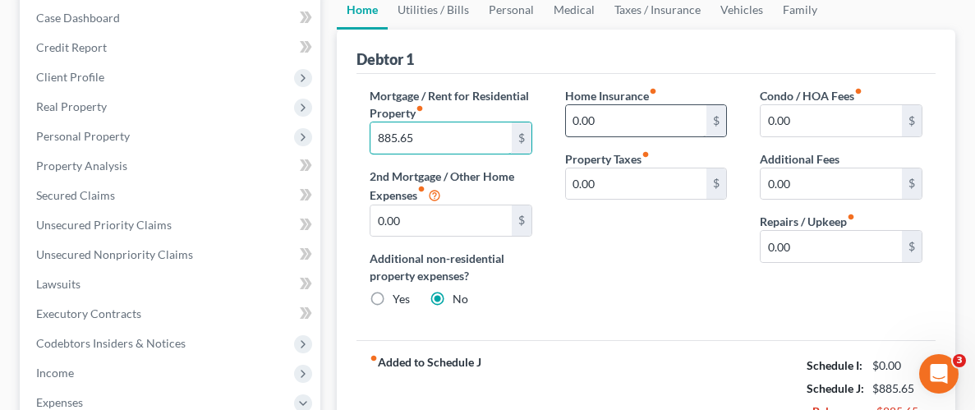
type input "885.65"
click at [640, 120] on input "0.00" at bounding box center [636, 120] width 141 height 31
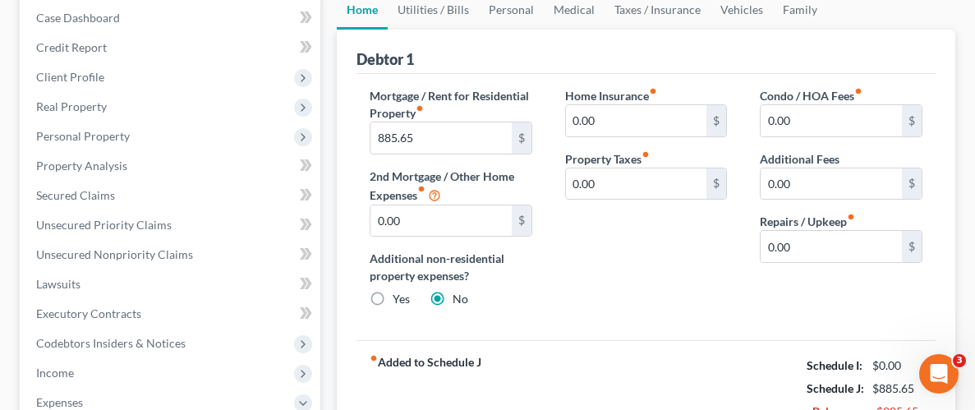
click at [648, 266] on div "Home Insurance fiber_manual_record 0.00 $ Property Taxes fiber_manual_record 0.…" at bounding box center [646, 204] width 195 height 234
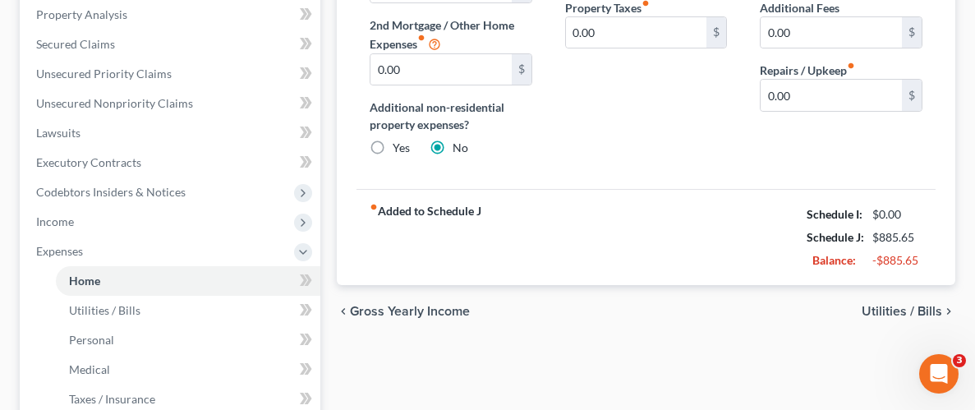
scroll to position [326, 0]
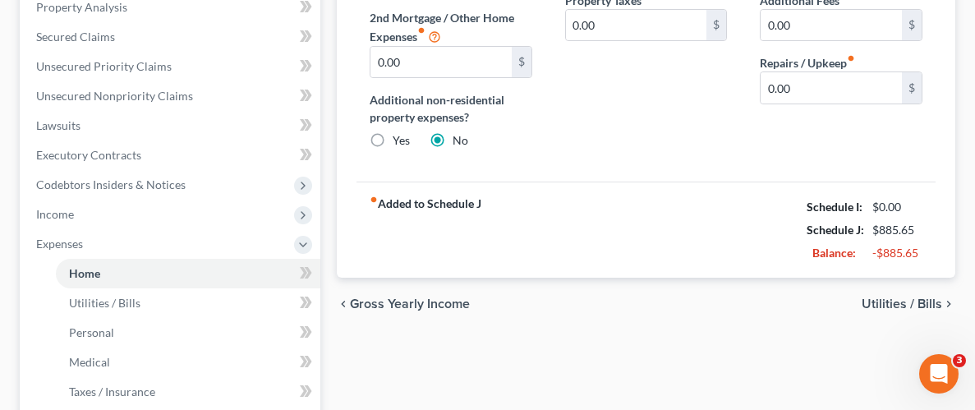
click at [911, 301] on span "Utilities / Bills" at bounding box center [902, 303] width 80 height 13
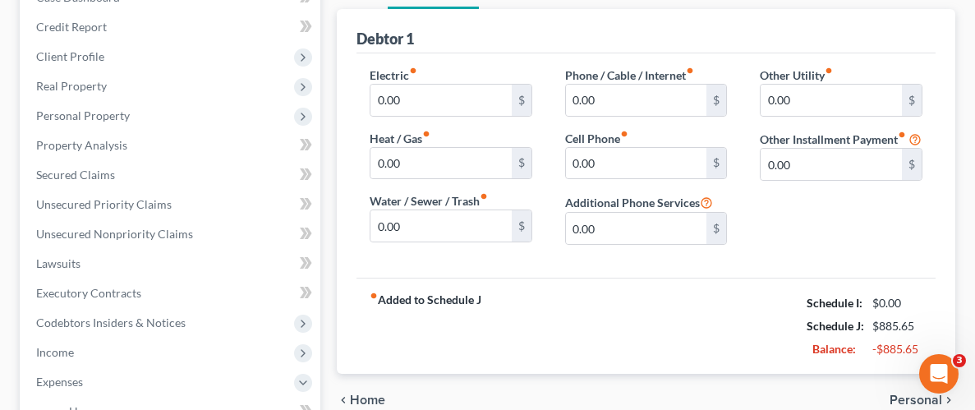
scroll to position [197, 0]
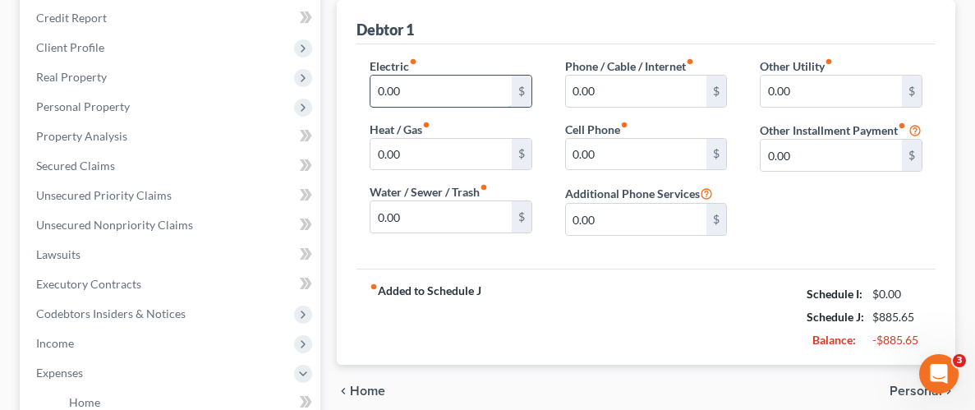
click at [486, 96] on input "0.00" at bounding box center [440, 91] width 141 height 31
type input "260.00"
click at [413, 210] on input "0.00" at bounding box center [440, 216] width 141 height 31
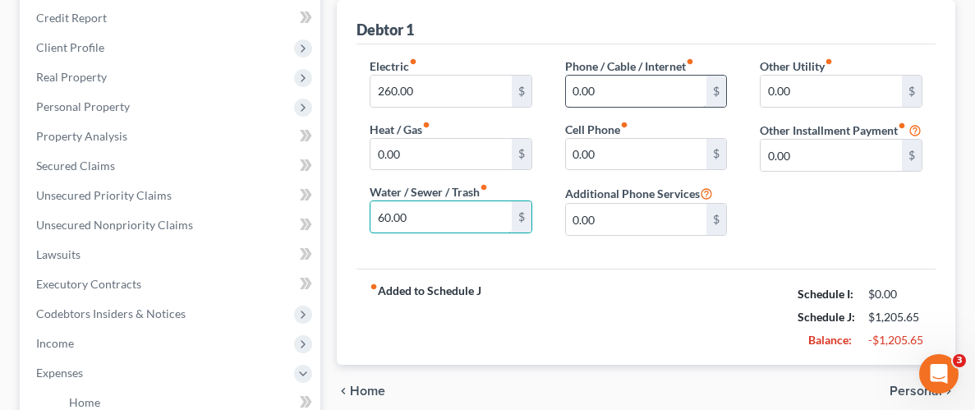
type input "60.00"
click at [646, 84] on input "0.00" at bounding box center [636, 91] width 141 height 31
type input "380.00"
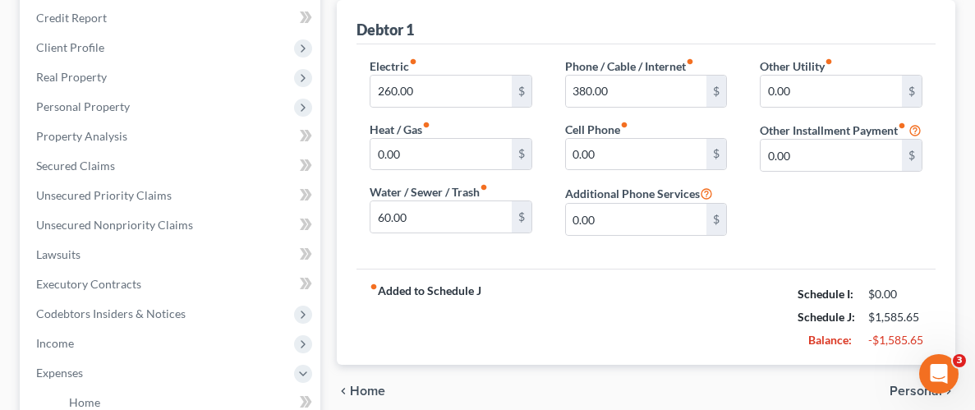
click at [674, 264] on div "Electric fiber_manual_record 260.00 $ Heat / Gas fiber_manual_record 0.00 $ Wat…" at bounding box center [645, 156] width 579 height 224
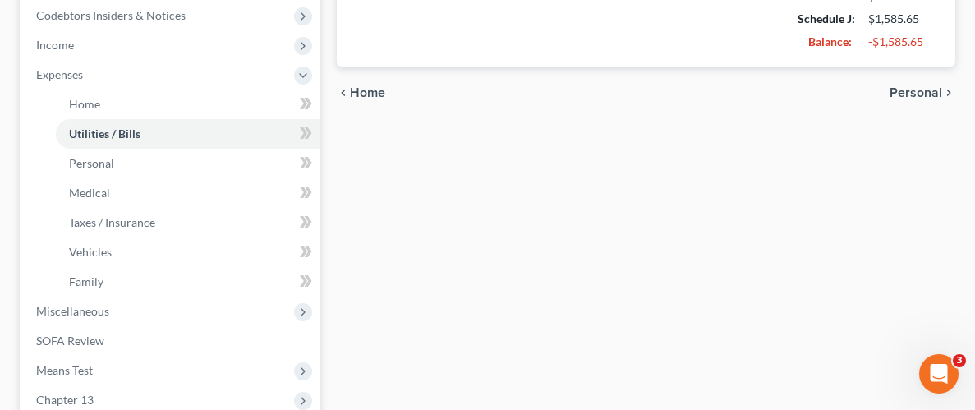
scroll to position [507, 0]
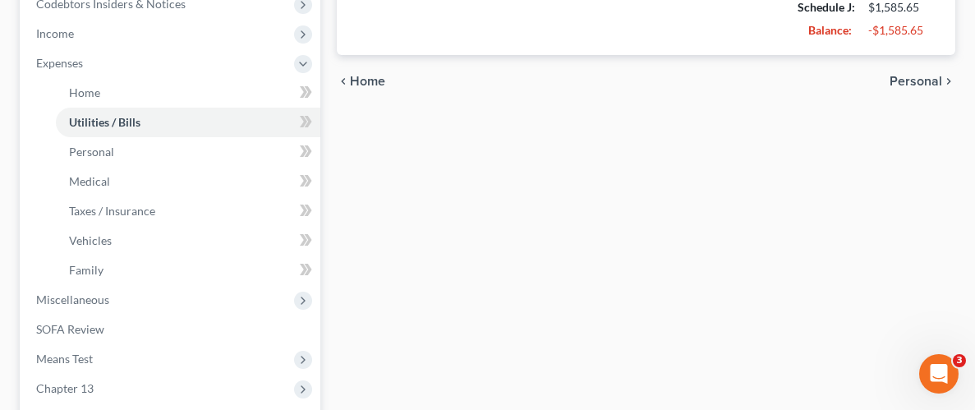
click at [922, 81] on span "Personal" at bounding box center [916, 81] width 53 height 13
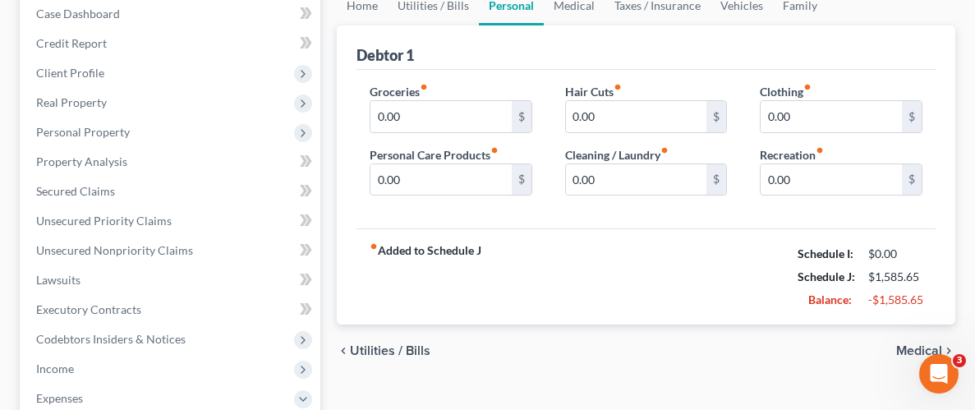
scroll to position [179, 0]
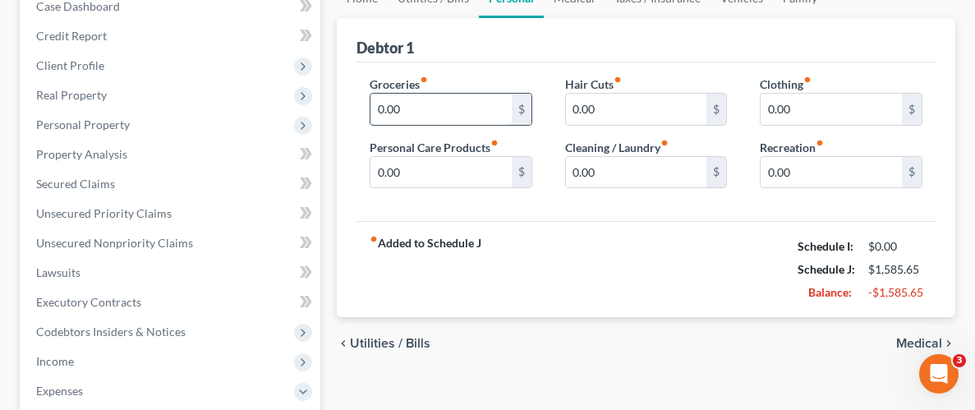
click at [481, 94] on input "0.00" at bounding box center [440, 109] width 141 height 31
type input "550.00"
click at [622, 175] on input "0.00" at bounding box center [636, 172] width 141 height 31
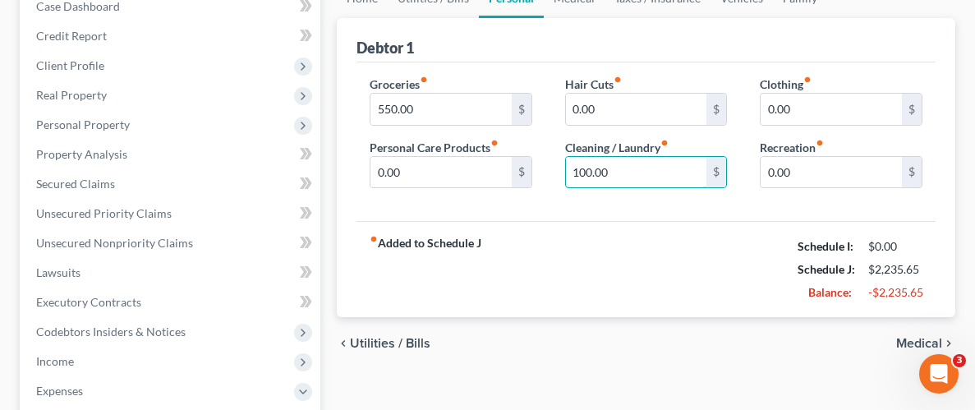
type input "100.00"
click at [648, 262] on div "fiber_manual_record Added to Schedule J Schedule I: $0.00 Schedule J: $2,235.65…" at bounding box center [645, 269] width 579 height 96
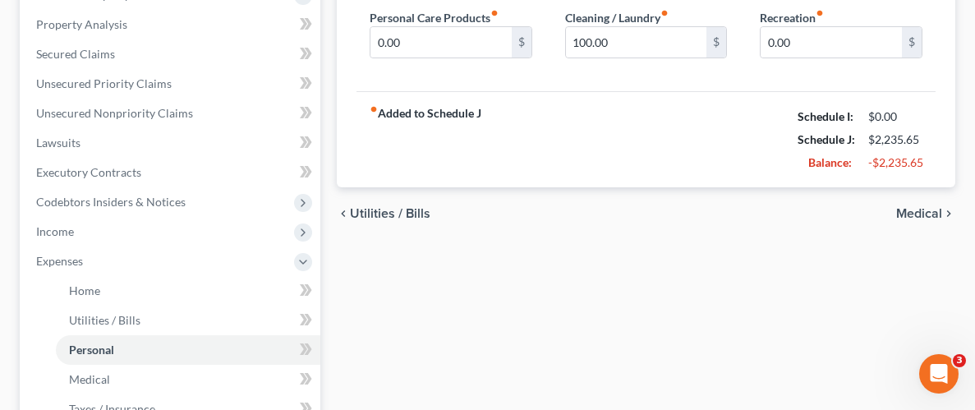
scroll to position [319, 0]
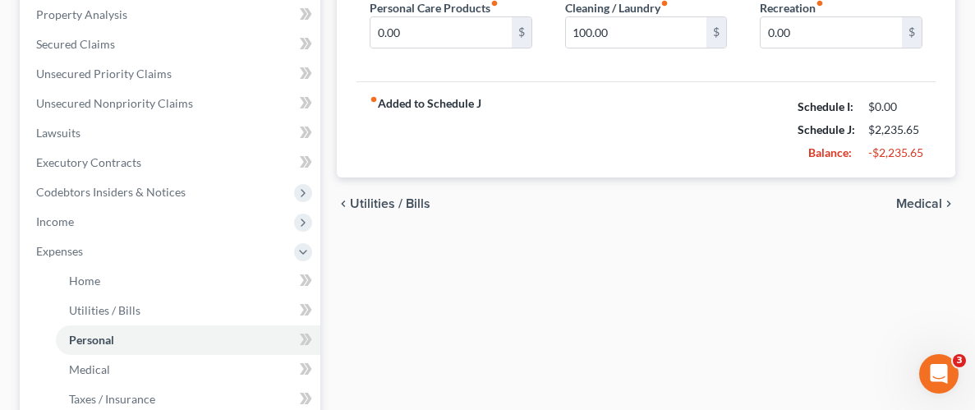
click at [926, 200] on span "Medical" at bounding box center [919, 203] width 46 height 13
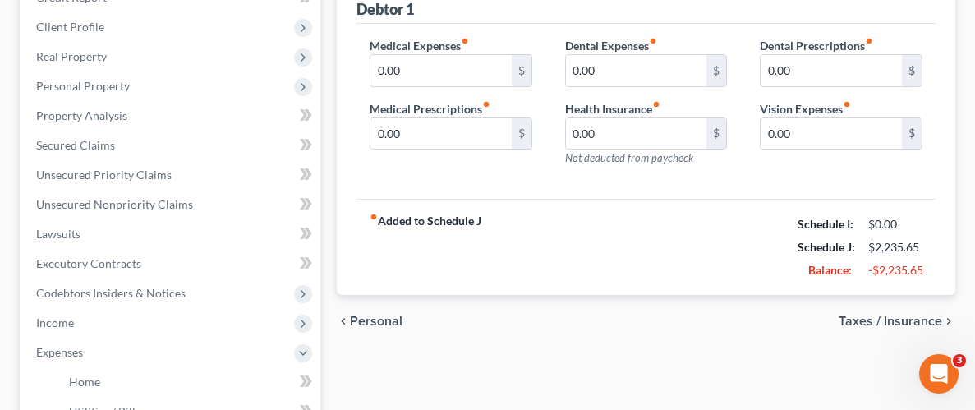
scroll to position [237, 0]
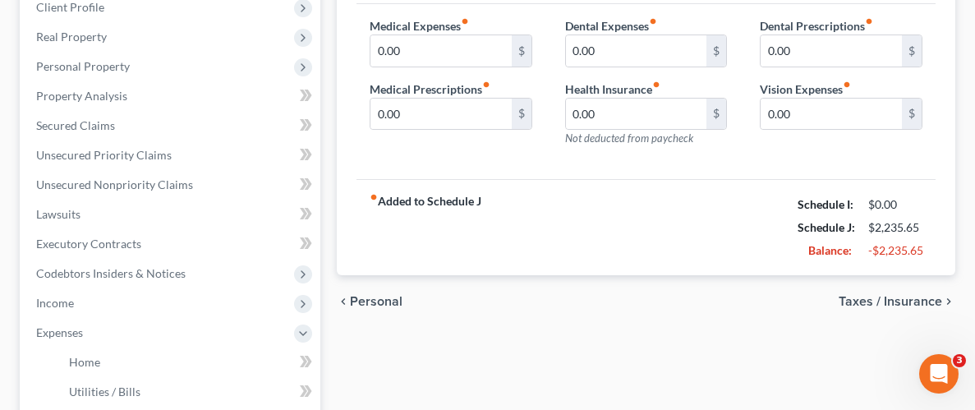
click at [887, 295] on span "Taxes / Insurance" at bounding box center [890, 301] width 103 height 13
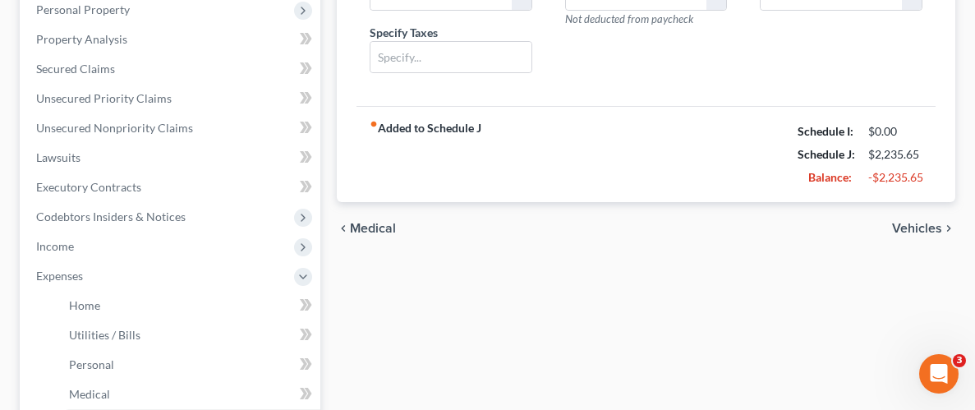
scroll to position [296, 0]
click at [913, 228] on span "Vehicles" at bounding box center [917, 226] width 50 height 13
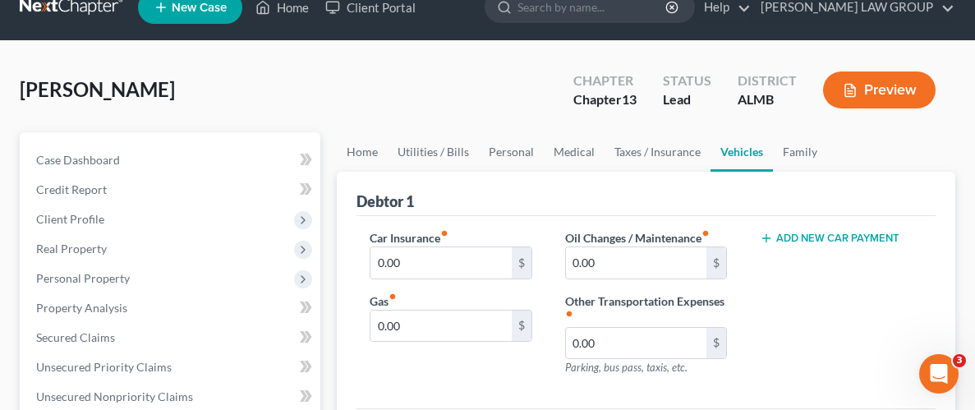
scroll to position [26, 0]
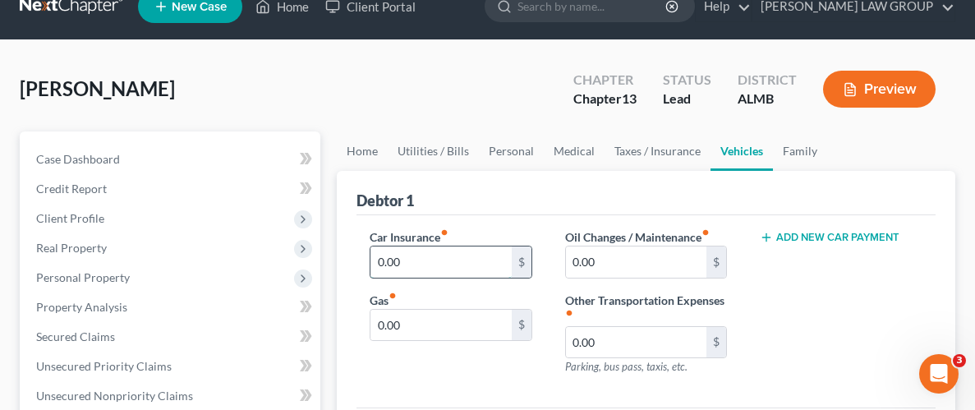
click at [460, 255] on input "0.00" at bounding box center [440, 261] width 141 height 31
type input "200.00"
click at [645, 346] on input "0.00" at bounding box center [636, 342] width 141 height 31
type input "200.00"
drag, startPoint x: 885, startPoint y: 317, endPoint x: 848, endPoint y: 346, distance: 47.5
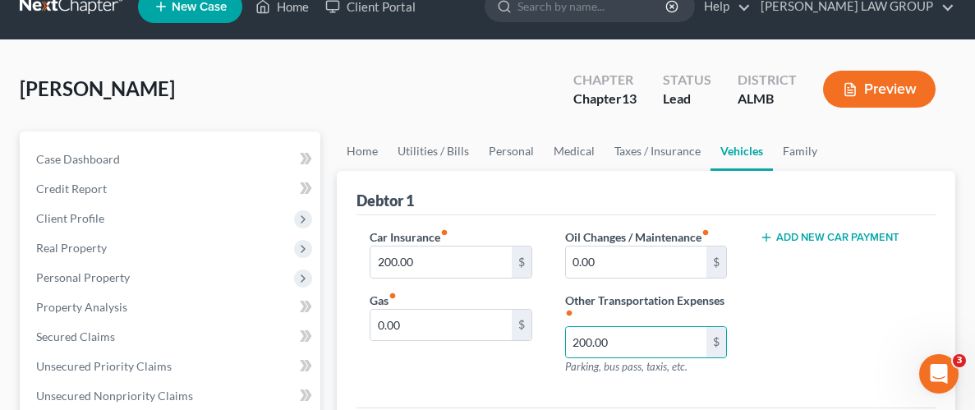
click at [890, 319] on div "Add New Car Payment" at bounding box center [840, 308] width 195 height 160
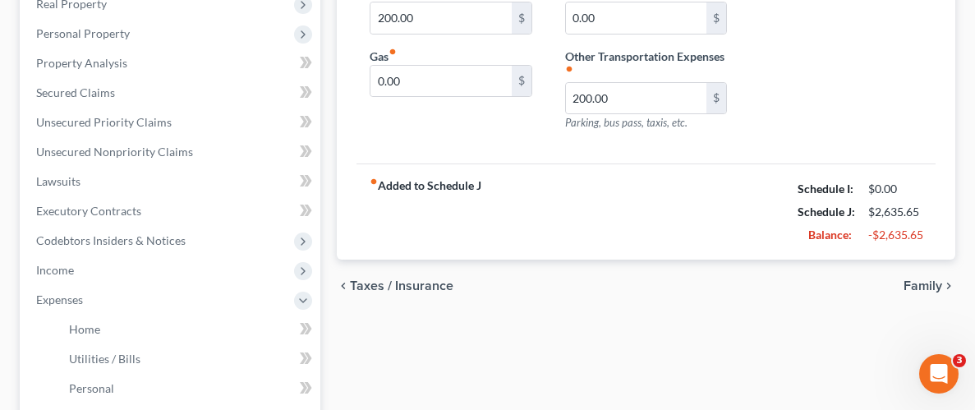
scroll to position [277, 0]
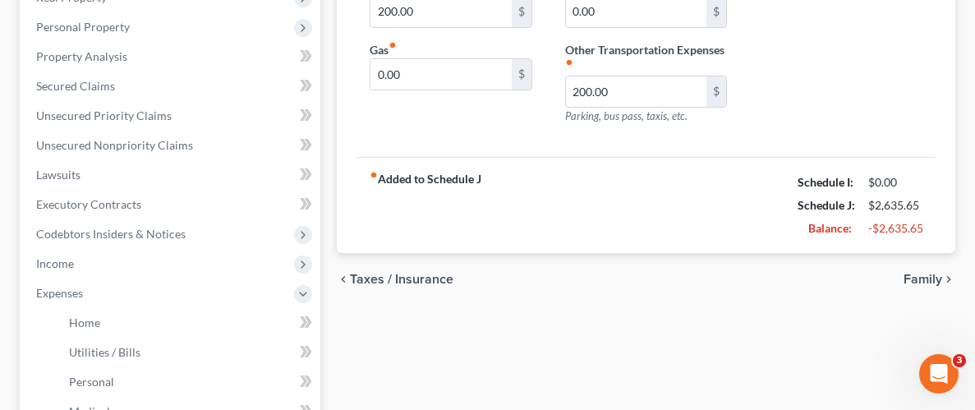
click at [921, 278] on span "Family" at bounding box center [923, 279] width 39 height 13
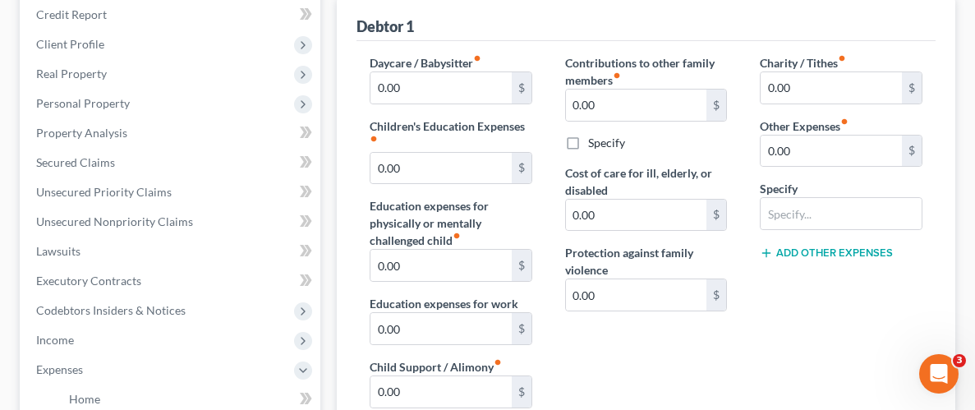
scroll to position [178, 0]
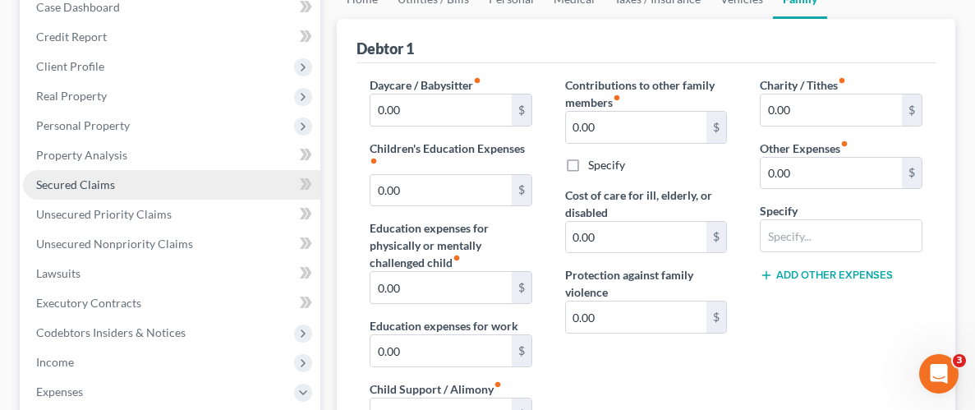
click at [92, 182] on span "Secured Claims" at bounding box center [75, 184] width 79 height 14
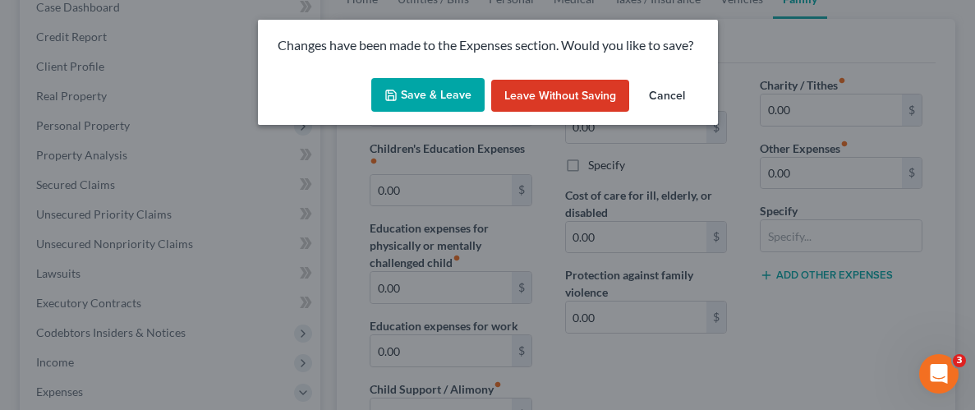
click at [416, 92] on button "Save & Leave" at bounding box center [427, 95] width 113 height 34
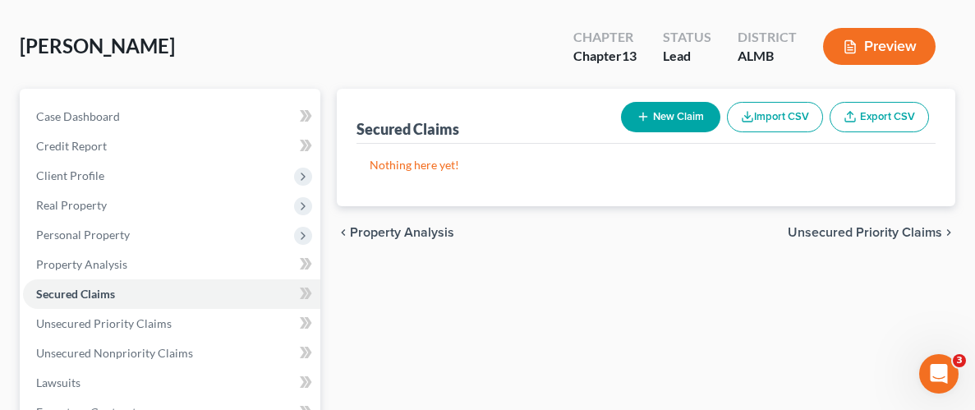
scroll to position [70, 0]
click at [677, 118] on button "New Claim" at bounding box center [670, 116] width 99 height 30
select select "0"
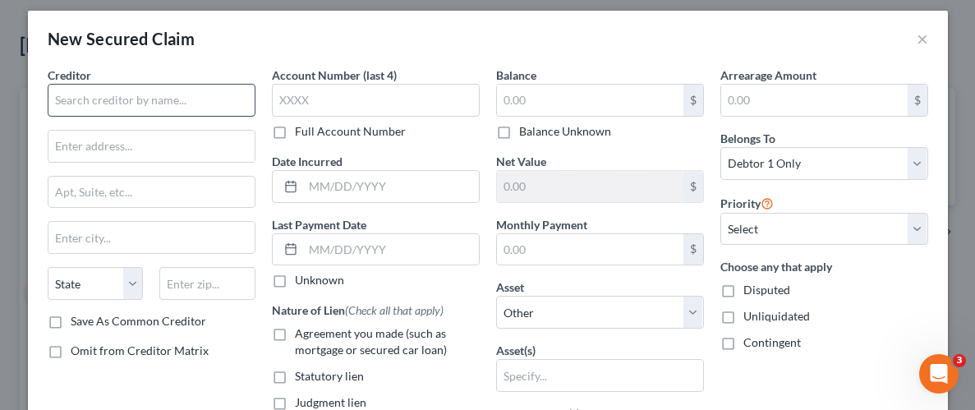
scroll to position [16, 0]
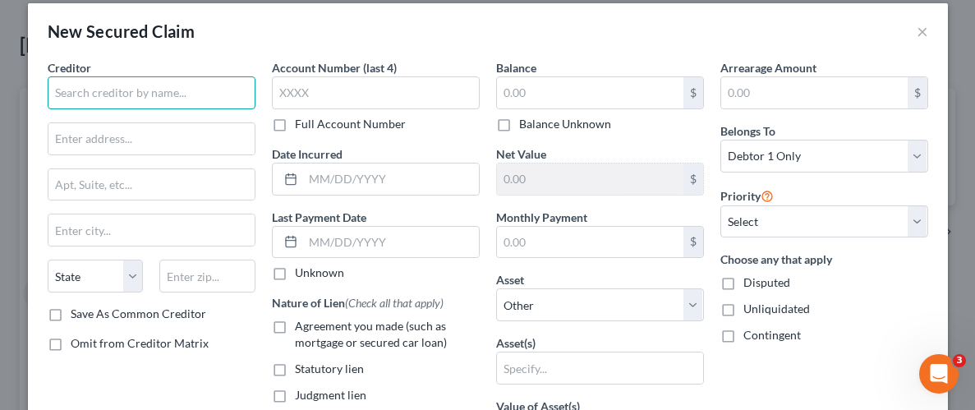
click at [144, 92] on input "text" at bounding box center [152, 92] width 208 height 33
click at [195, 92] on input "text" at bounding box center [152, 92] width 208 height 33
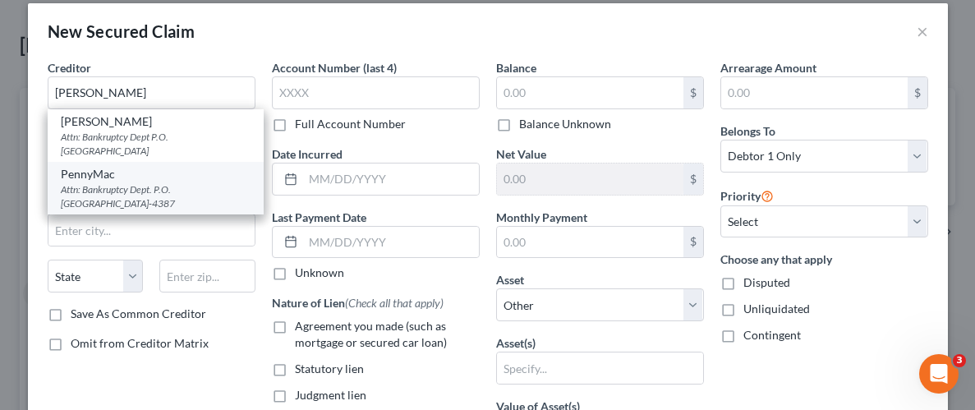
click at [101, 191] on div "Attn: Bankruptcy Dept. P.O. [GEOGRAPHIC_DATA]-4387" at bounding box center [156, 196] width 190 height 28
type input "PennyMac"
type input "Attn: Bankruptcy Dept."
type input "P.O. Box 514387"
type input "[GEOGRAPHIC_DATA]"
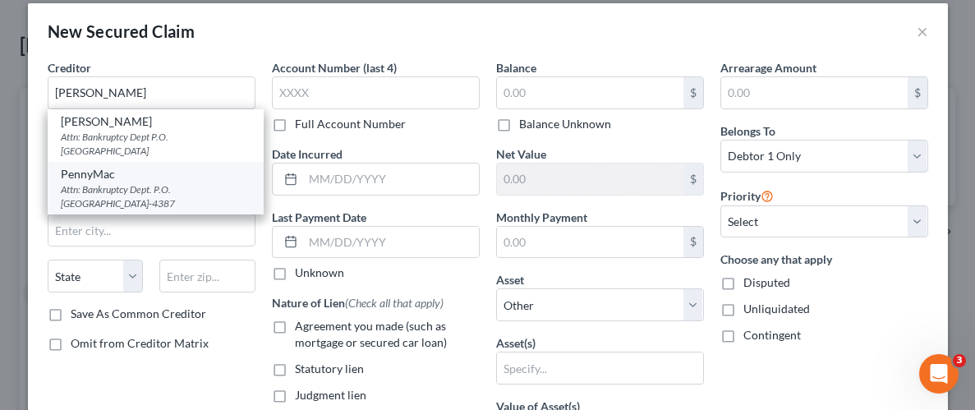
select select "4"
type input "90051-4387"
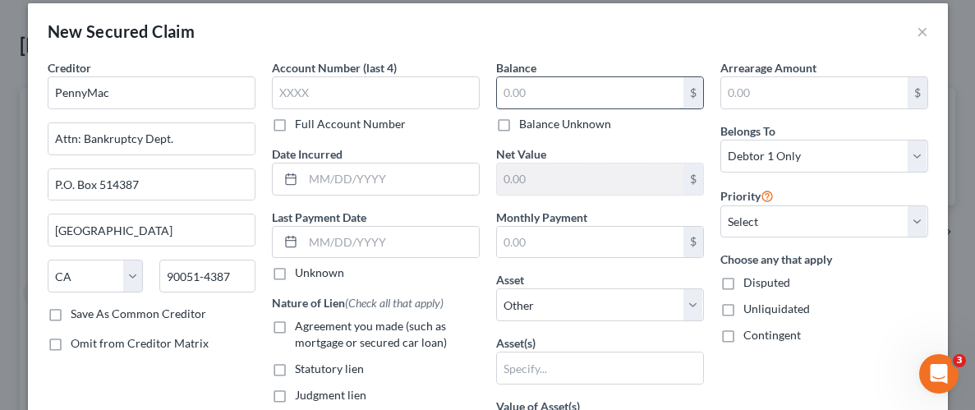
click at [548, 91] on input "text" at bounding box center [590, 92] width 186 height 31
type input "147,212.33"
click at [694, 311] on select "Select Other Multiple Assets [STREET_ADDRESS] - $206900.0 Chime (Checking Accou…" at bounding box center [600, 304] width 208 height 33
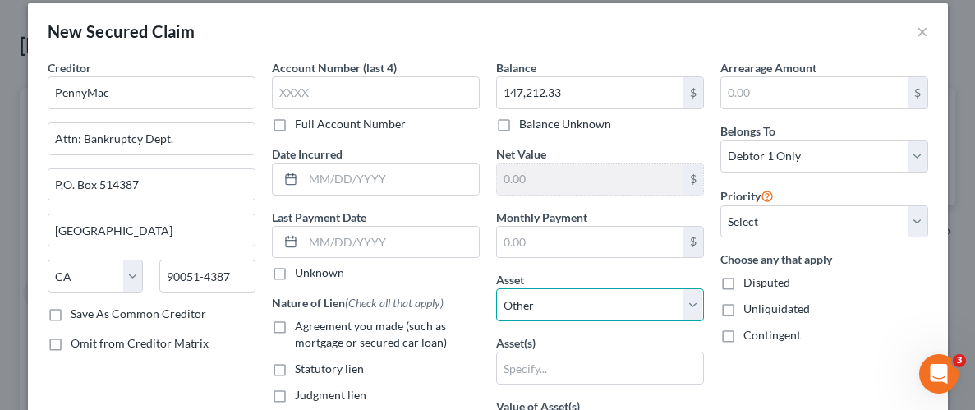
select select "2"
click at [496, 288] on select "Select Other Multiple Assets [STREET_ADDRESS] - $206900.0 Chime (Checking Accou…" at bounding box center [600, 304] width 208 height 33
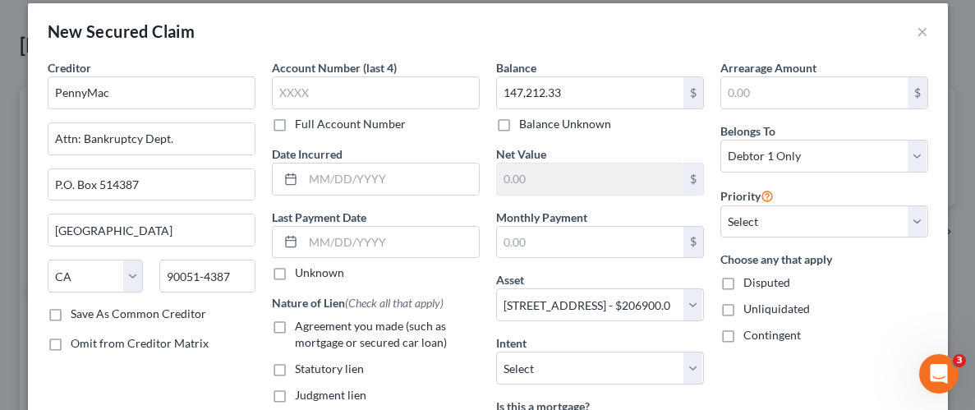
click at [771, 362] on div "Arrearage Amount $ Belongs To * Select Debtor 1 Only Debtor 2 Only Debtor 1 And…" at bounding box center [824, 336] width 224 height 554
click at [743, 309] on label "Unliquidated" at bounding box center [776, 309] width 67 height 16
click at [750, 309] on input "Unliquidated" at bounding box center [755, 306] width 11 height 11
checkbox input "true"
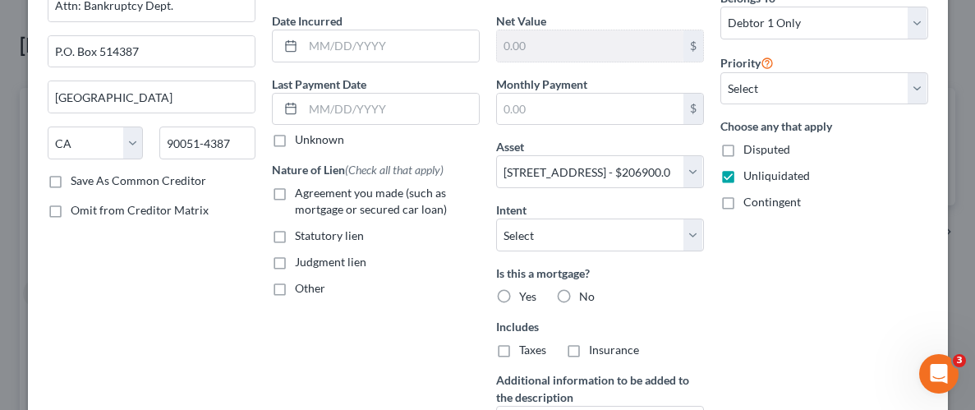
scroll to position [152, 0]
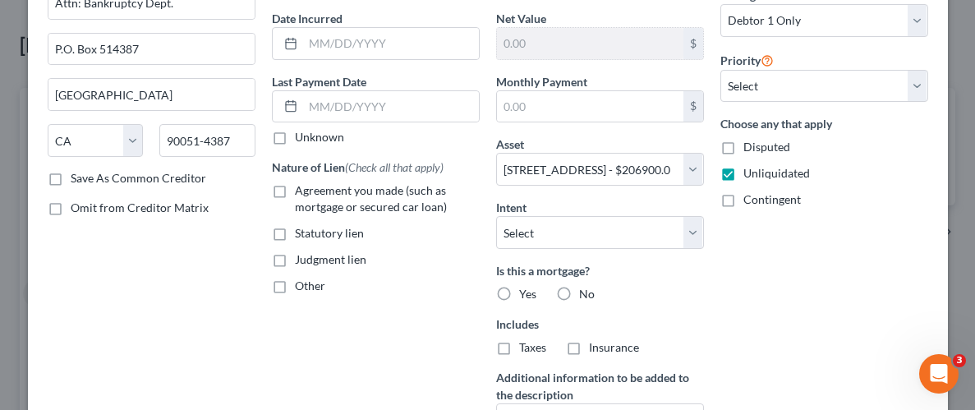
click at [519, 294] on label "Yes" at bounding box center [527, 294] width 17 height 16
click at [526, 294] on input "Yes" at bounding box center [531, 291] width 11 height 11
radio input "true"
click at [810, 310] on div "Arrearage Amount $ Belongs To * Select Debtor 1 Only Debtor 2 Only Debtor 1 And…" at bounding box center [824, 201] width 224 height 554
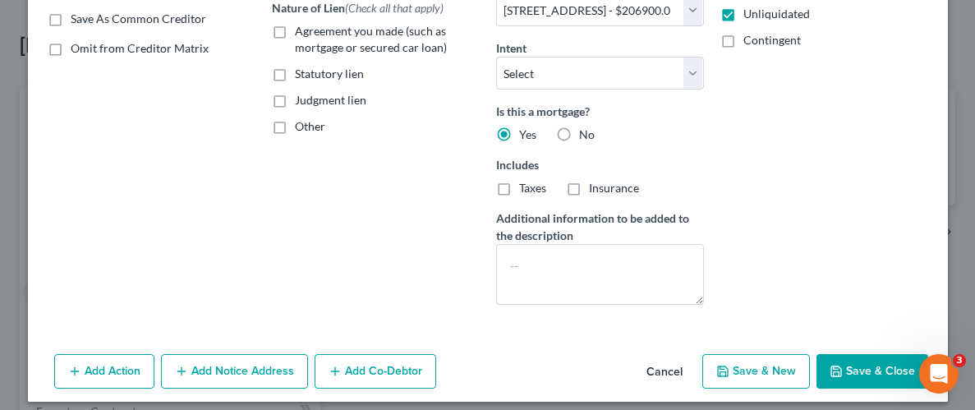
scroll to position [321, 0]
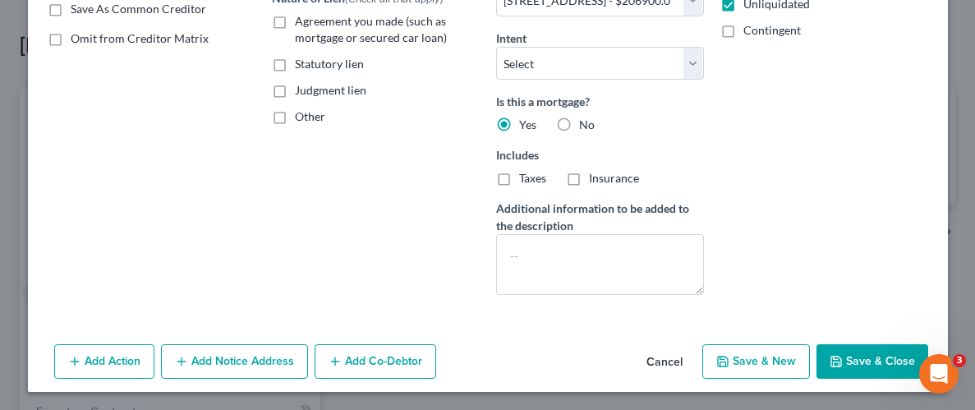
click at [862, 366] on button "Save & Close" at bounding box center [872, 361] width 112 height 34
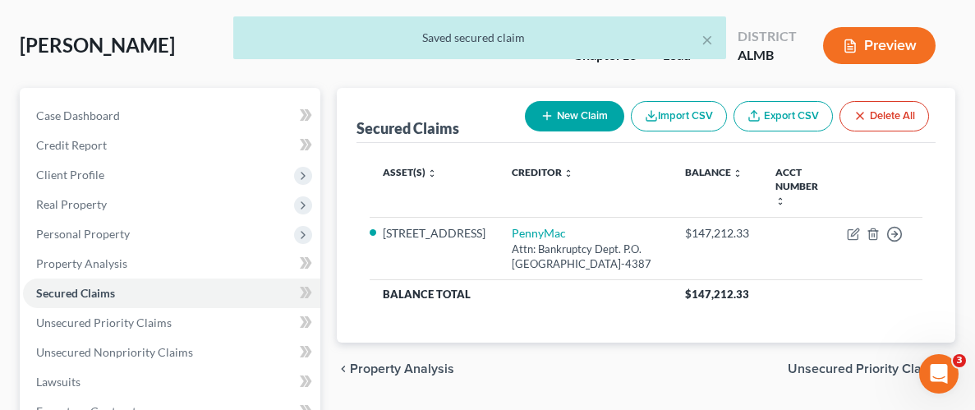
click at [573, 124] on button "New Claim" at bounding box center [574, 116] width 99 height 30
select select "0"
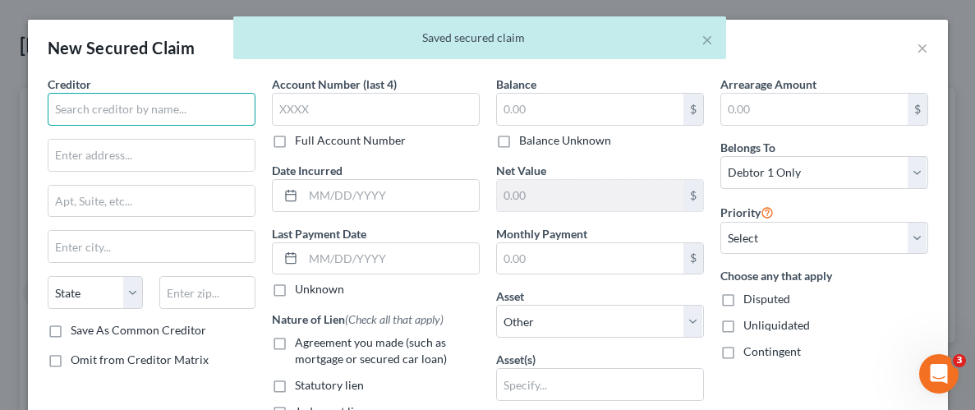
click at [116, 101] on input "text" at bounding box center [152, 109] width 208 height 33
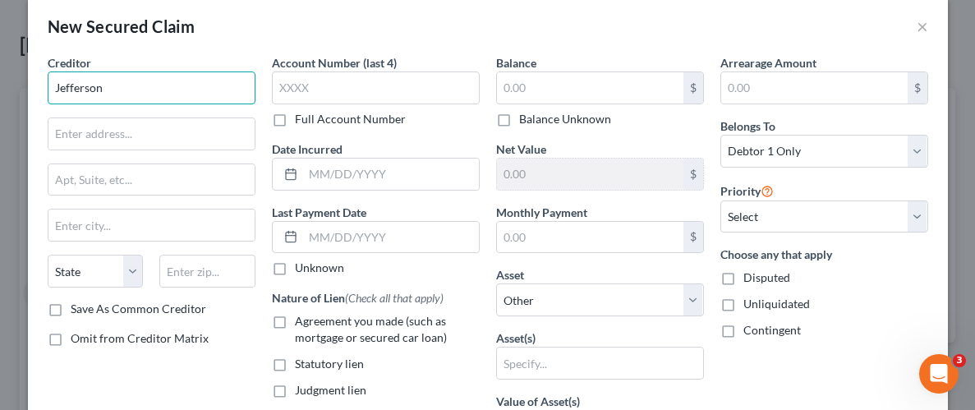
scroll to position [0, 0]
click at [190, 95] on input "Jefferson" at bounding box center [152, 87] width 208 height 33
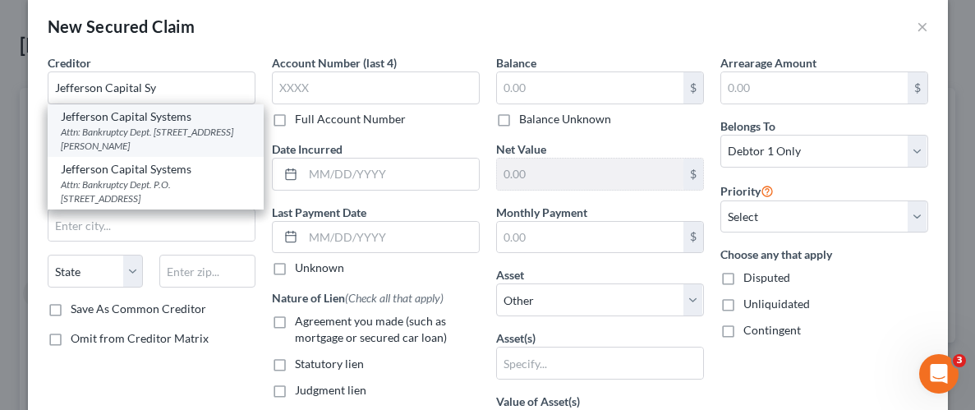
click at [95, 128] on div "Attn: Bankruptcy Dept. [STREET_ADDRESS][PERSON_NAME]" at bounding box center [156, 139] width 190 height 28
type input "Jefferson Capital Systems"
type input "Attn: Bankruptcy Dept."
type input "[STREET_ADDRESS][PERSON_NAME]"
type input "St. Cloud"
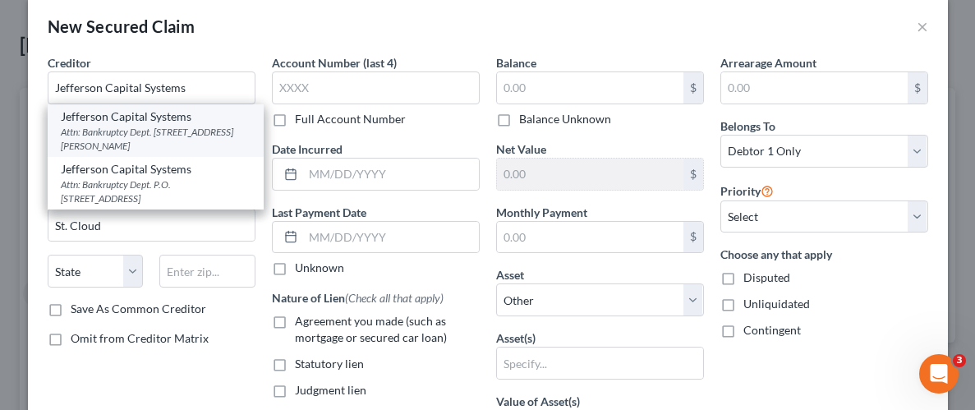
select select "24"
type input "56303-2198"
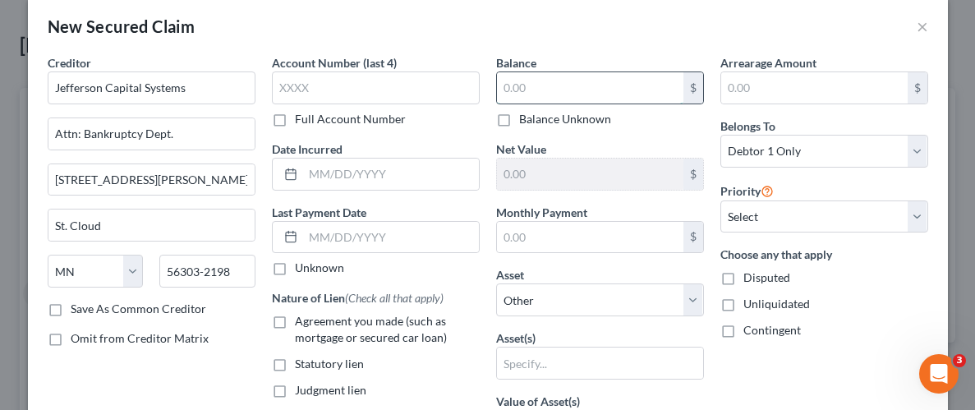
click at [559, 88] on input "text" at bounding box center [590, 87] width 186 height 31
type input "4,905.52"
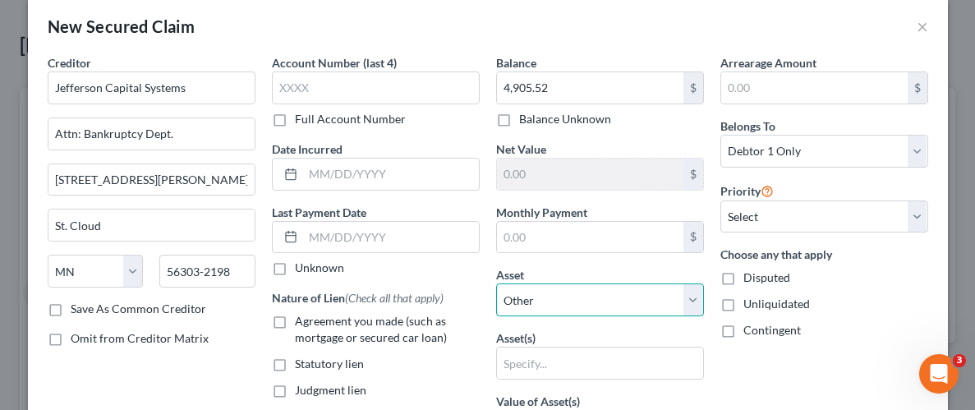
click at [688, 288] on select "Select Other Multiple Assets [STREET_ADDRESS] - $206900.0 Chime (Checking Accou…" at bounding box center [600, 299] width 208 height 33
select select "4"
click at [496, 283] on select "Select Other Multiple Assets [STREET_ADDRESS] - $206900.0 Chime (Checking Accou…" at bounding box center [600, 299] width 208 height 33
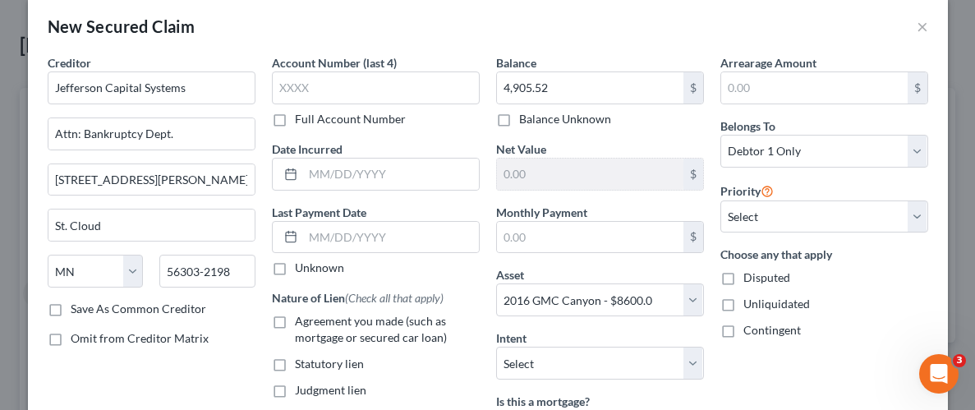
click at [774, 375] on div "Arrearage Amount $ Belongs To * Select Debtor 1 Only Debtor 2 Only Debtor 1 And…" at bounding box center [824, 331] width 224 height 554
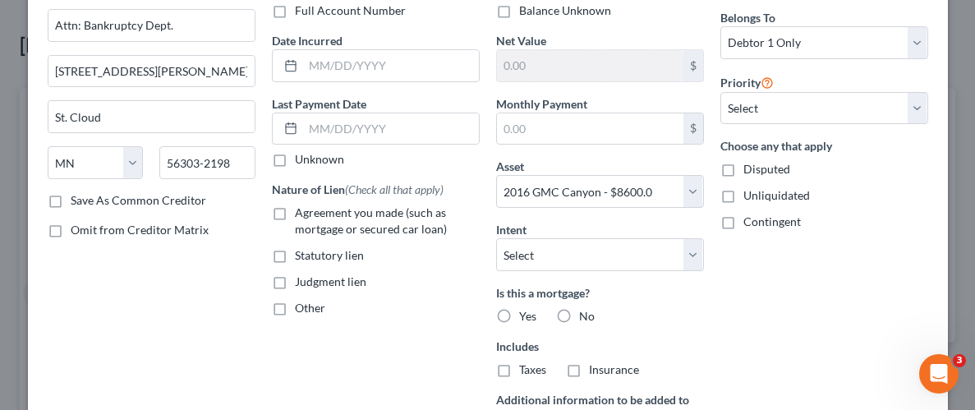
scroll to position [150, 0]
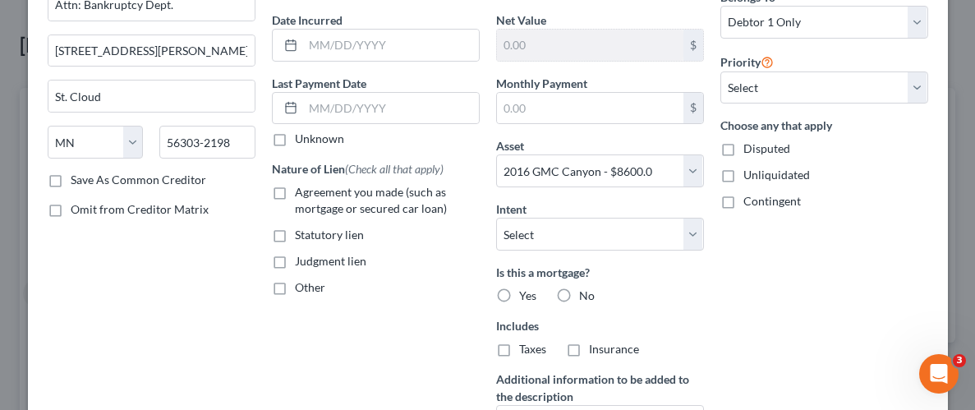
click at [743, 172] on label "Unliquidated" at bounding box center [776, 175] width 67 height 16
click at [750, 172] on input "Unliquidated" at bounding box center [755, 172] width 11 height 11
checkbox input "true"
click at [579, 296] on label "No" at bounding box center [587, 295] width 16 height 16
click at [586, 296] on input "No" at bounding box center [591, 292] width 11 height 11
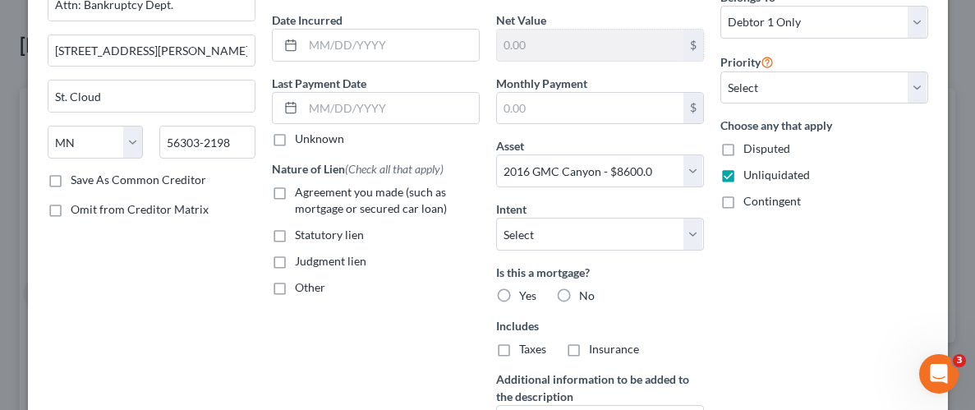
radio input "true"
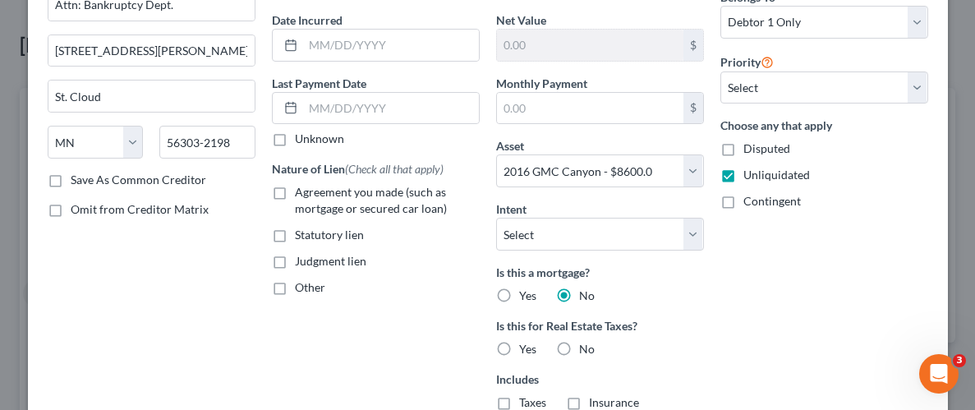
drag, startPoint x: 793, startPoint y: 298, endPoint x: 887, endPoint y: 353, distance: 109.3
click at [804, 300] on div "Arrearage Amount $ Belongs To * Select Debtor 1 Only Debtor 2 Only Debtor 1 And…" at bounding box center [824, 228] width 224 height 607
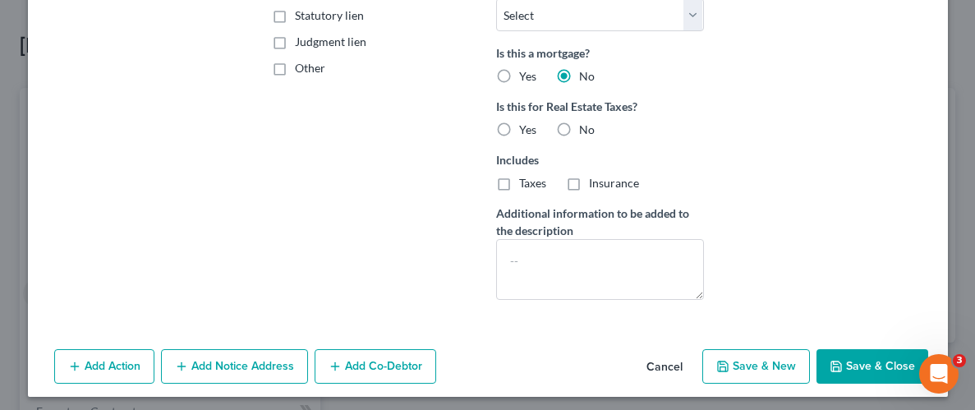
scroll to position [375, 0]
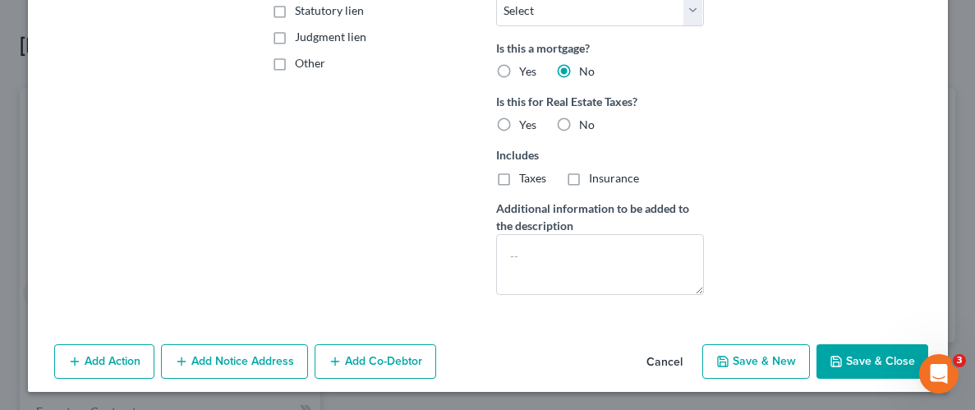
click at [859, 360] on button "Save & Close" at bounding box center [872, 361] width 112 height 34
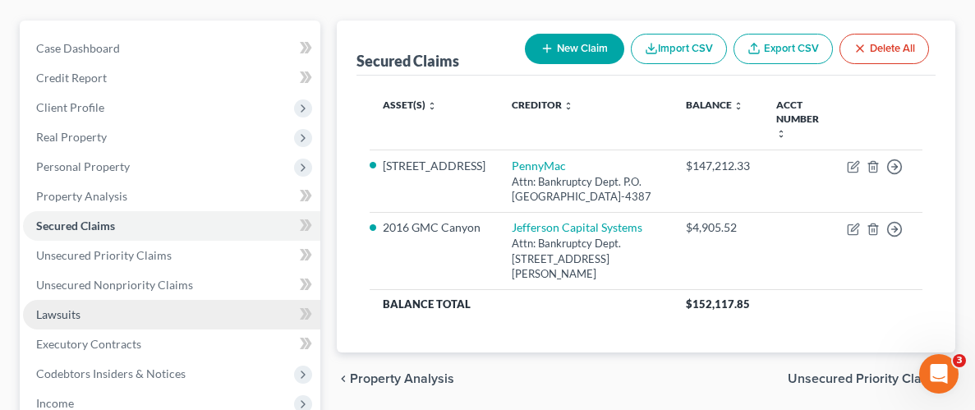
scroll to position [168, 0]
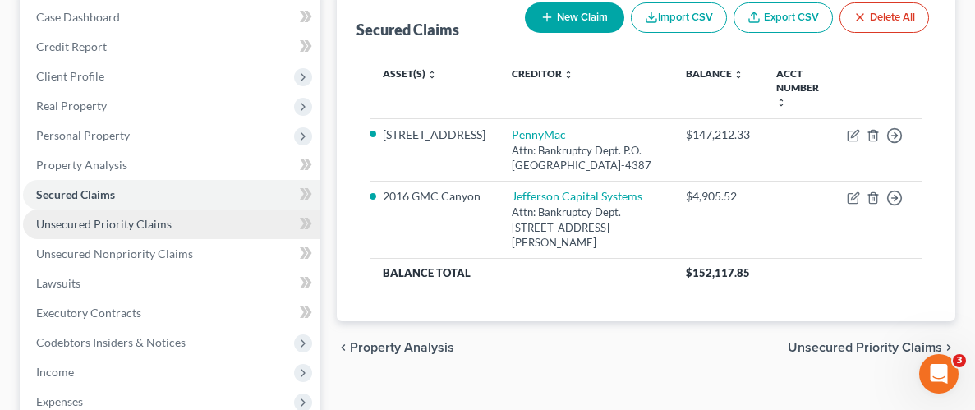
click at [99, 227] on span "Unsecured Priority Claims" at bounding box center [104, 224] width 136 height 14
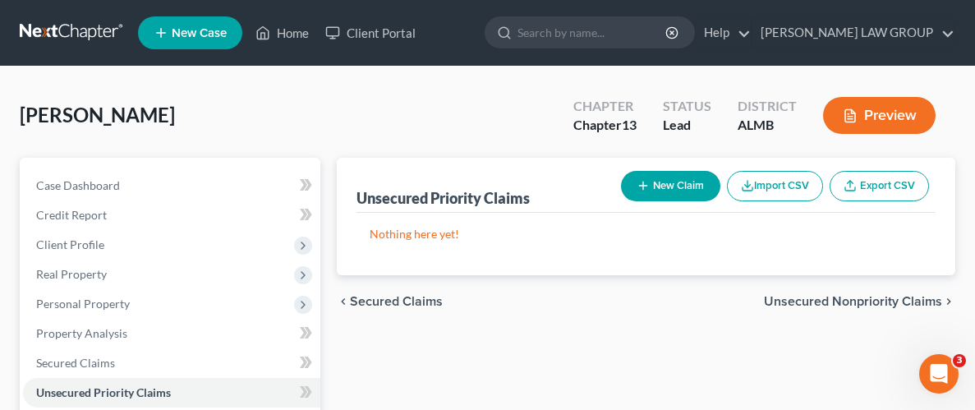
click at [679, 186] on button "New Claim" at bounding box center [670, 186] width 99 height 30
select select "0"
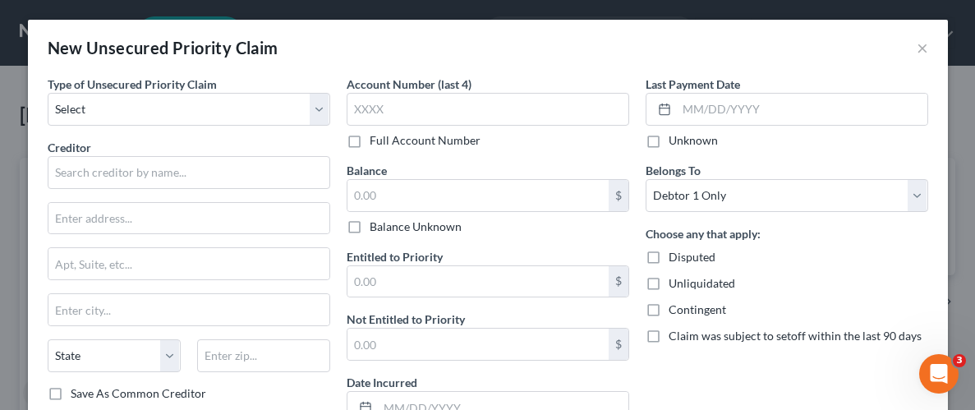
click at [220, 125] on div "Type of Unsecured Priority Claim * Select Taxes & Other Government Units Domest…" at bounding box center [189, 101] width 283 height 50
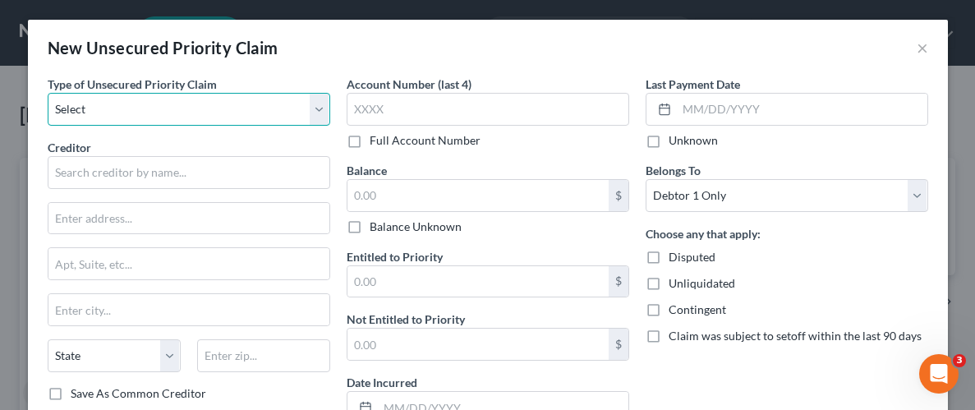
click at [231, 95] on select "Select Taxes & Other Government Units Domestic Support Obligations Extensions o…" at bounding box center [189, 109] width 283 height 33
select select "0"
click at [48, 93] on select "Select Taxes & Other Government Units Domestic Support Obligations Extensions o…" at bounding box center [189, 109] width 283 height 33
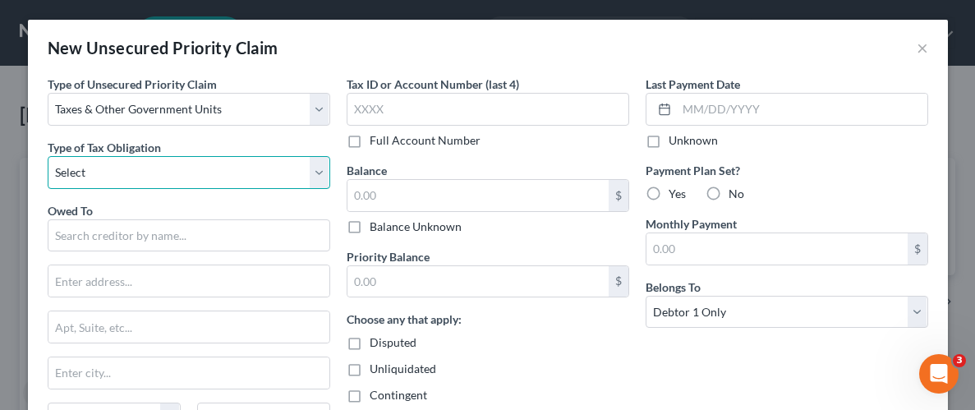
click at [317, 163] on select "Select Federal City State Franchise Tax Board Other" at bounding box center [189, 172] width 283 height 33
select select "0"
click at [48, 156] on select "Select Federal City State Franchise Tax Board Other" at bounding box center [189, 172] width 283 height 33
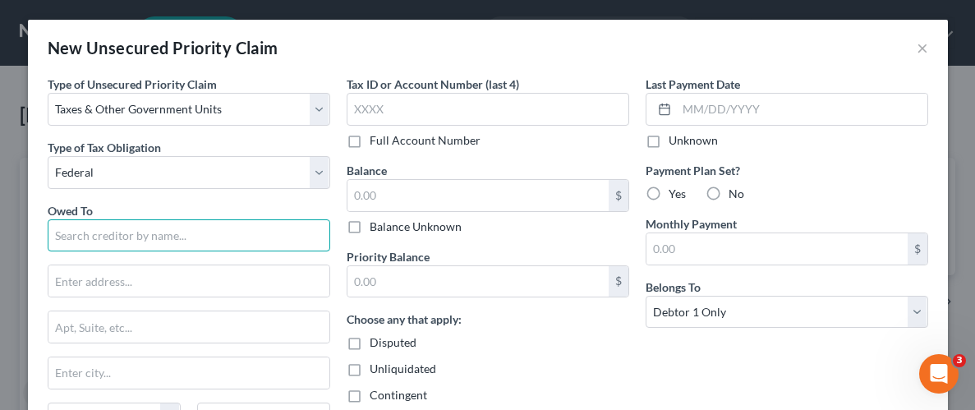
click at [192, 238] on input "text" at bounding box center [189, 235] width 283 height 33
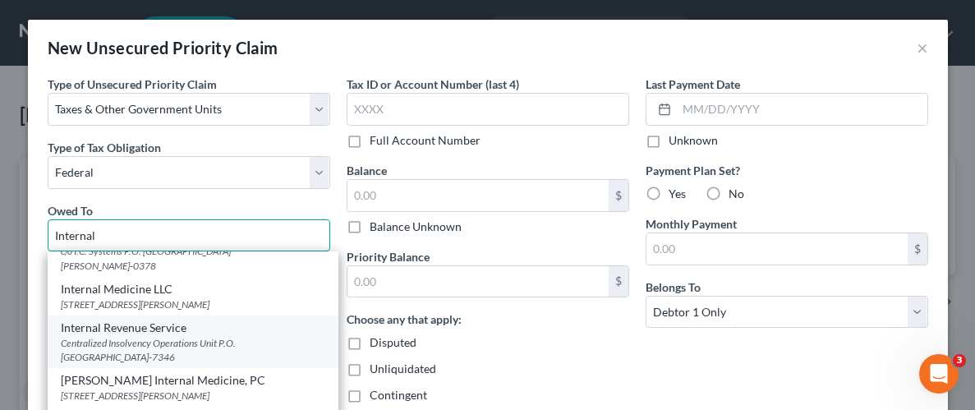
scroll to position [69, 0]
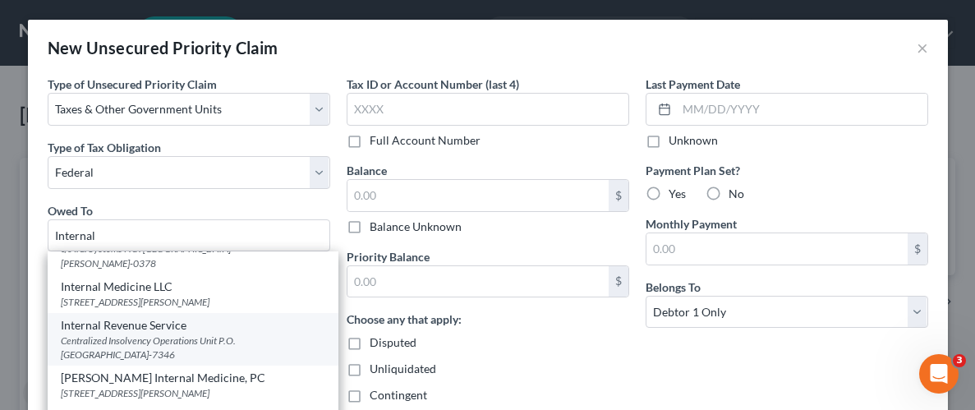
click at [110, 338] on div "Centralized Insolvency Operations Unit P.O. [GEOGRAPHIC_DATA]-7346" at bounding box center [193, 347] width 264 height 28
type input "Internal Revenue Service"
type input "Centralized Insolvency Operations Unit"
type input "P.O. Box 7346"
type input "[GEOGRAPHIC_DATA]"
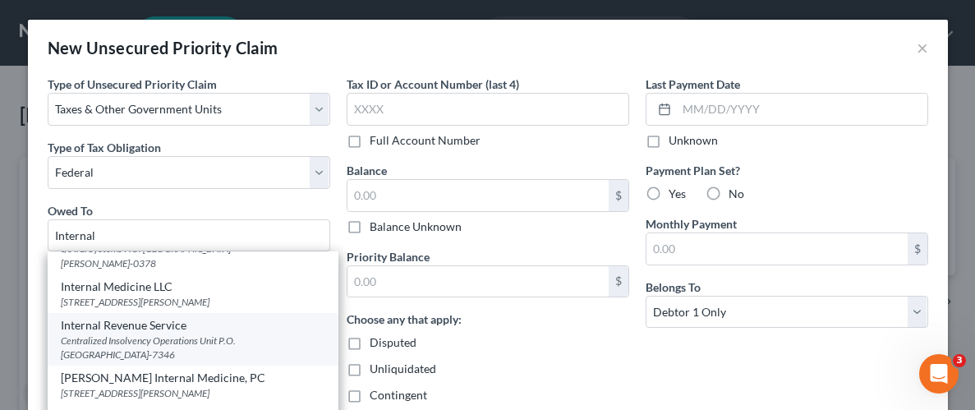
select select "39"
type input "19101-7346"
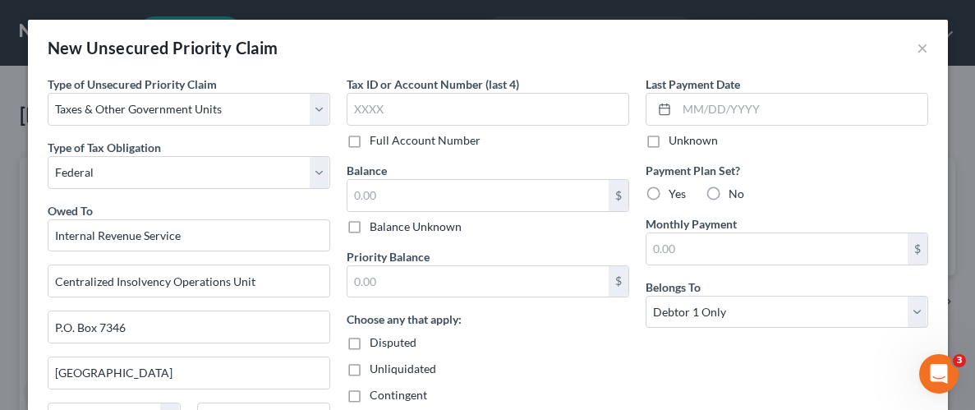
scroll to position [0, 0]
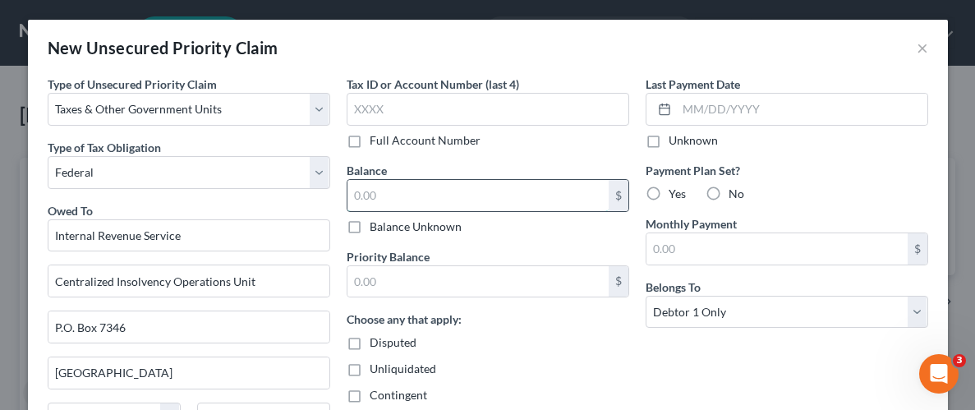
click at [529, 190] on input "text" at bounding box center [477, 195] width 261 height 31
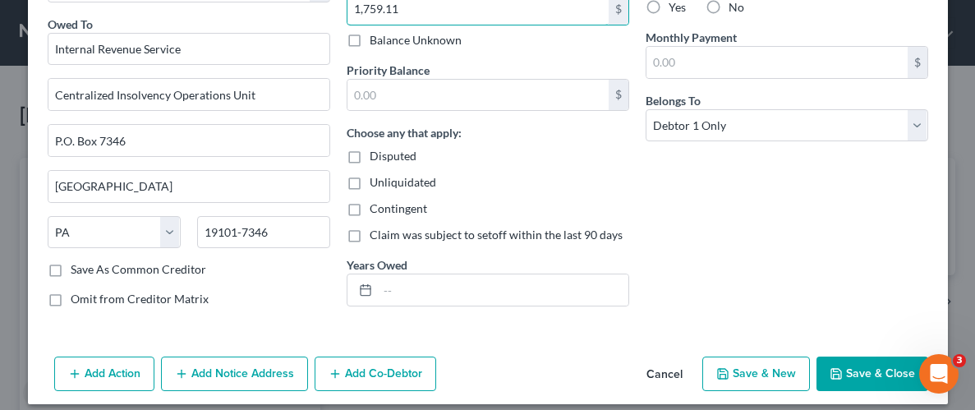
scroll to position [199, 0]
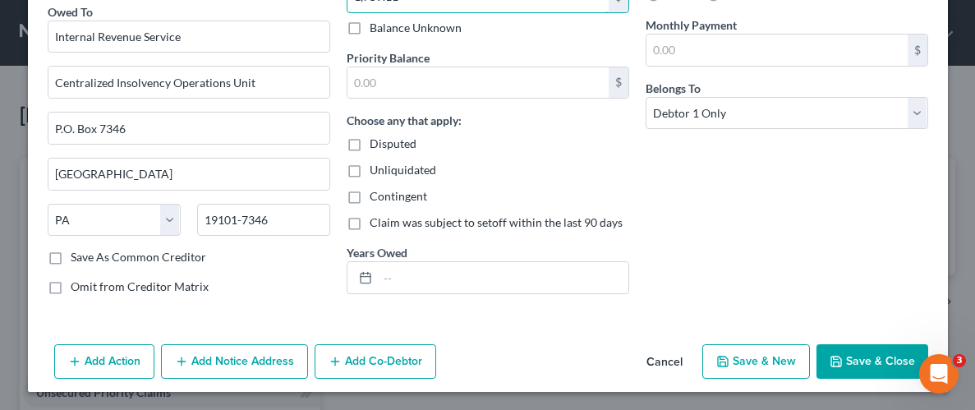
type input "1,759.11"
click at [866, 351] on button "Save & Close" at bounding box center [872, 361] width 112 height 34
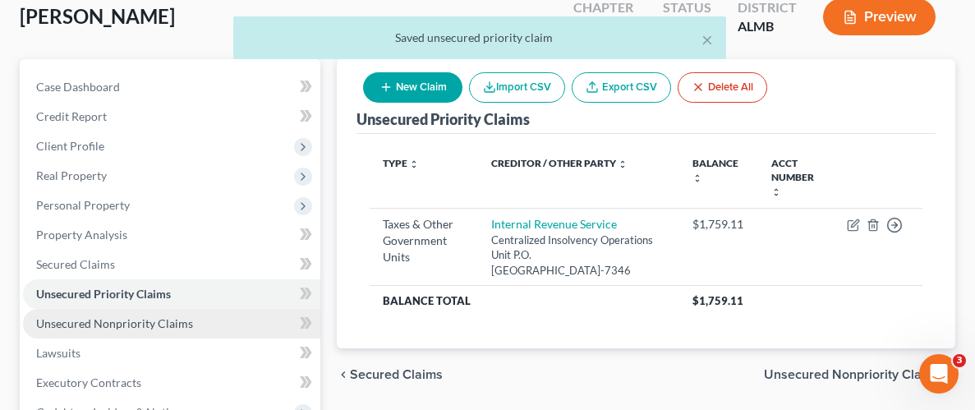
click at [126, 321] on span "Unsecured Nonpriority Claims" at bounding box center [114, 323] width 157 height 14
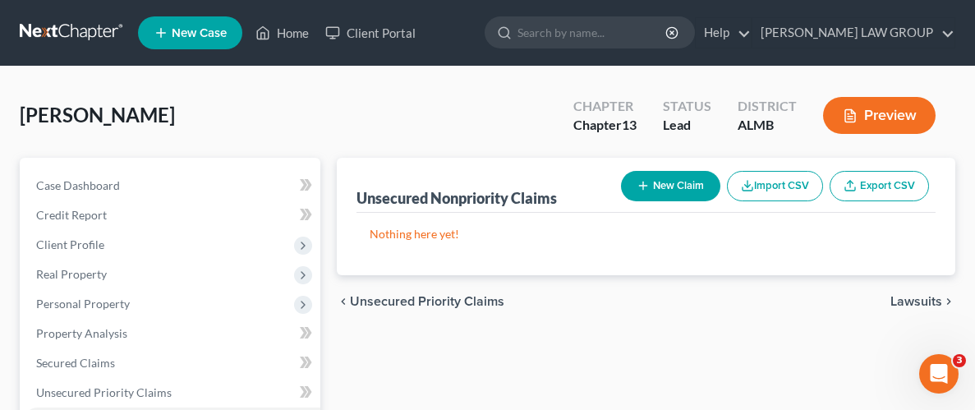
click at [640, 181] on icon "button" at bounding box center [643, 185] width 13 height 13
select select "0"
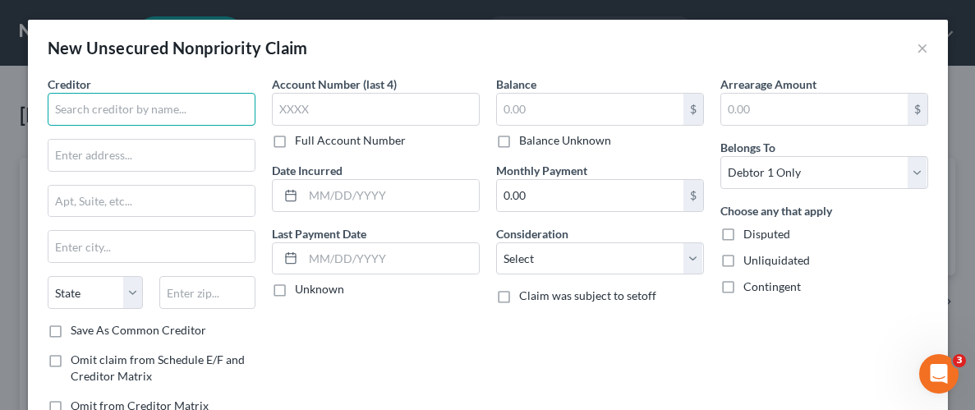
click at [115, 122] on input "text" at bounding box center [152, 109] width 208 height 33
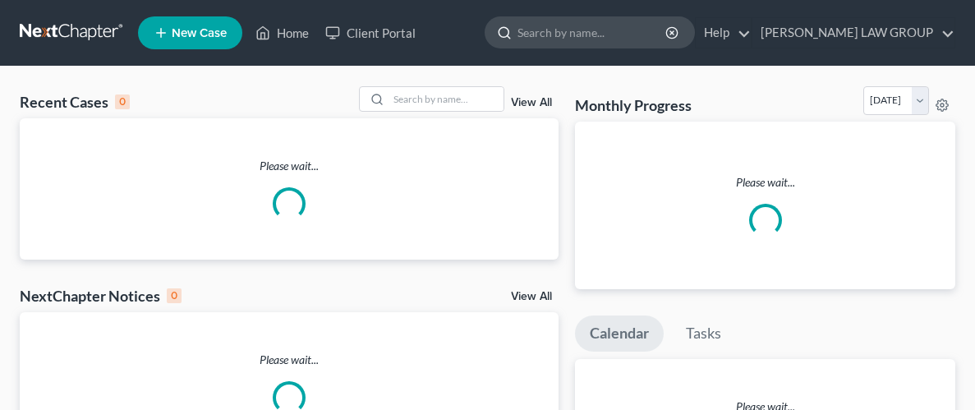
click at [628, 34] on input "search" at bounding box center [592, 32] width 150 height 30
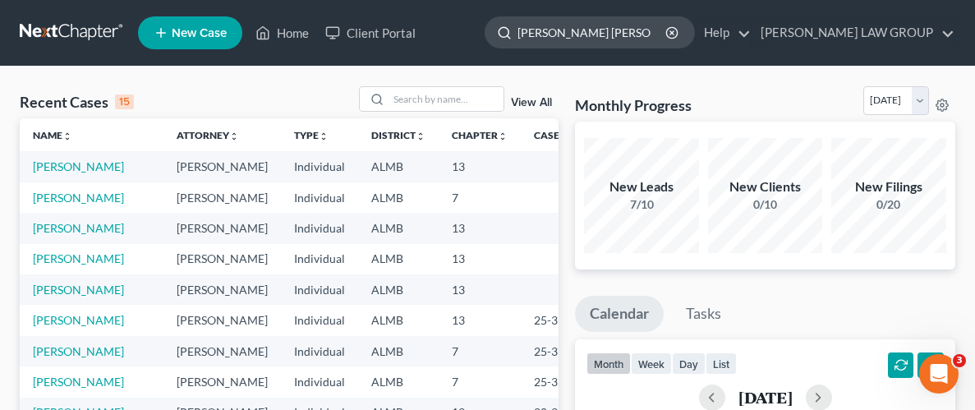
type input "[PERSON_NAME]"
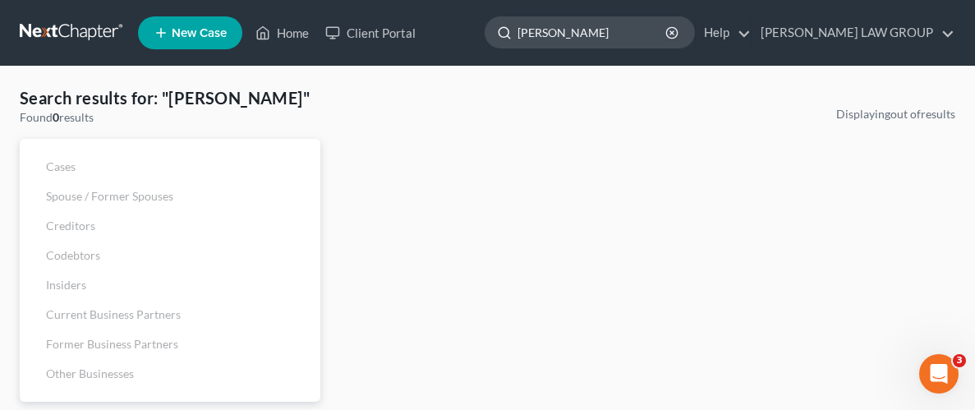
click at [597, 26] on input "robert bobby stone" at bounding box center [592, 32] width 150 height 30
type input "stone"
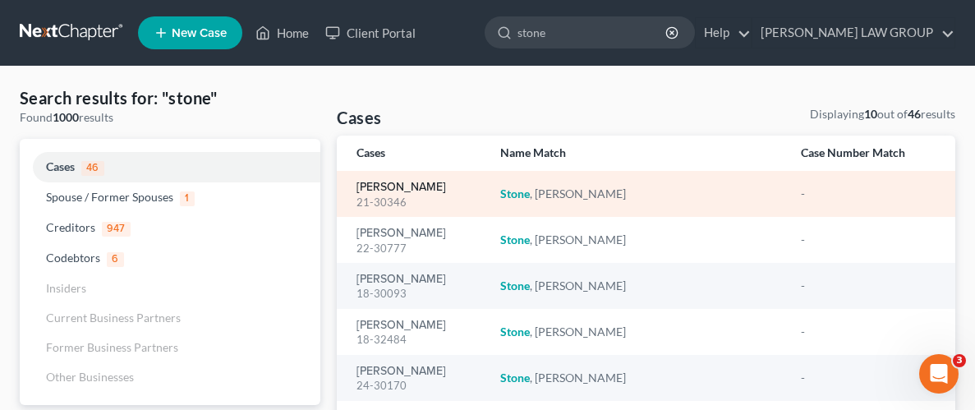
click at [410, 182] on link "Stone, Bobby" at bounding box center [401, 187] width 90 height 11
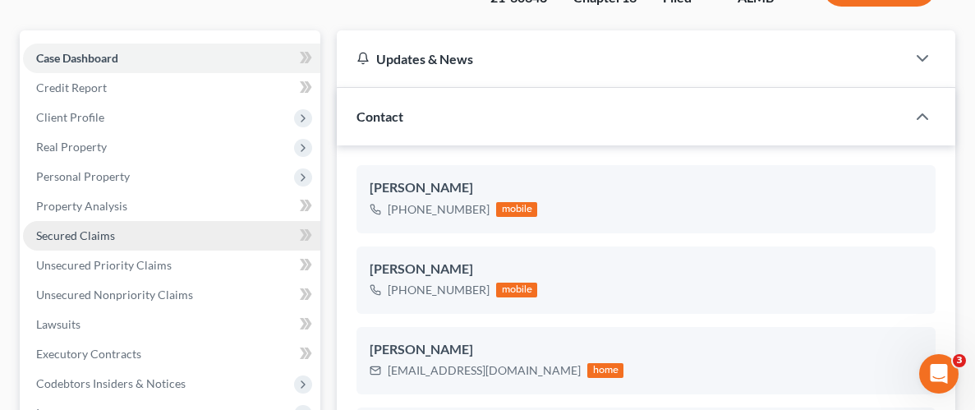
scroll to position [128, 0]
click at [85, 234] on span "Secured Claims" at bounding box center [75, 235] width 79 height 14
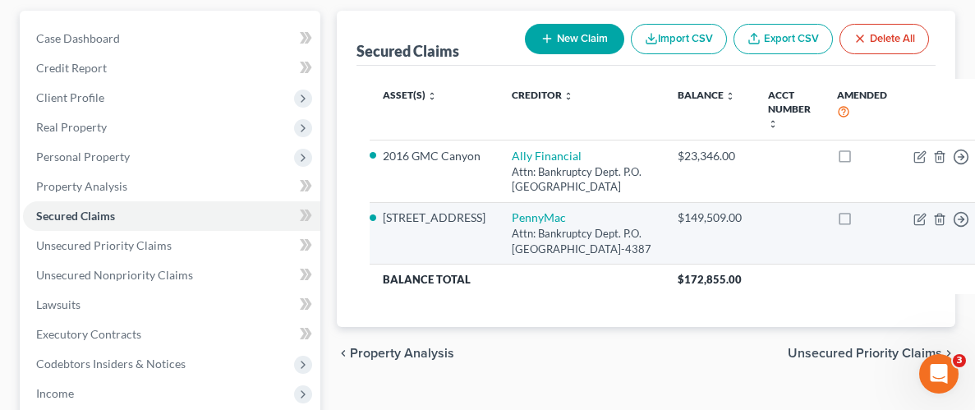
scroll to position [148, 0]
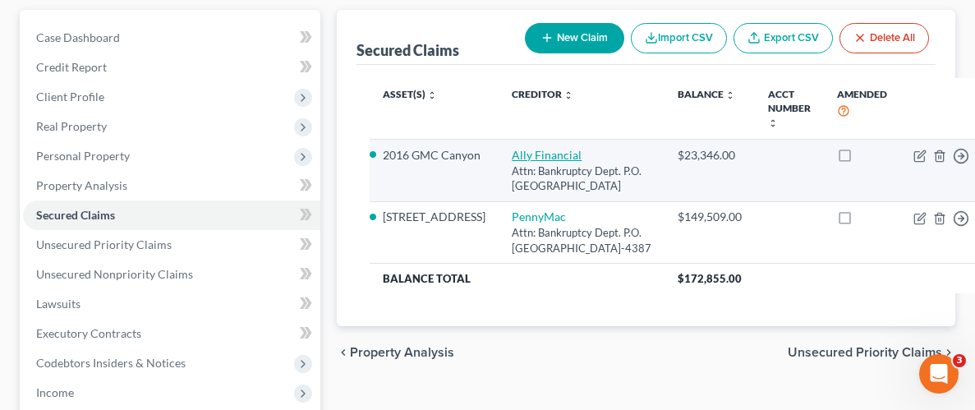
click at [512, 153] on link "Ally Financial" at bounding box center [547, 155] width 70 height 14
select select "24"
select select "2"
select select "0"
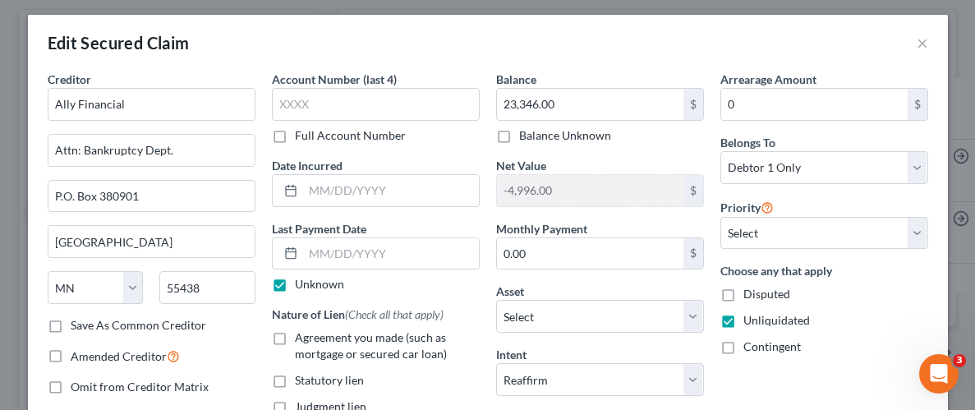
scroll to position [0, 0]
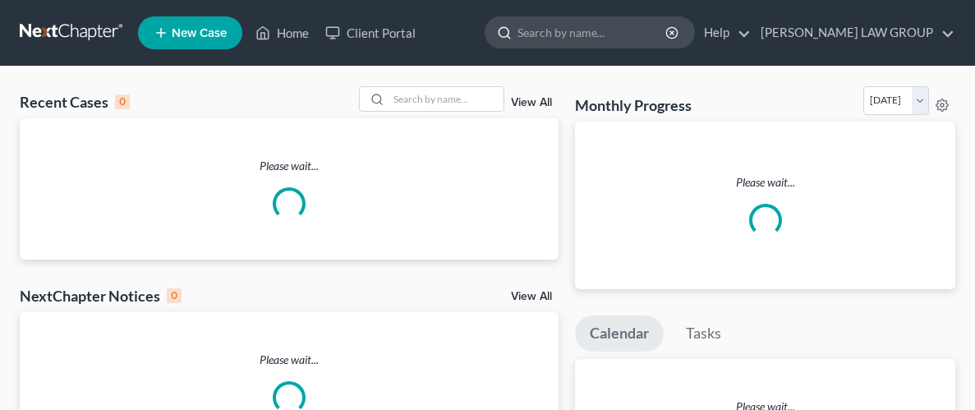
click at [642, 36] on input "search" at bounding box center [592, 32] width 150 height 30
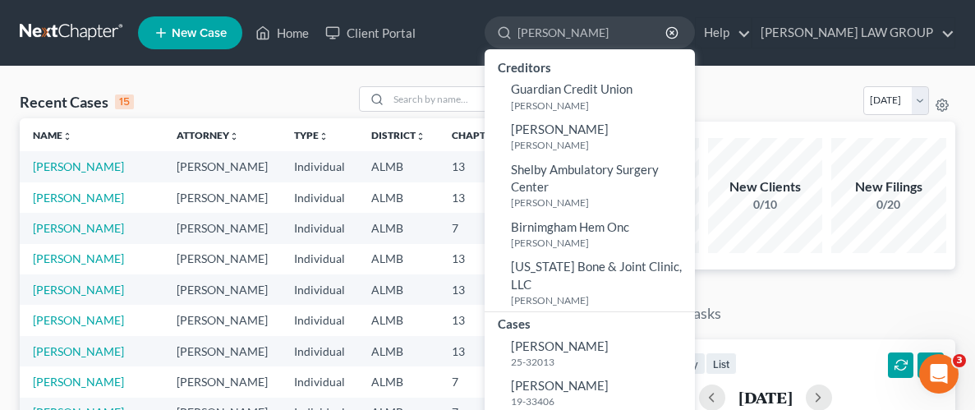
type input "yolanda"
click at [612, 335] on link "Howard, Yolanda 25-32013" at bounding box center [590, 353] width 210 height 40
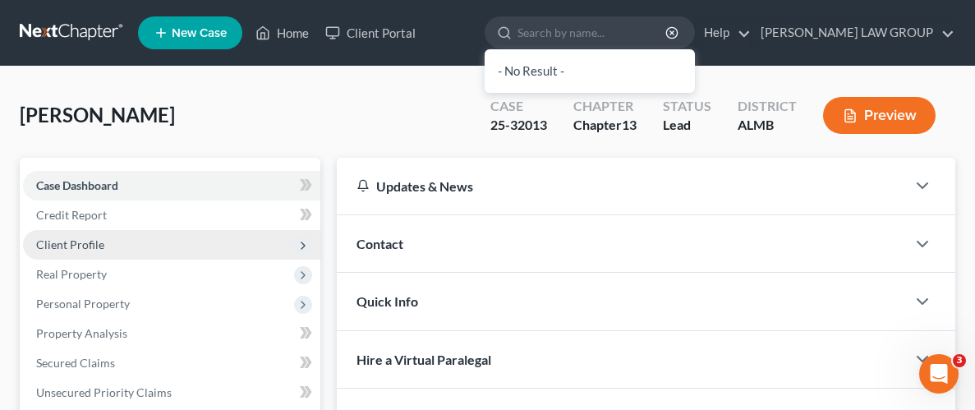
click at [84, 244] on span "Client Profile" at bounding box center [70, 244] width 68 height 14
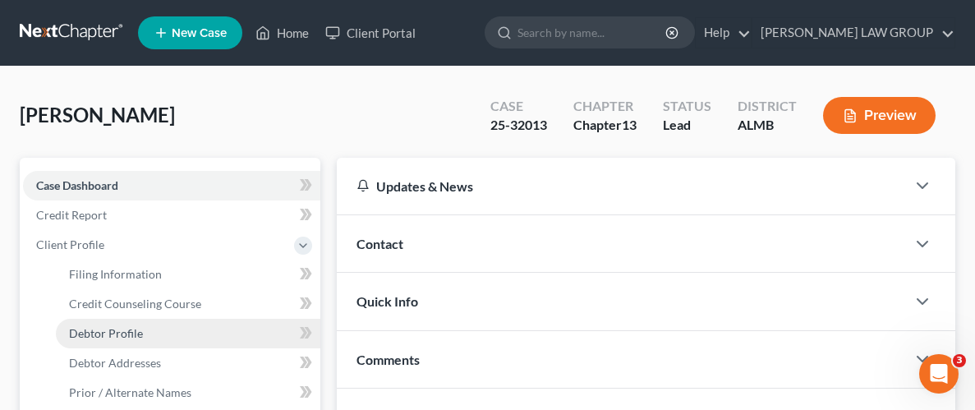
click at [122, 333] on span "Debtor Profile" at bounding box center [106, 333] width 74 height 14
select select "3"
select select "0"
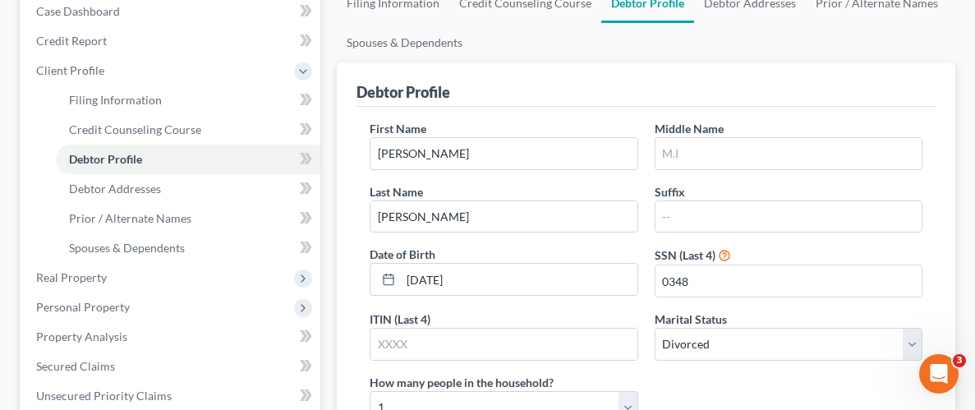
scroll to position [179, 0]
